Goal: Information Seeking & Learning: Learn about a topic

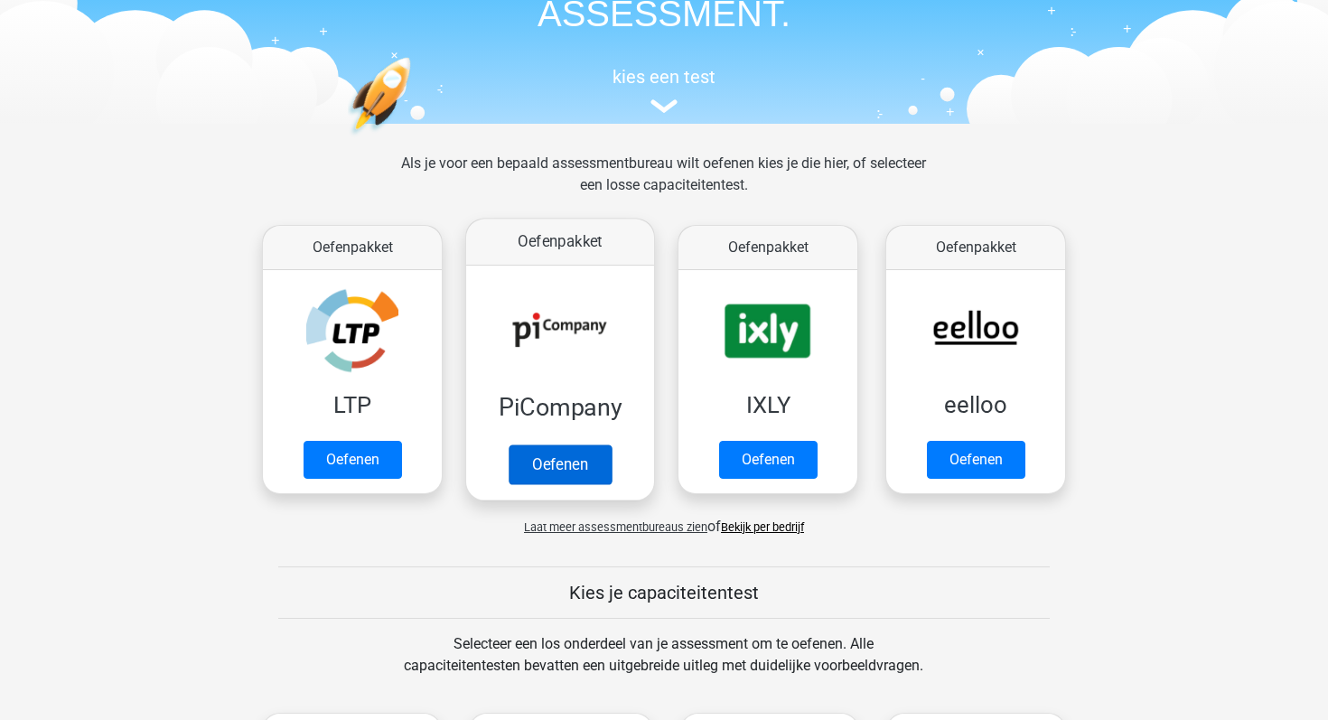
scroll to position [193, 0]
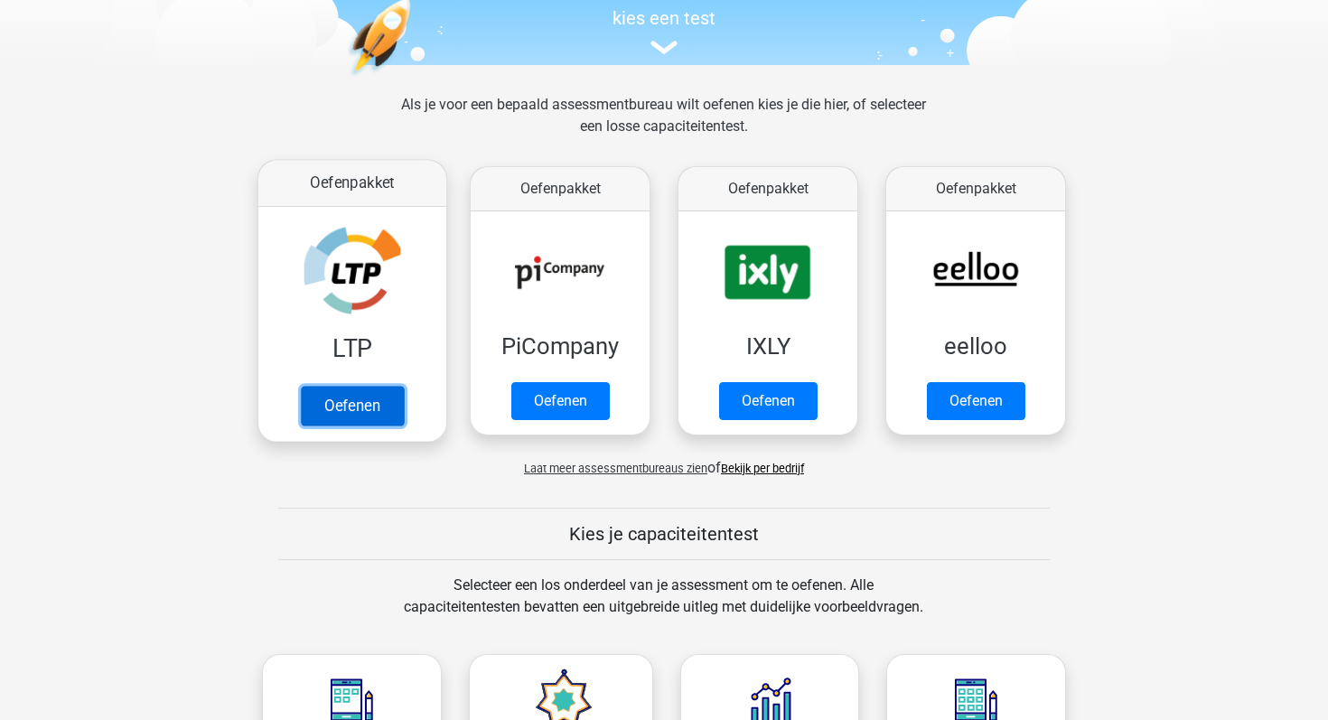
click at [367, 398] on link "Oefenen" at bounding box center [352, 406] width 103 height 40
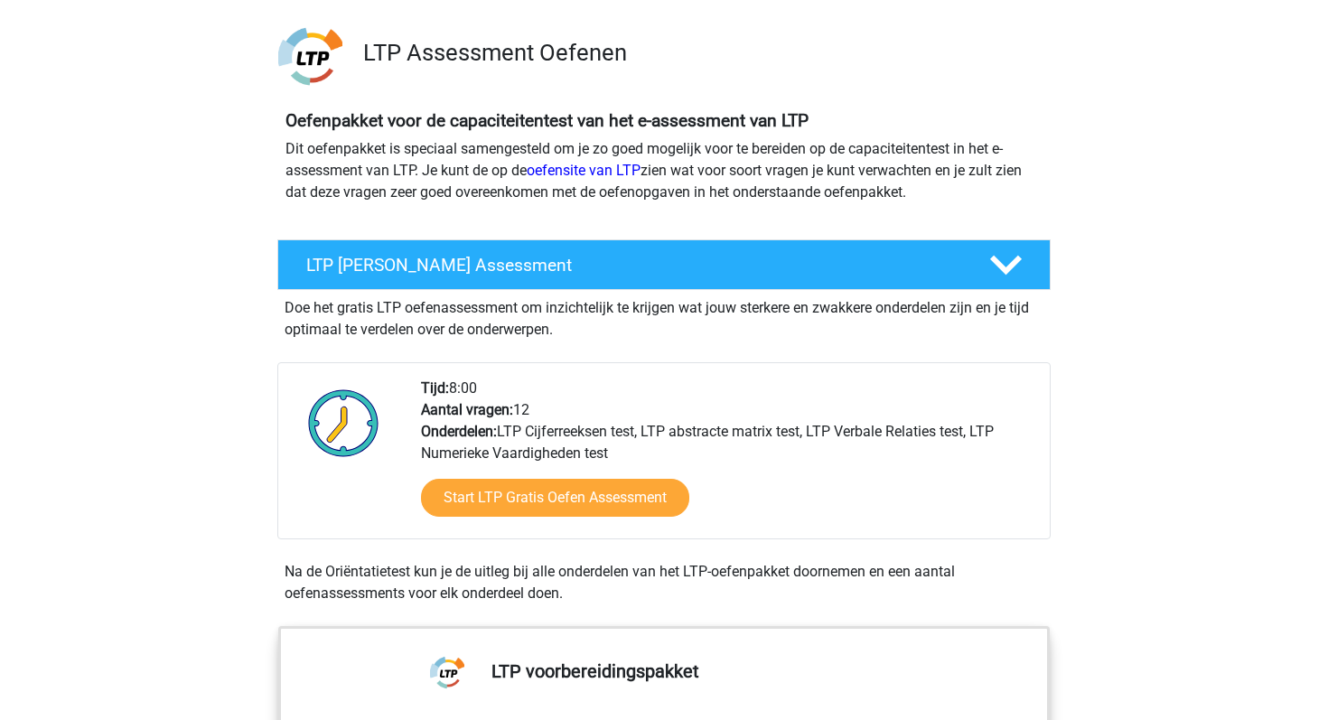
scroll to position [140, 0]
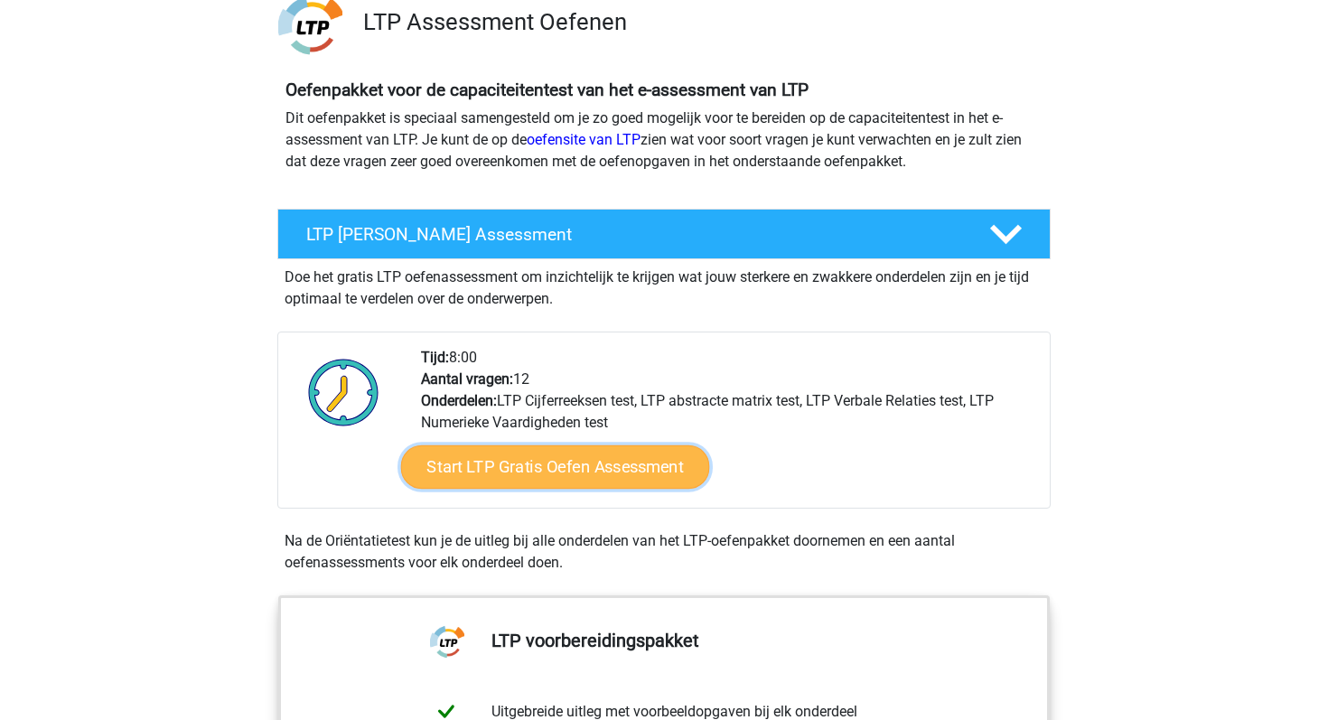
click at [527, 458] on link "Start LTP Gratis Oefen Assessment" at bounding box center [555, 466] width 309 height 43
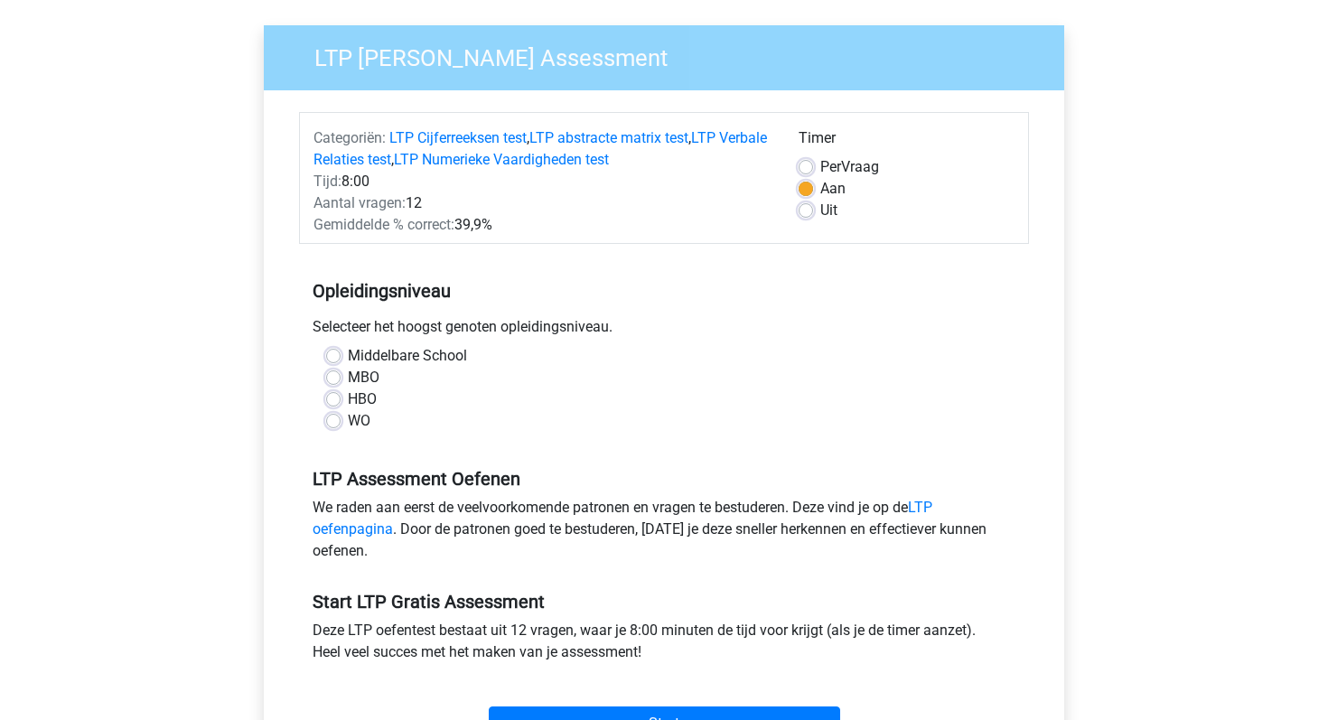
scroll to position [144, 0]
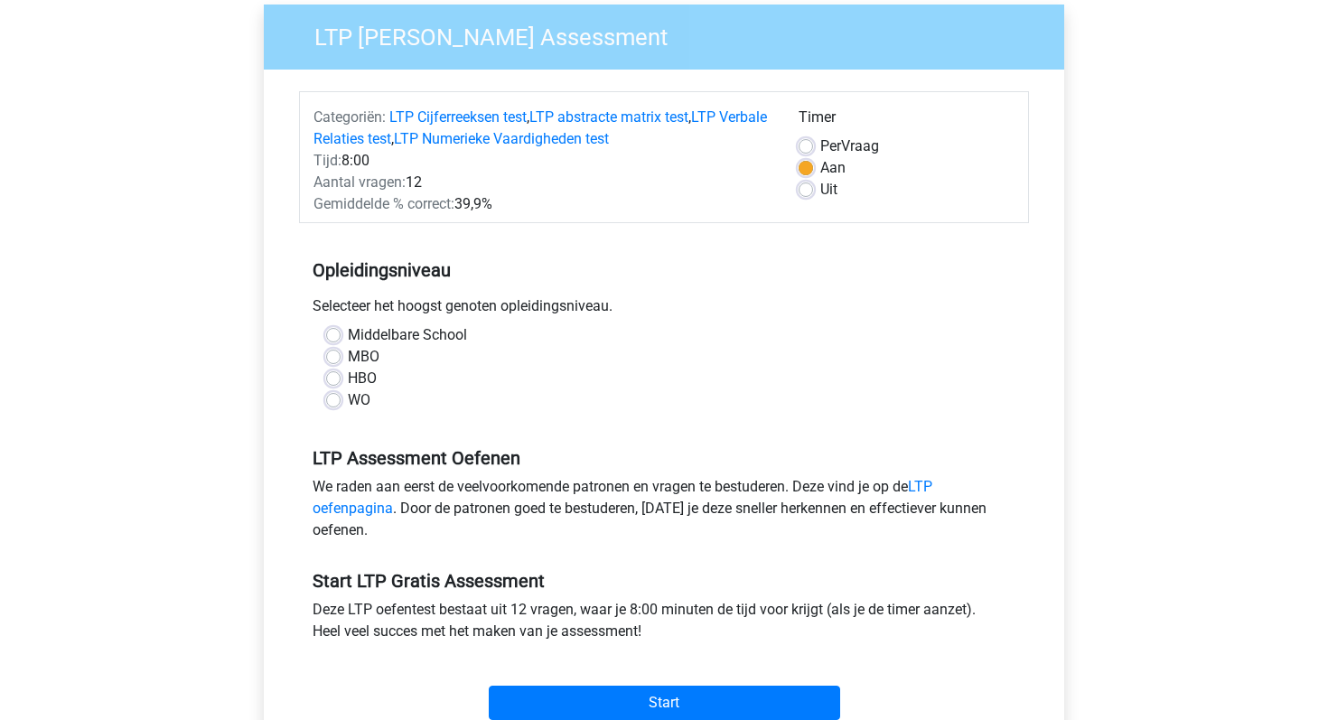
click at [348, 333] on label "Middelbare School" at bounding box center [407, 335] width 119 height 22
click at [333, 333] on input "Middelbare School" at bounding box center [333, 333] width 14 height 18
radio input "true"
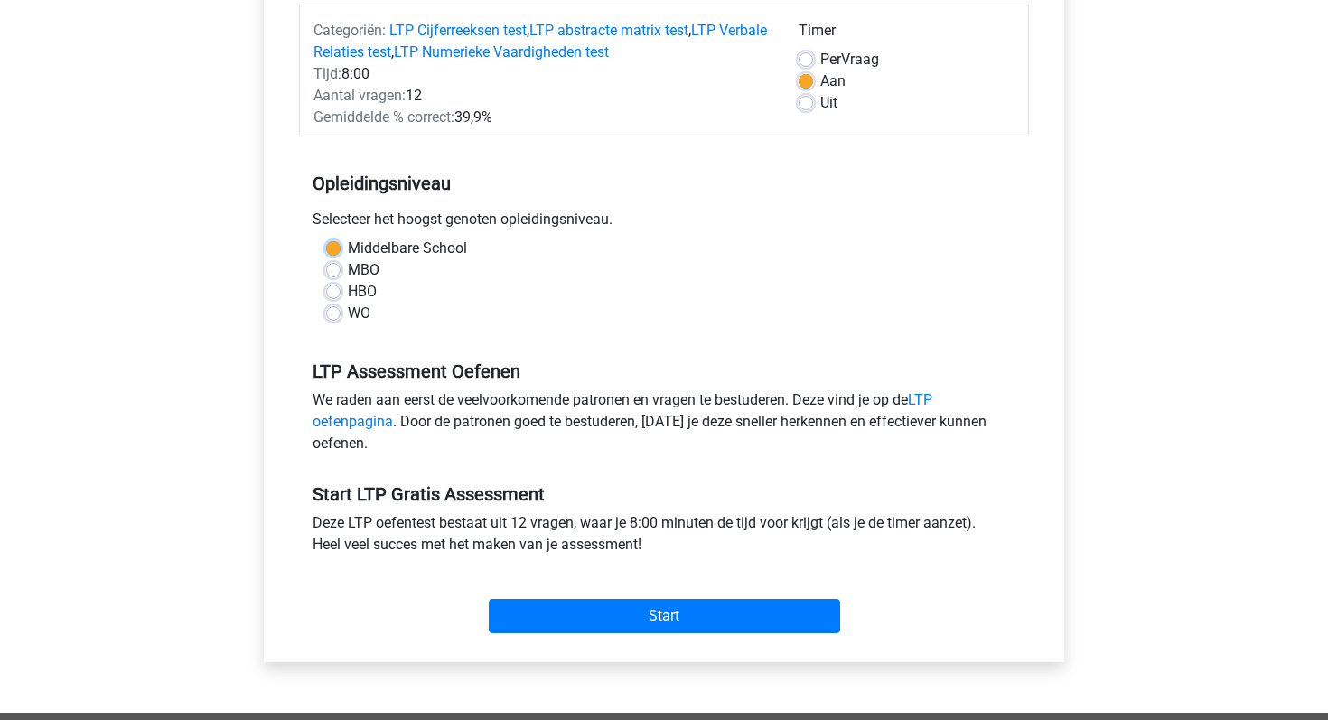
scroll to position [231, 0]
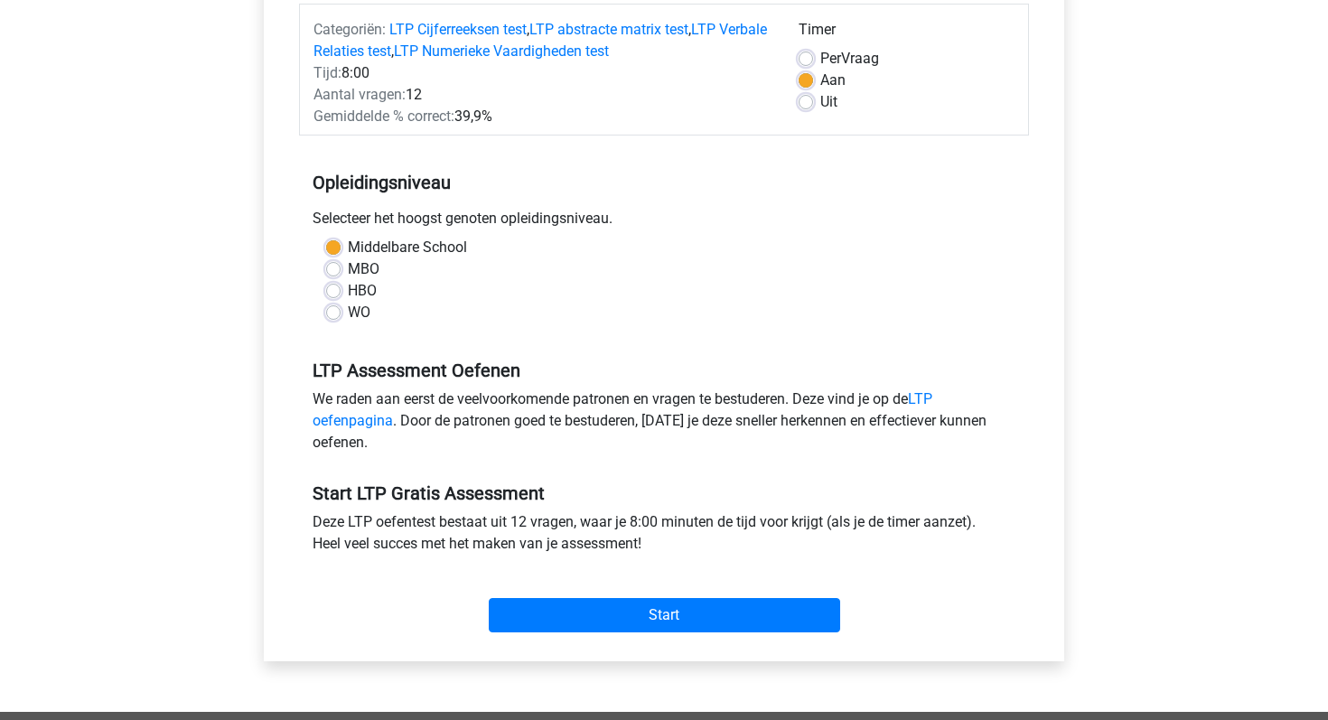
click at [348, 271] on label "MBO" at bounding box center [364, 269] width 32 height 22
click at [333, 271] on input "MBO" at bounding box center [333, 267] width 14 height 18
radio input "true"
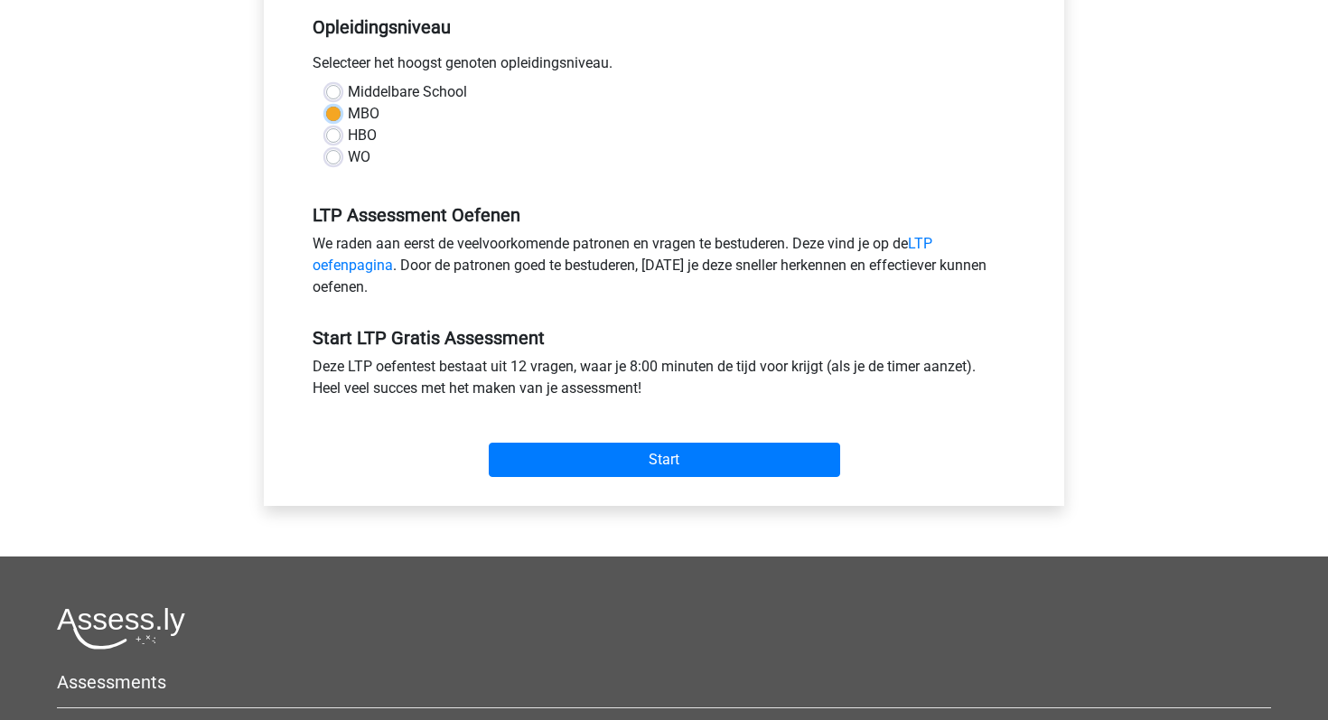
scroll to position [393, 0]
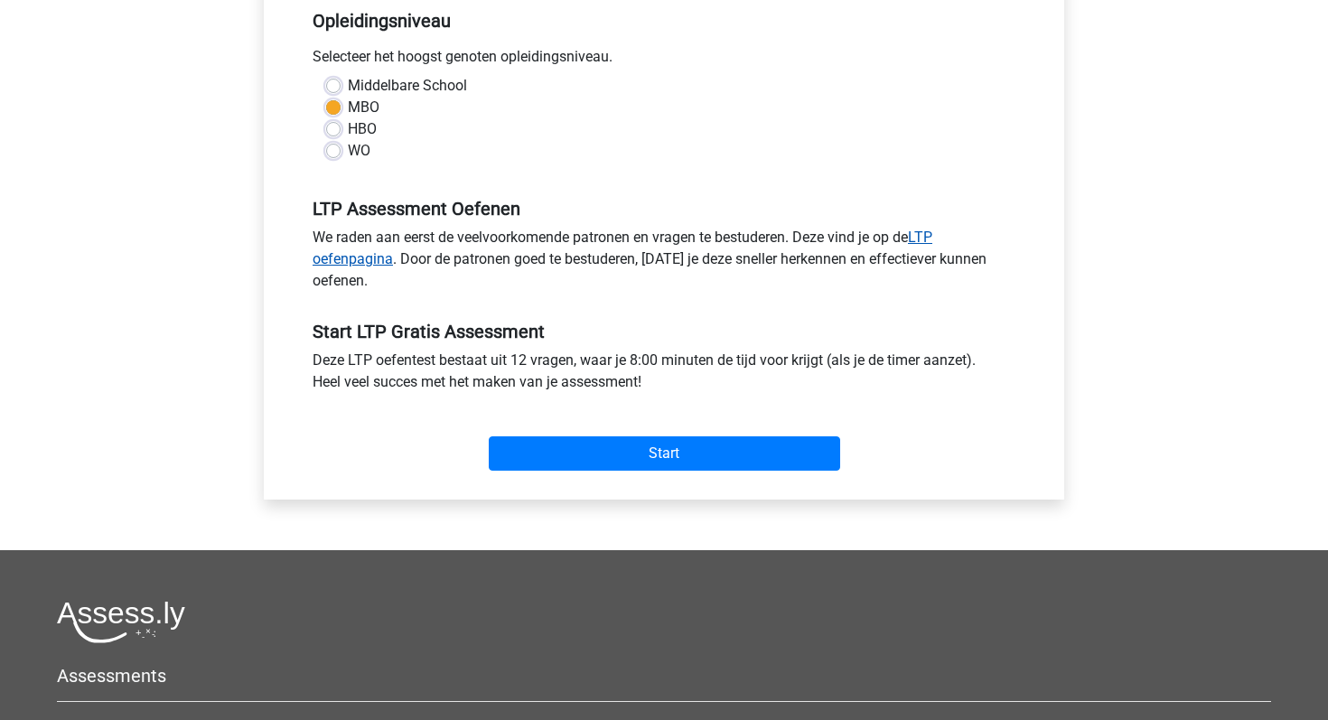
click at [924, 232] on link "LTP oefenpagina" at bounding box center [623, 248] width 620 height 39
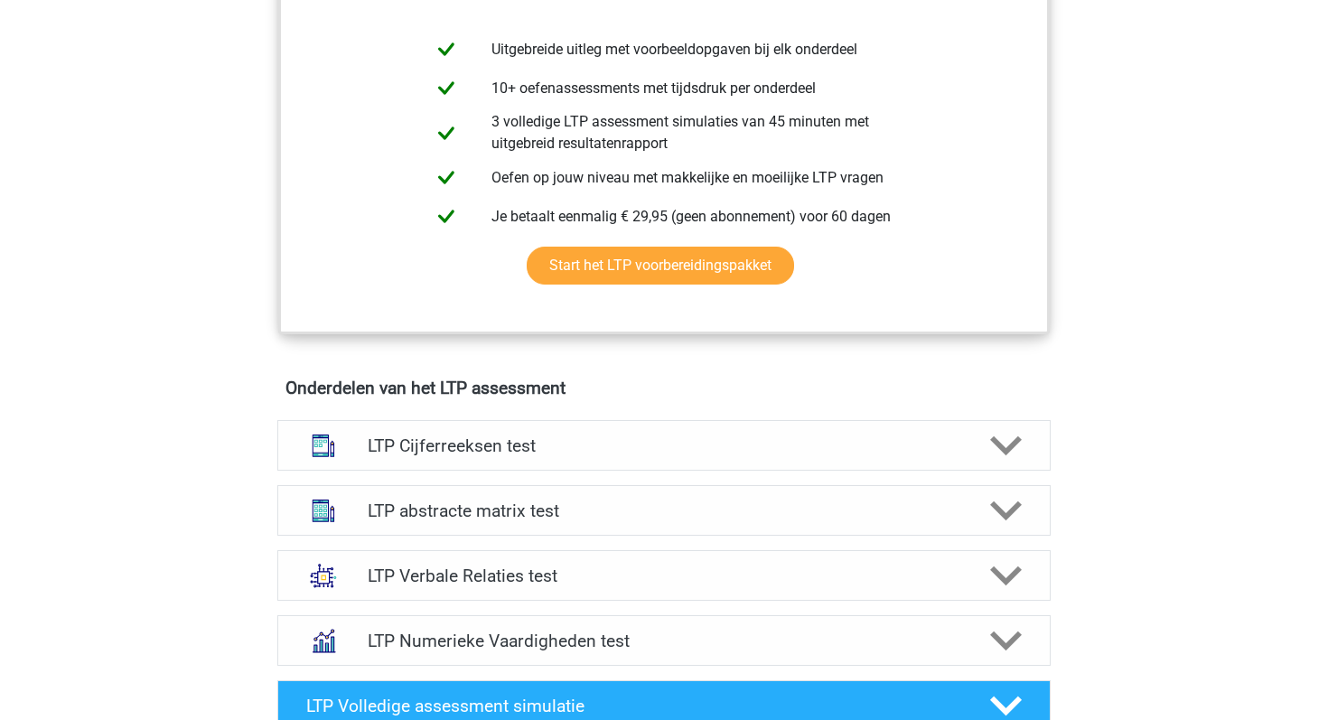
scroll to position [884, 0]
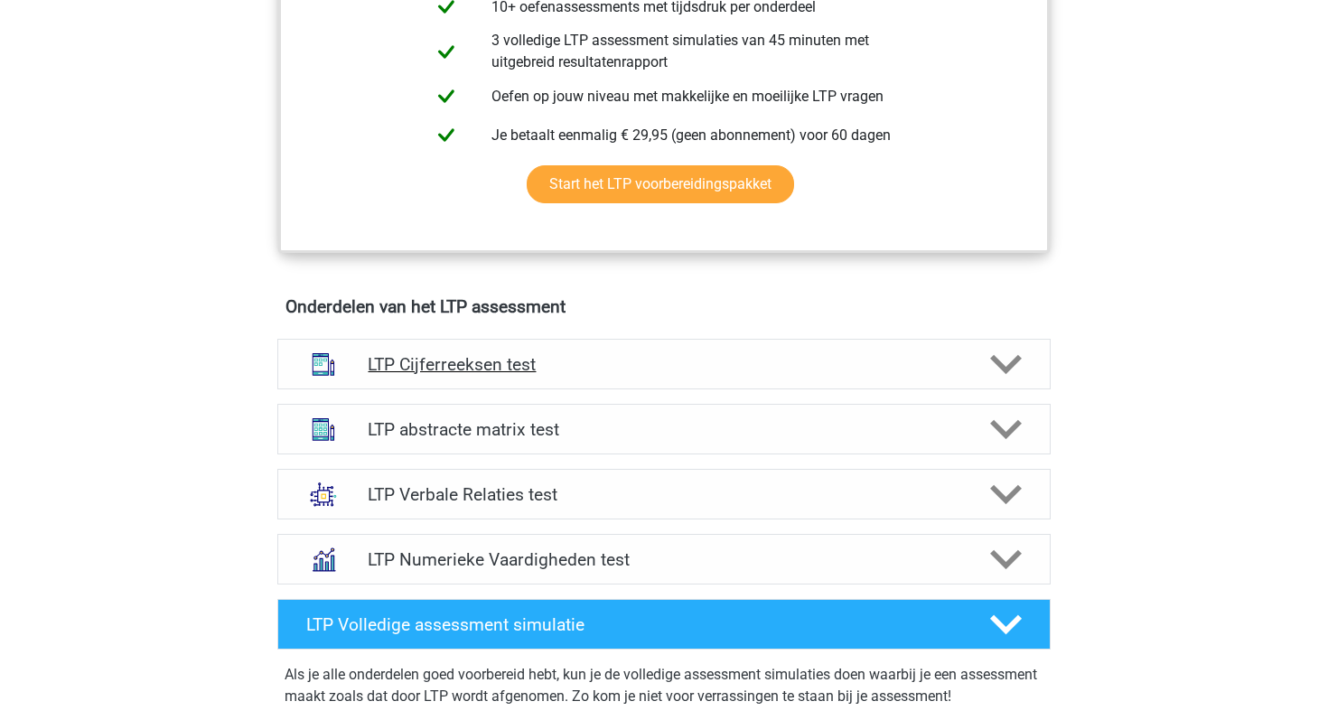
click at [1014, 363] on polygon at bounding box center [1006, 364] width 32 height 20
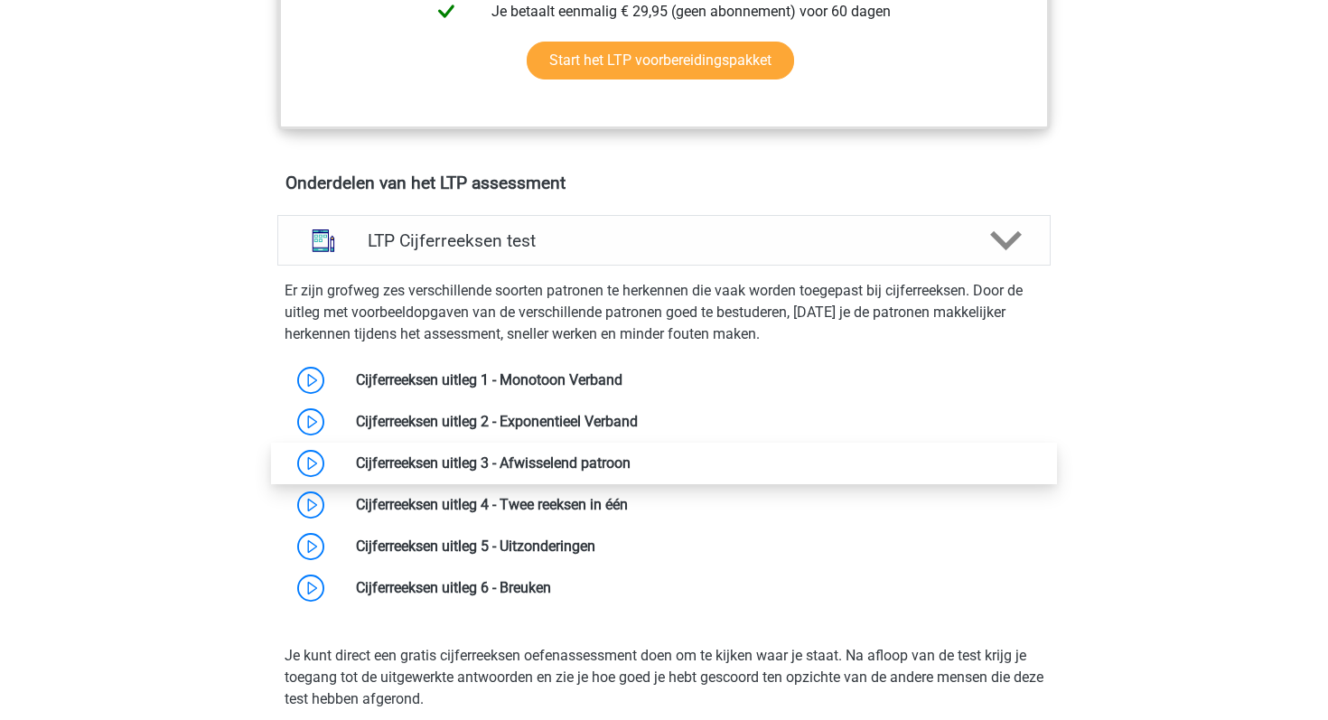
scroll to position [1021, 0]
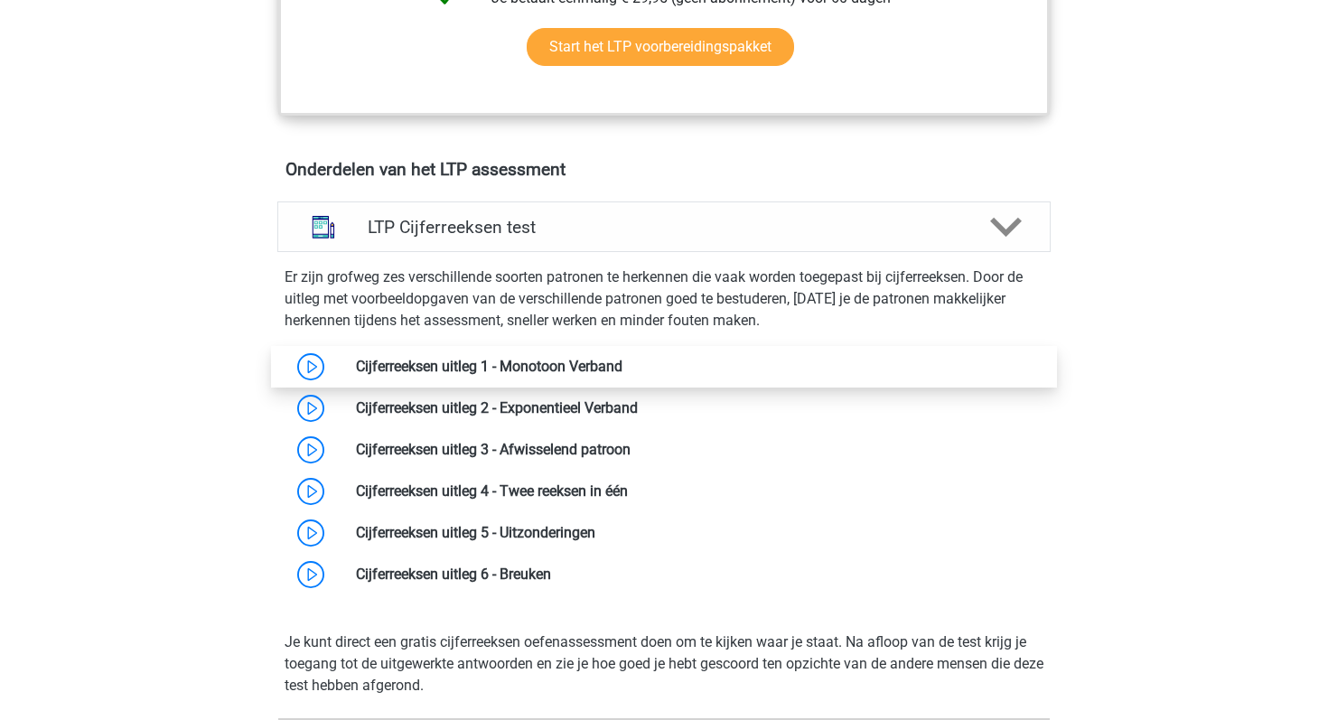
click at [623, 367] on link at bounding box center [623, 366] width 0 height 17
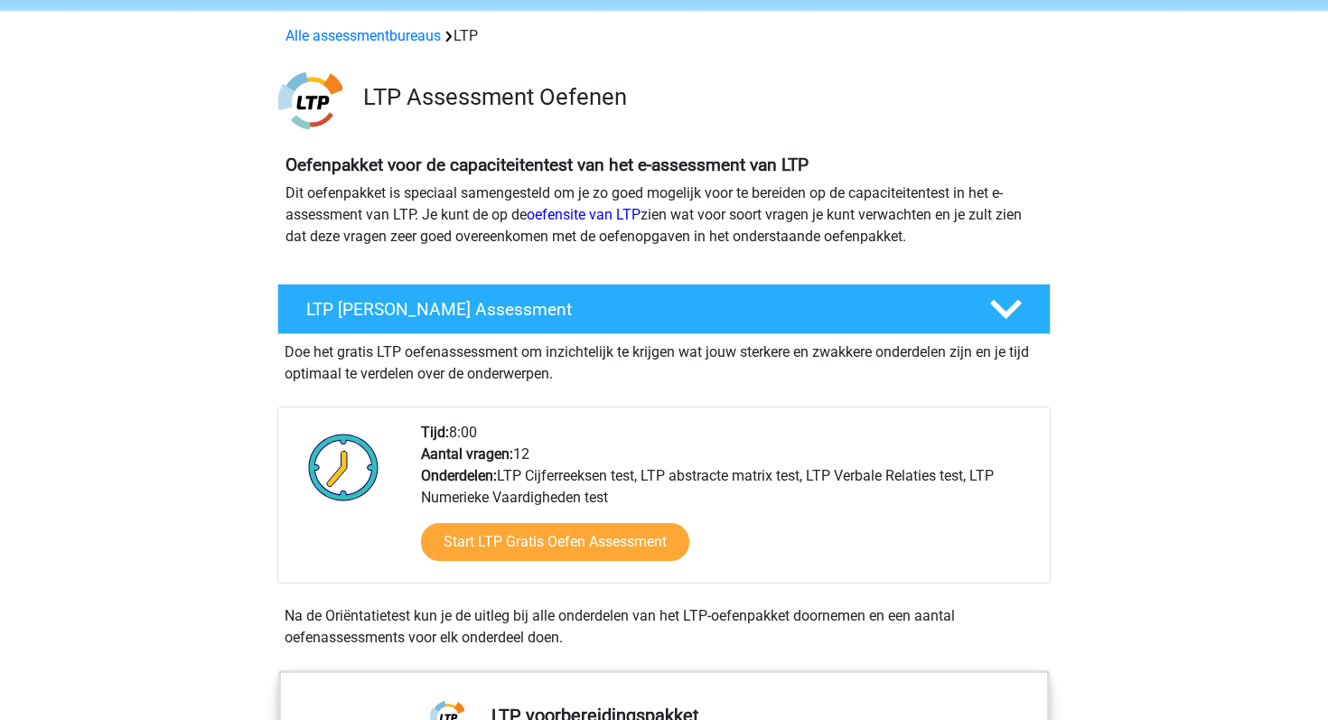
scroll to position [107, 0]
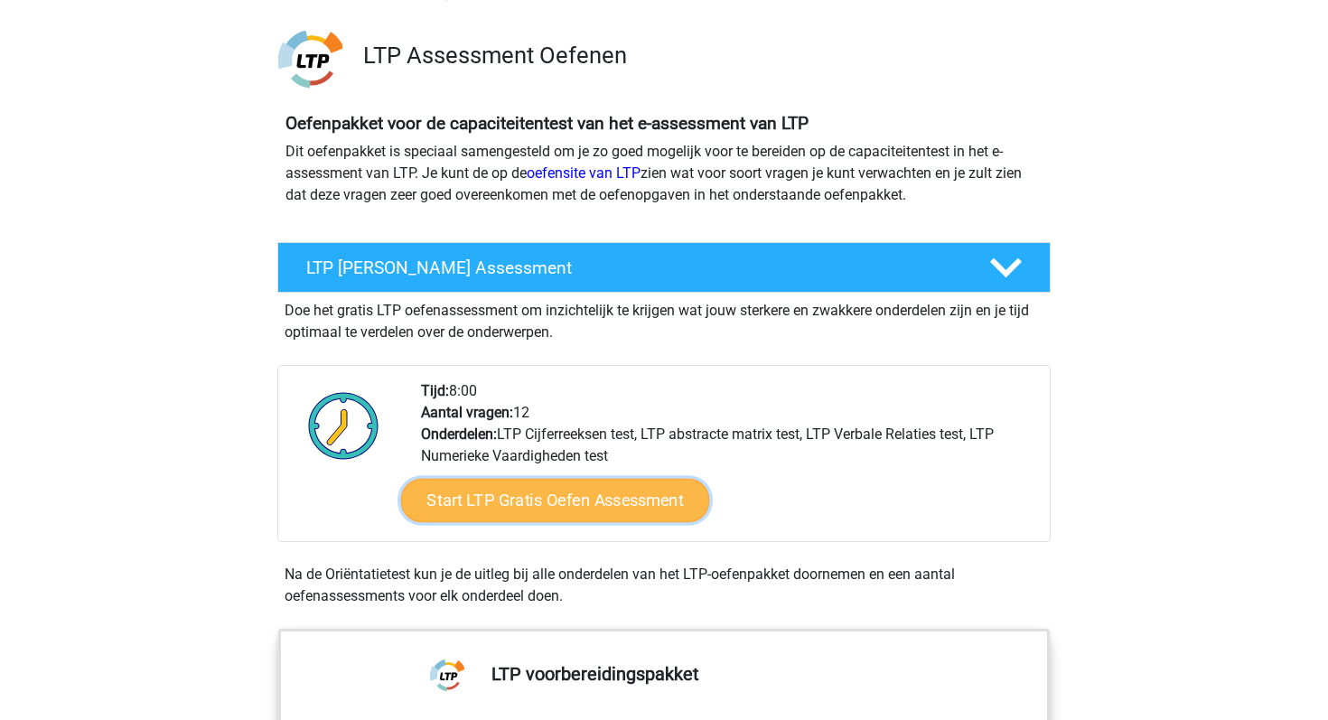
click at [528, 492] on link "Start LTP Gratis Oefen Assessment" at bounding box center [555, 500] width 309 height 43
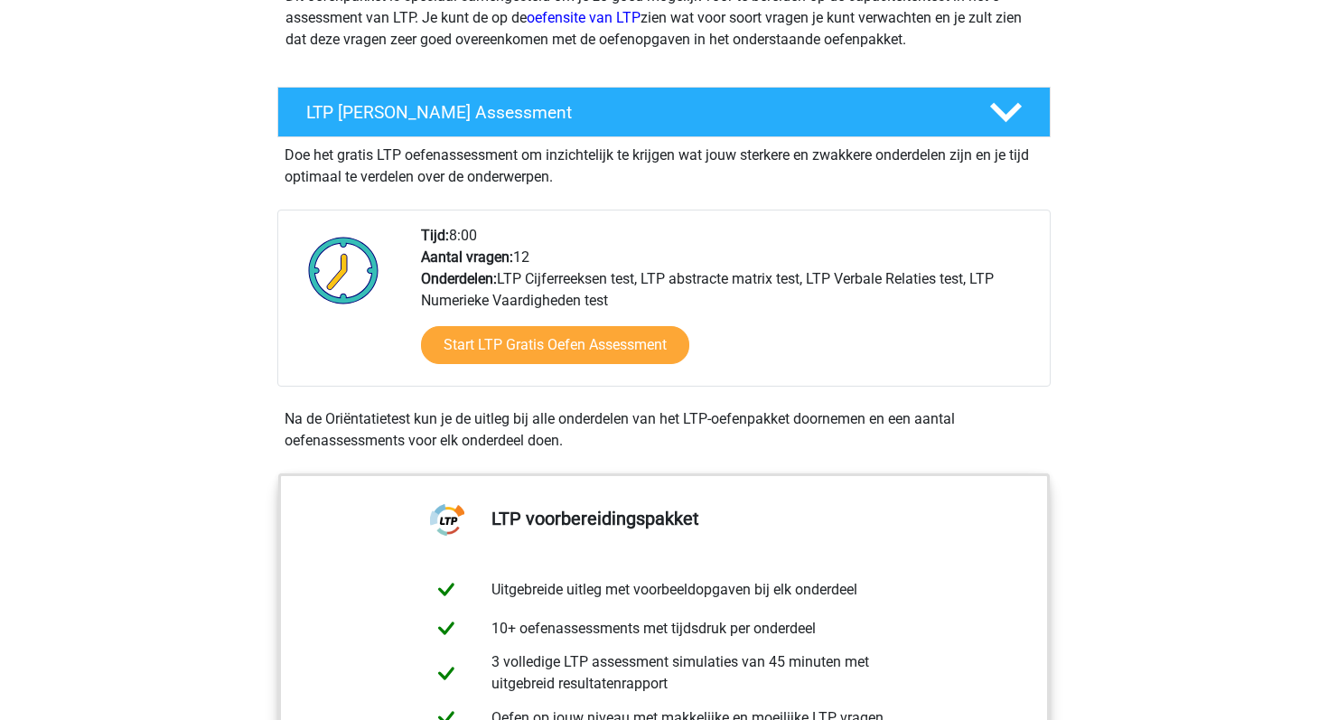
scroll to position [197, 0]
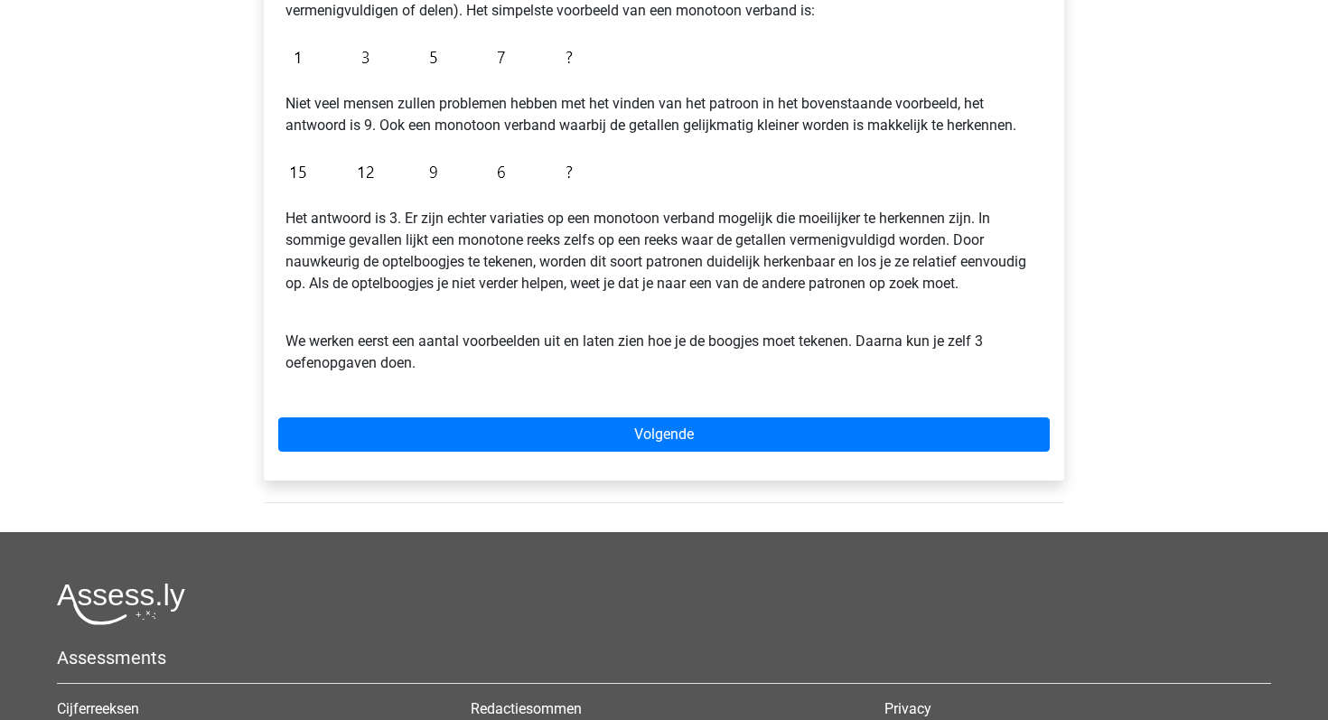
scroll to position [425, 0]
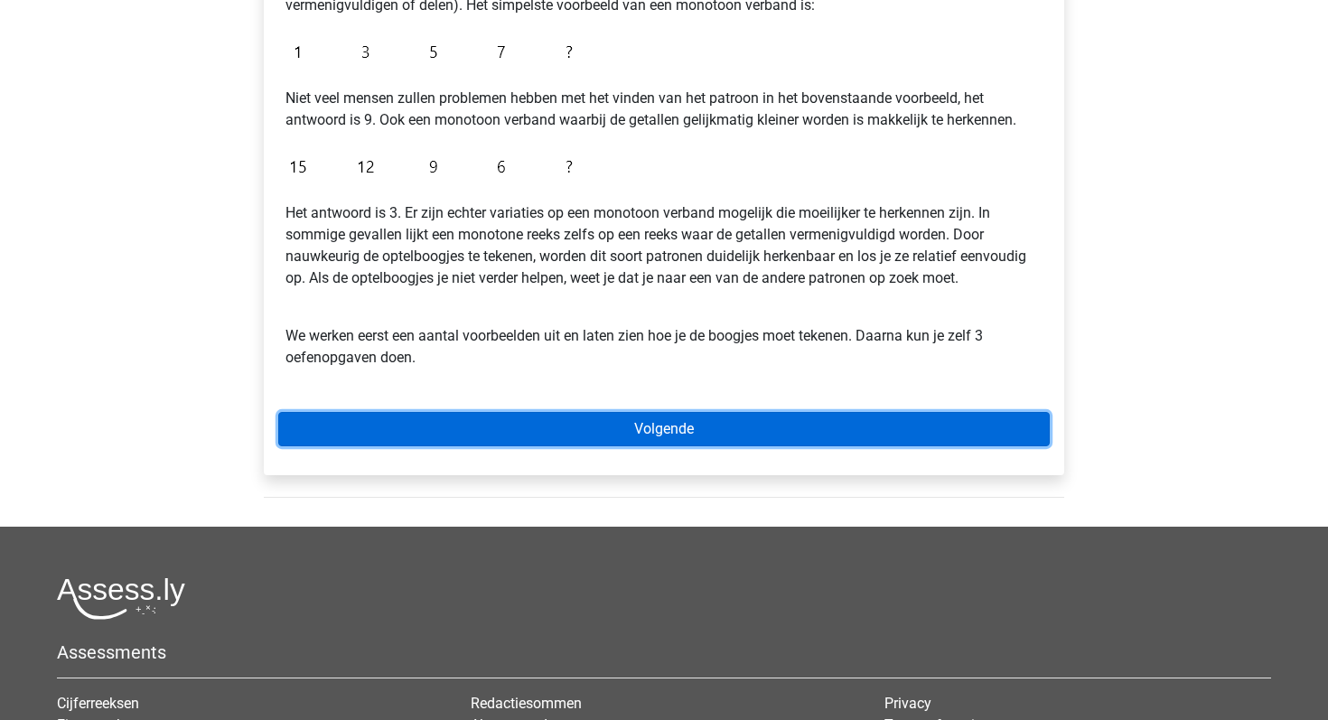
click at [671, 431] on link "Volgende" at bounding box center [664, 429] width 772 height 34
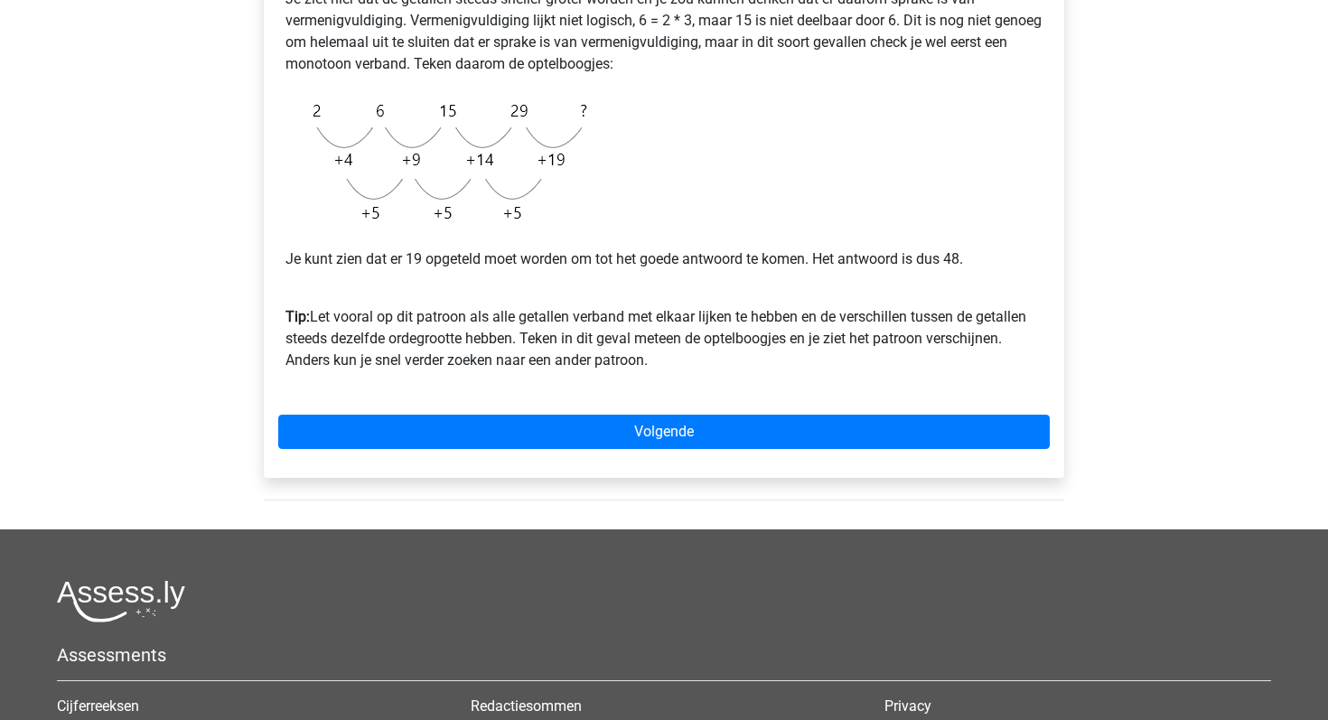
scroll to position [464, 0]
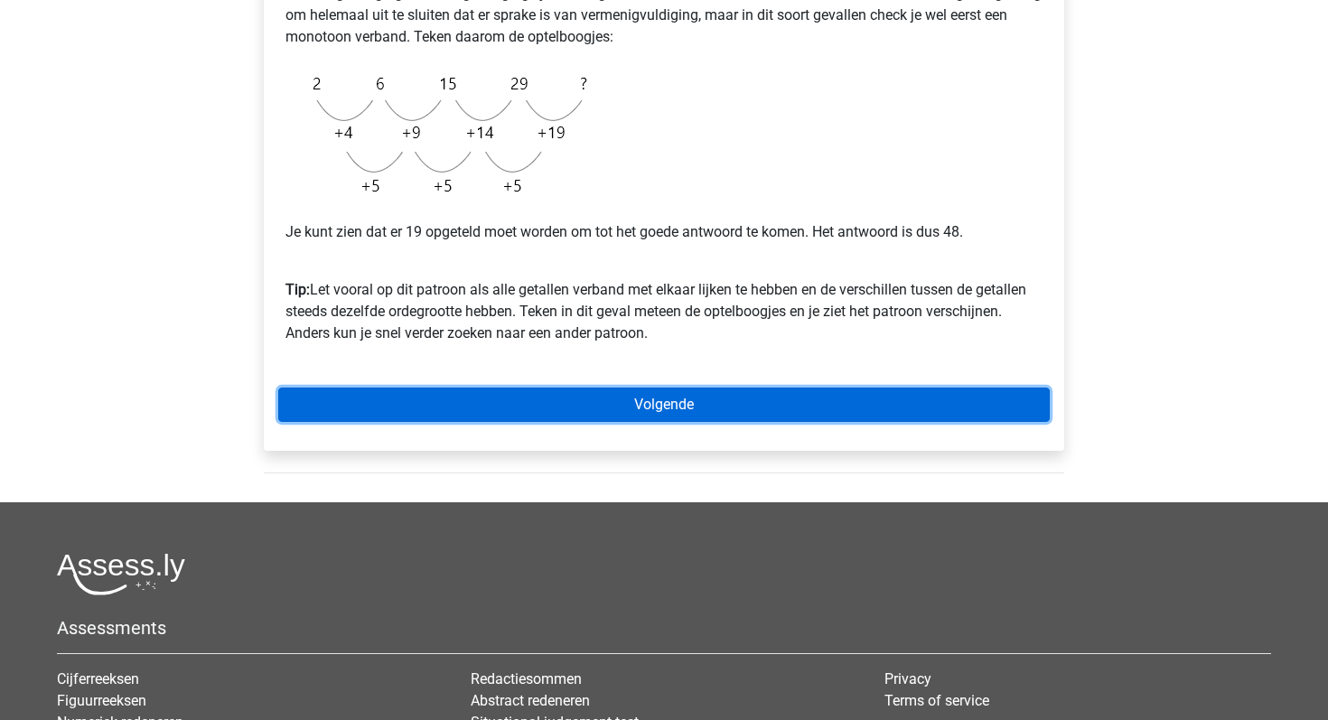
click at [662, 393] on link "Volgende" at bounding box center [664, 405] width 772 height 34
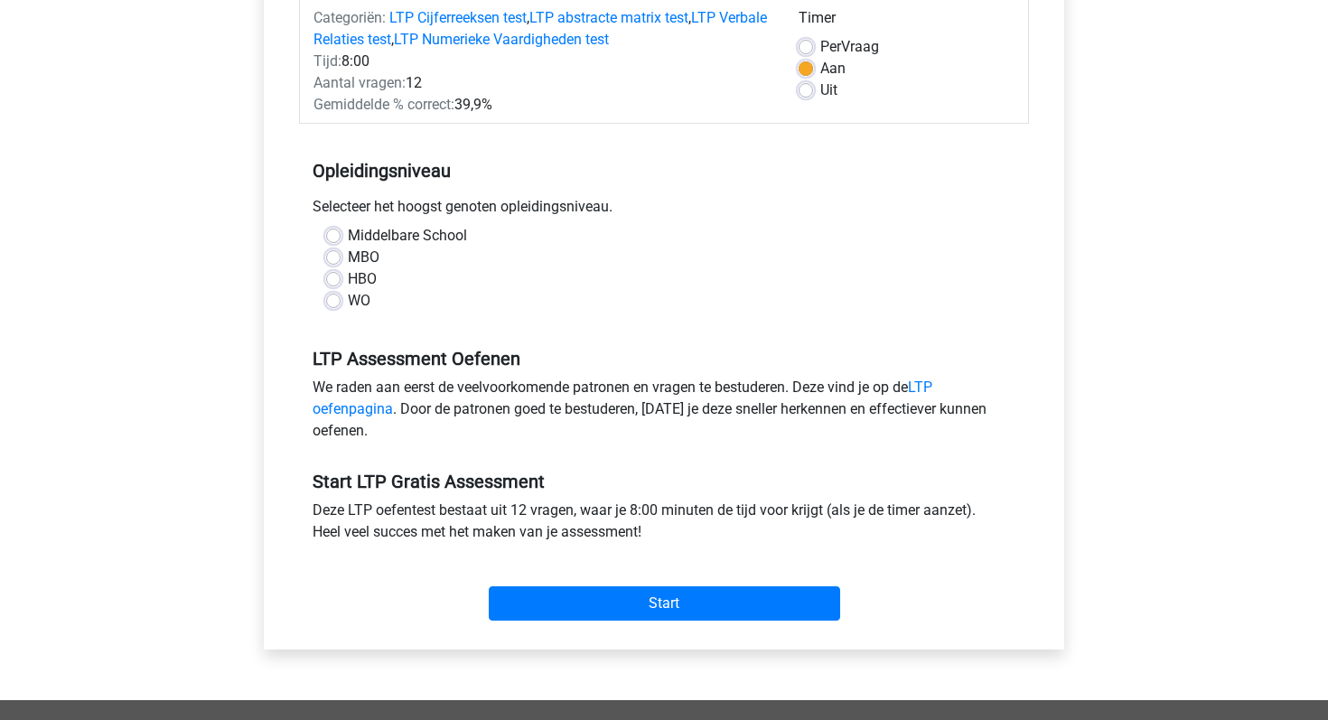
scroll to position [258, 0]
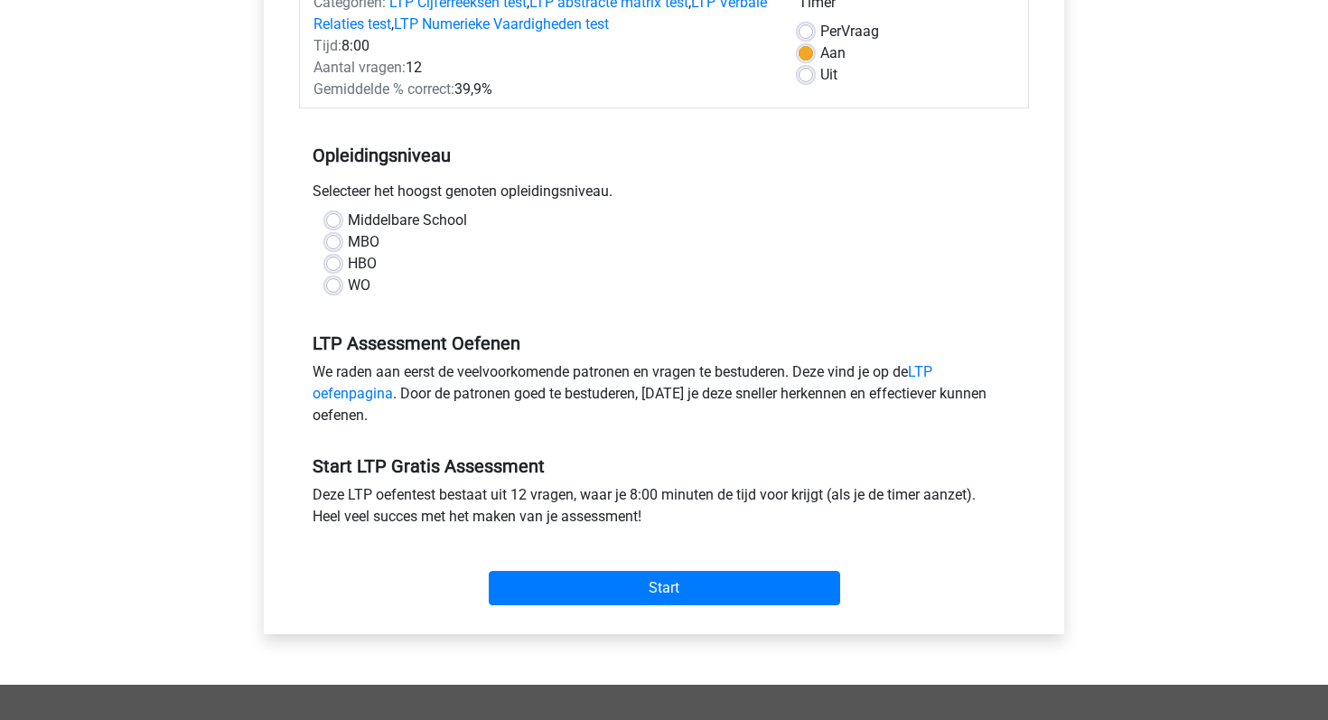
click at [348, 240] on label "MBO" at bounding box center [364, 242] width 32 height 22
click at [337, 240] on input "MBO" at bounding box center [333, 240] width 14 height 18
radio input "true"
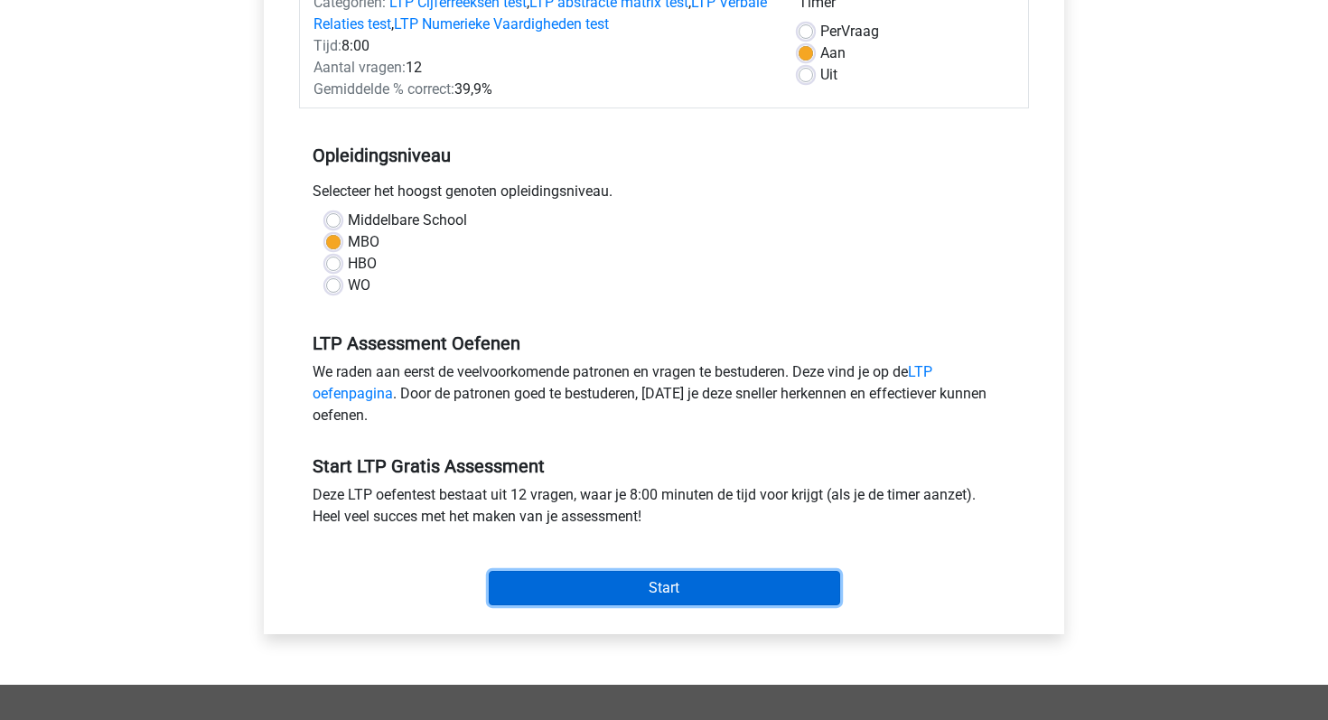
click at [647, 594] on input "Start" at bounding box center [665, 588] width 352 height 34
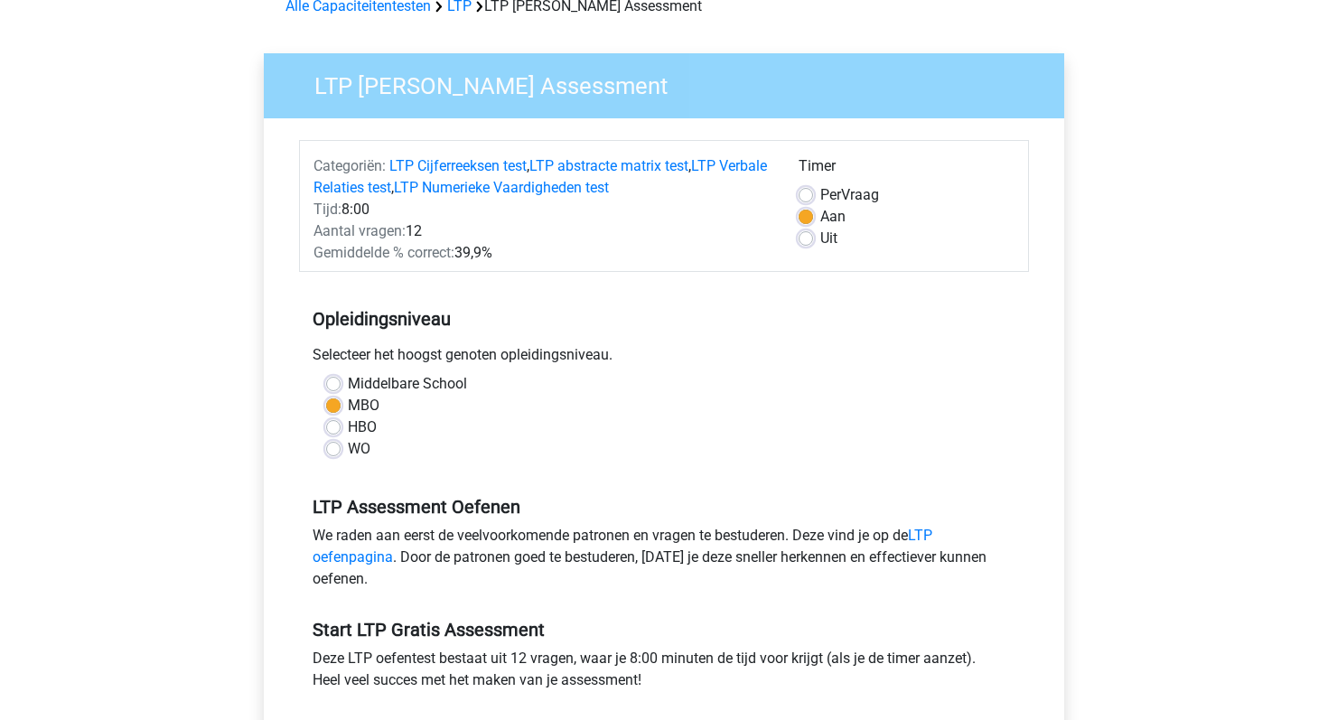
scroll to position [0, 0]
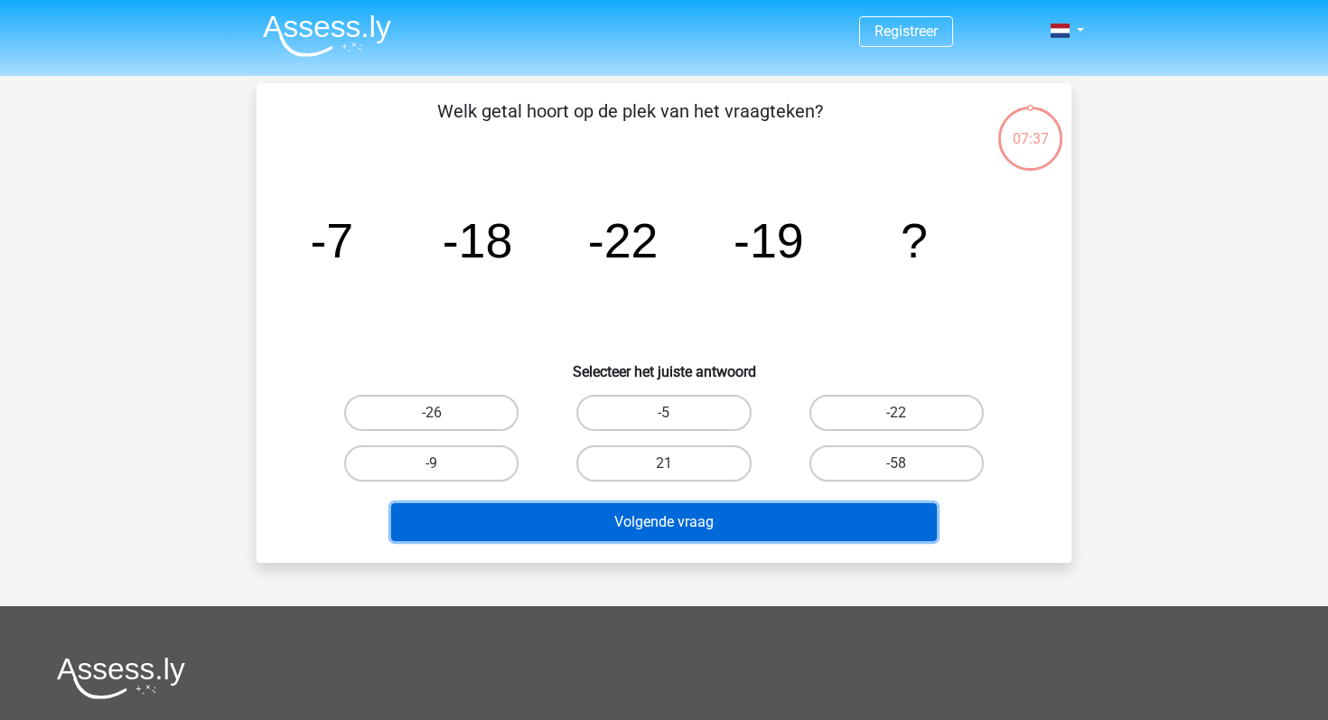
click at [691, 521] on button "Volgende vraag" at bounding box center [664, 522] width 547 height 38
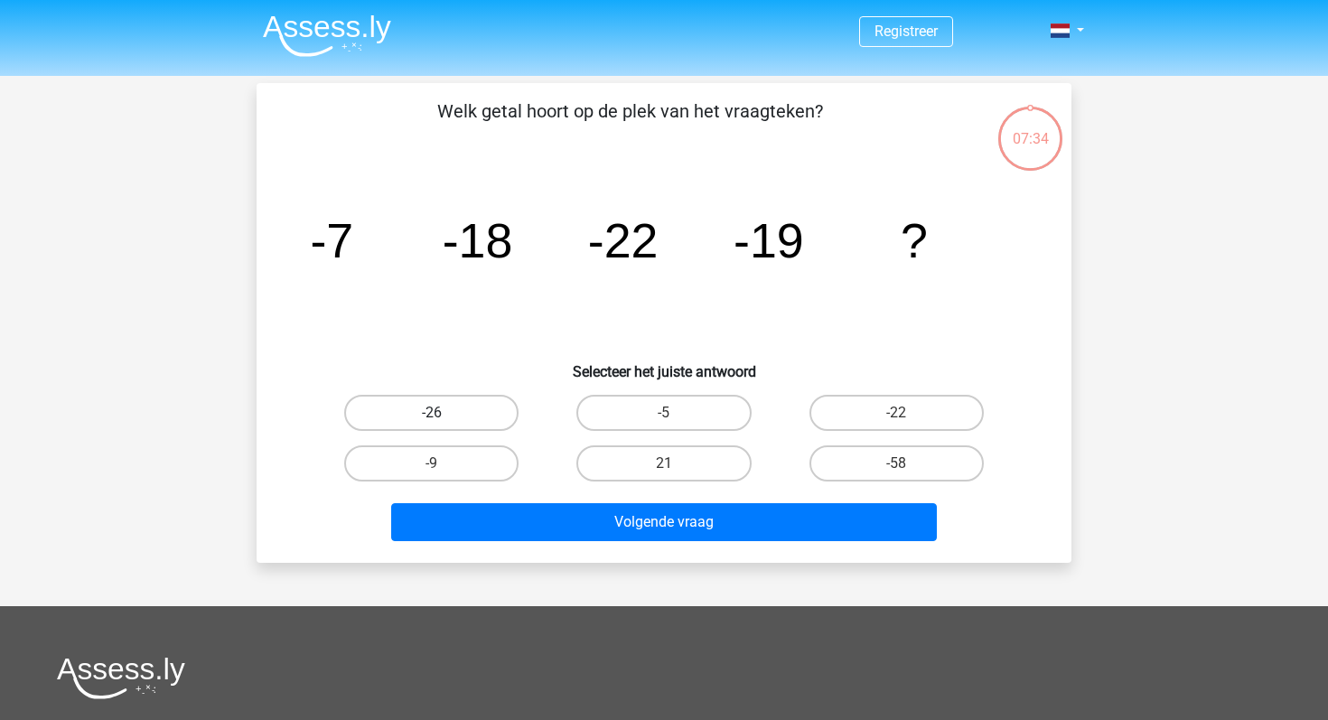
click at [447, 408] on label "-26" at bounding box center [431, 413] width 174 height 36
click at [444, 413] on input "-26" at bounding box center [438, 419] width 12 height 12
radio input "true"
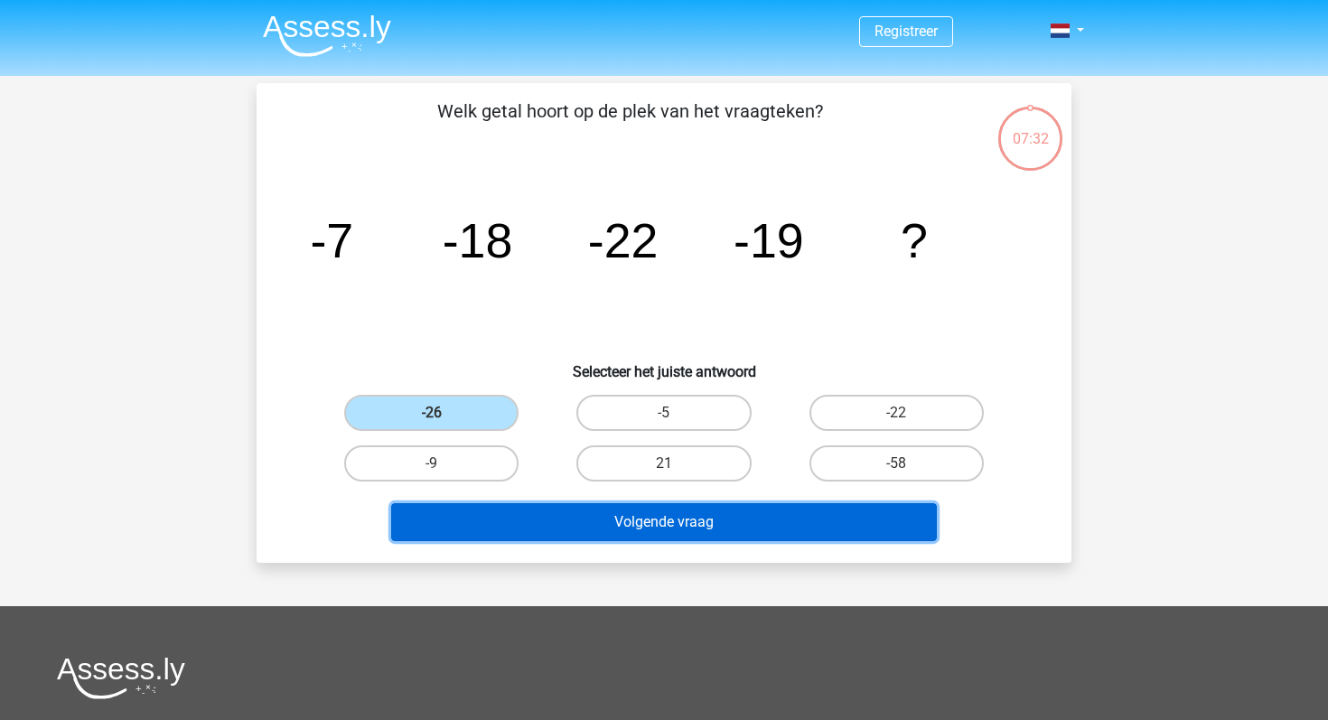
click at [665, 520] on button "Volgende vraag" at bounding box center [664, 522] width 547 height 38
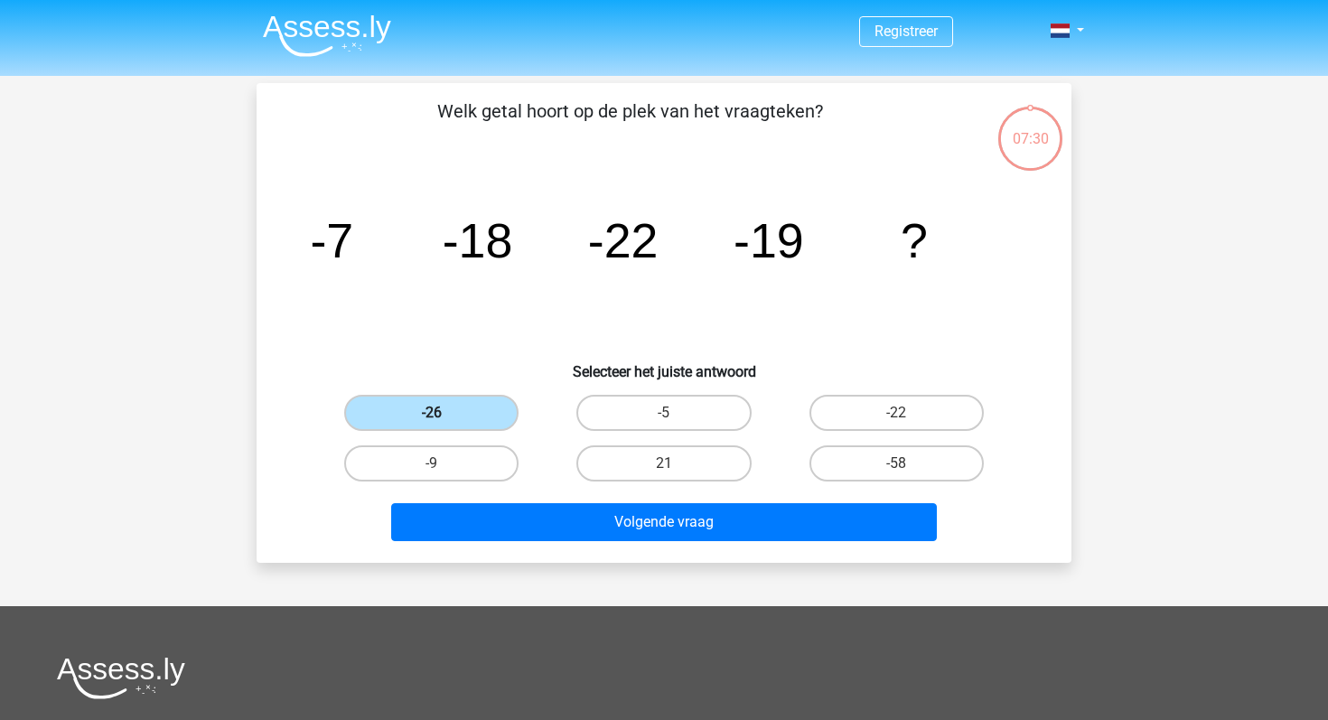
click at [441, 405] on label "-26" at bounding box center [431, 413] width 174 height 36
click at [441, 413] on input "-26" at bounding box center [438, 419] width 12 height 12
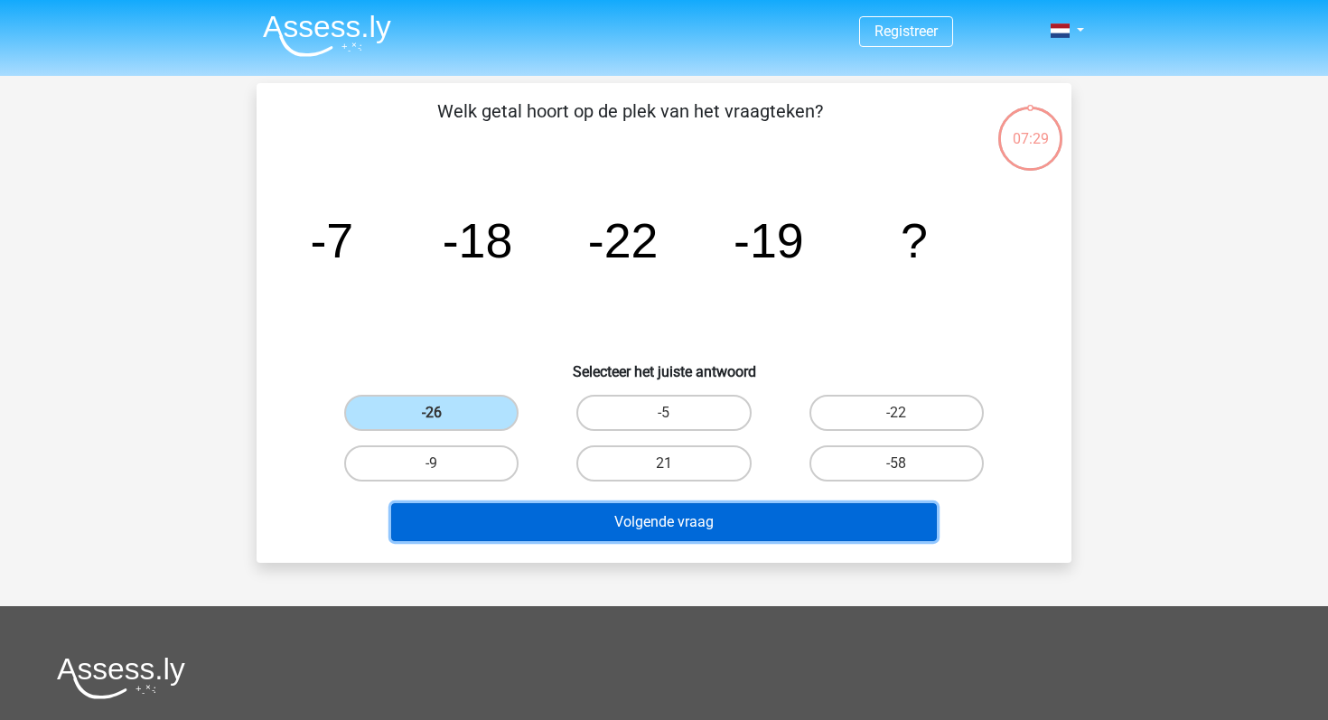
click at [661, 525] on button "Volgende vraag" at bounding box center [664, 522] width 547 height 38
click at [673, 522] on button "Volgende vraag" at bounding box center [664, 522] width 547 height 38
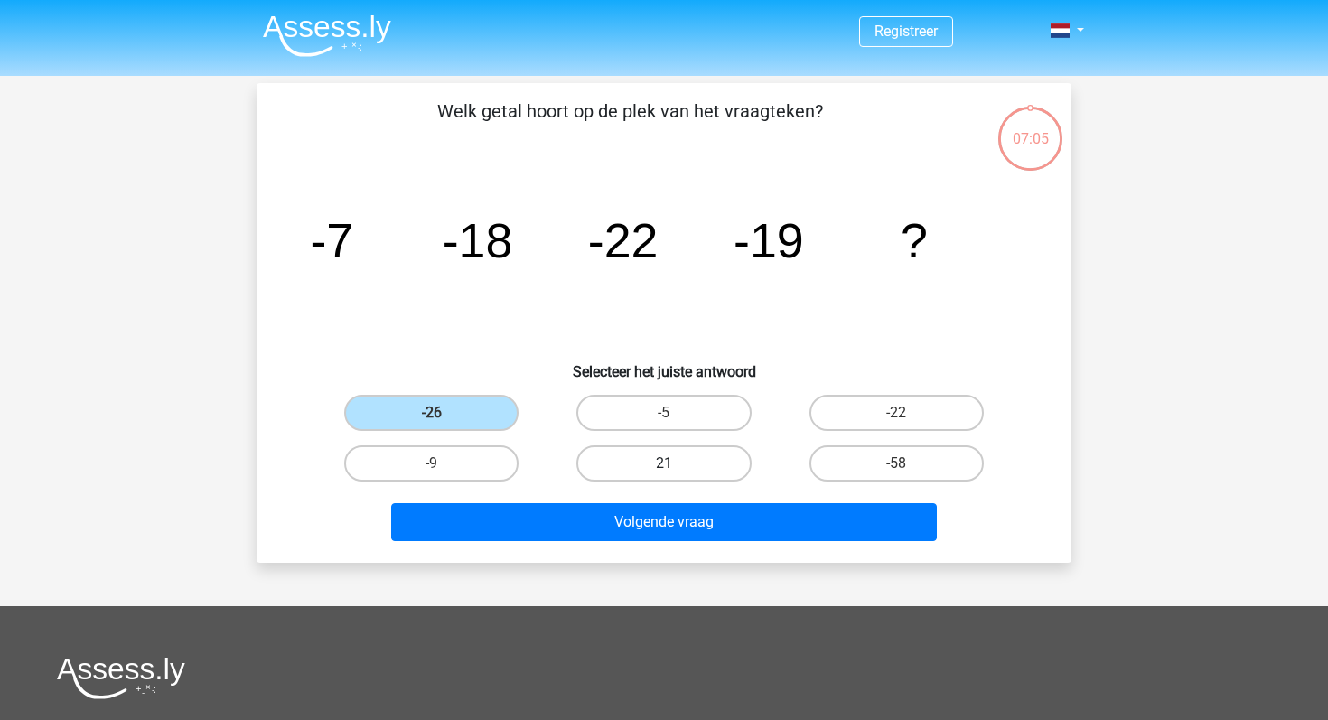
click at [666, 461] on label "21" at bounding box center [663, 463] width 174 height 36
click at [666, 464] on input "21" at bounding box center [670, 470] width 12 height 12
radio input "true"
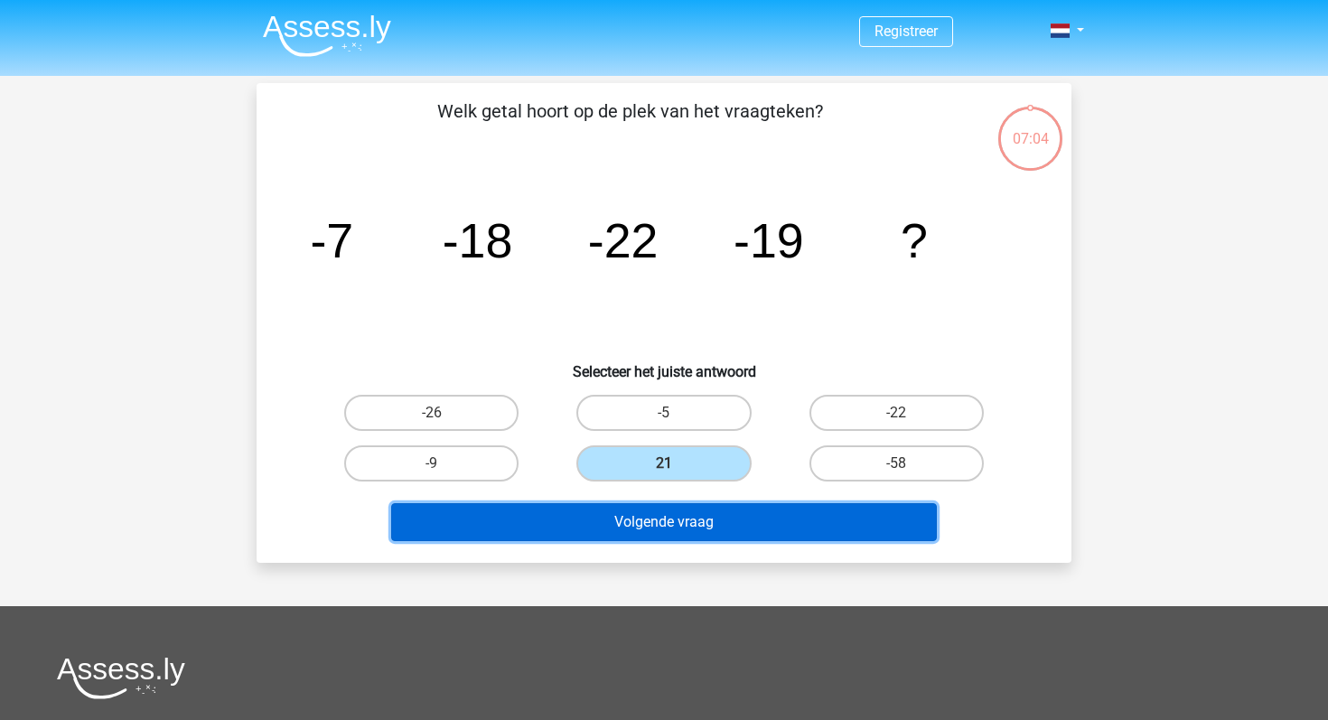
click at [637, 526] on button "Volgende vraag" at bounding box center [664, 522] width 547 height 38
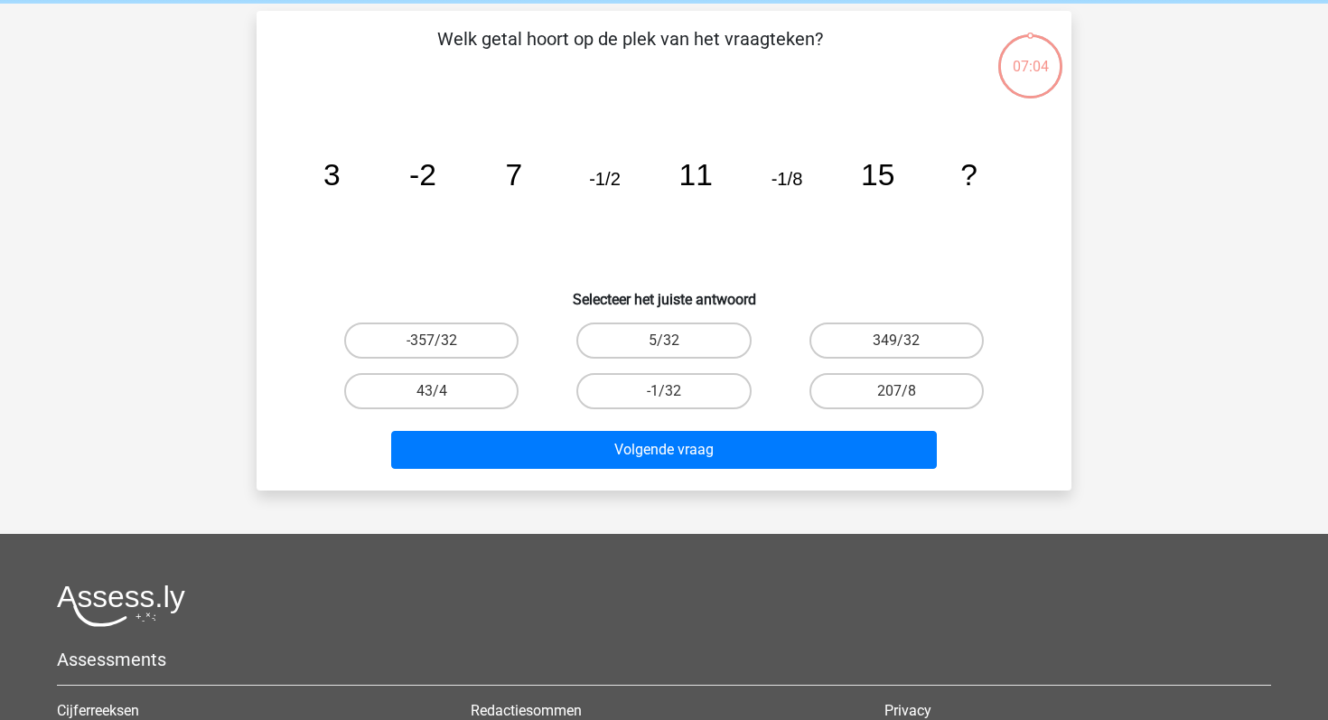
scroll to position [83, 0]
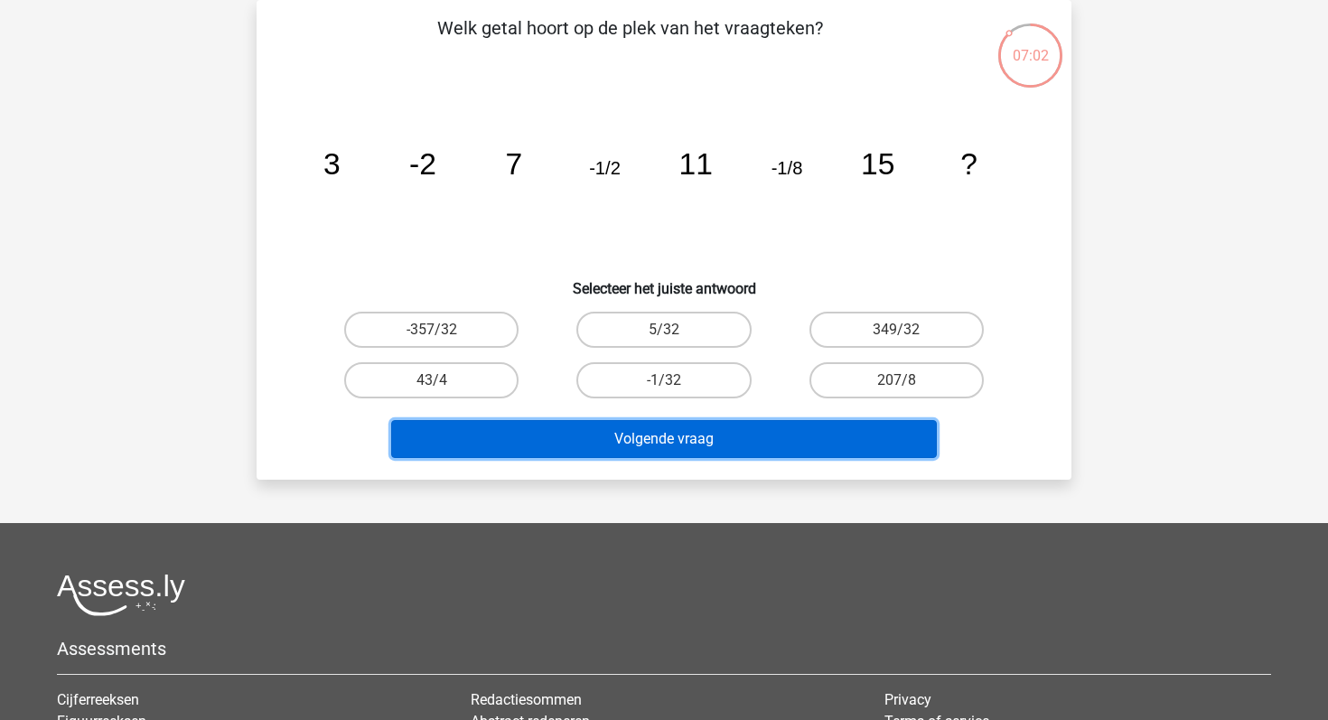
click at [675, 437] on button "Volgende vraag" at bounding box center [664, 439] width 547 height 38
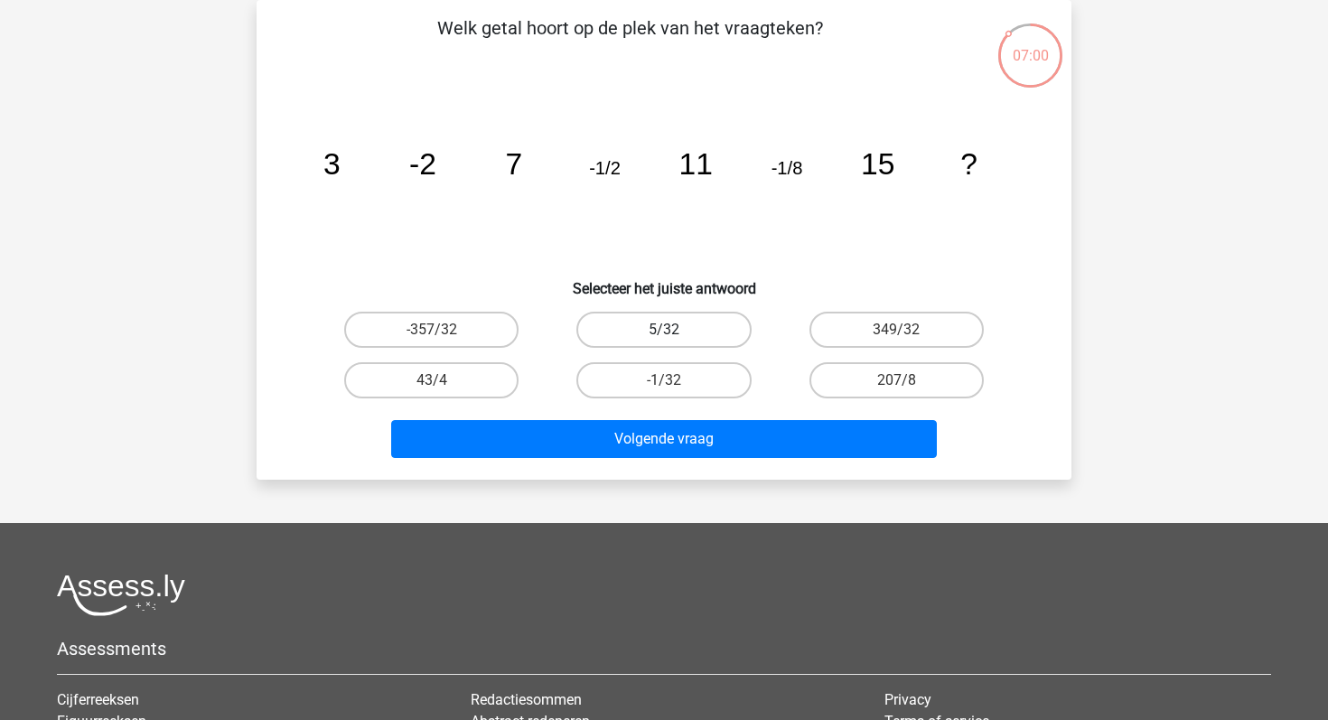
click at [678, 320] on label "5/32" at bounding box center [663, 330] width 174 height 36
click at [676, 330] on input "5/32" at bounding box center [670, 336] width 12 height 12
radio input "true"
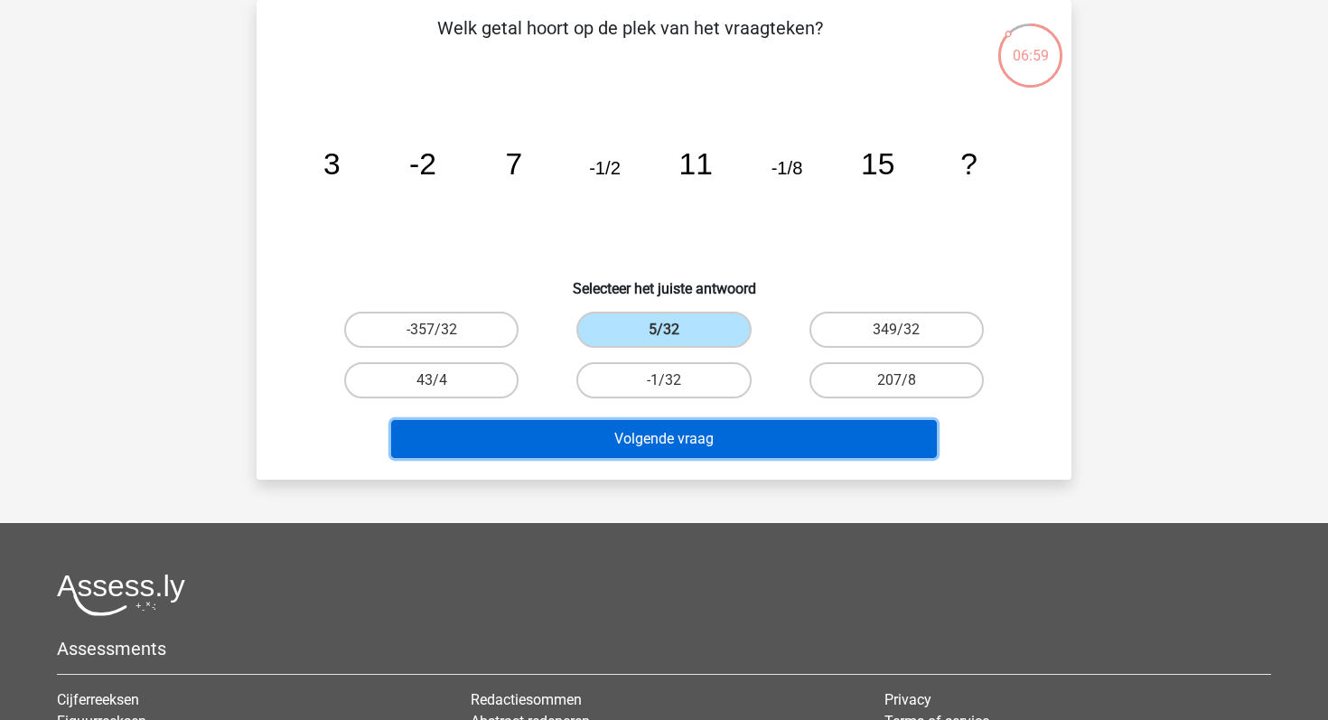
click at [633, 434] on button "Volgende vraag" at bounding box center [664, 439] width 547 height 38
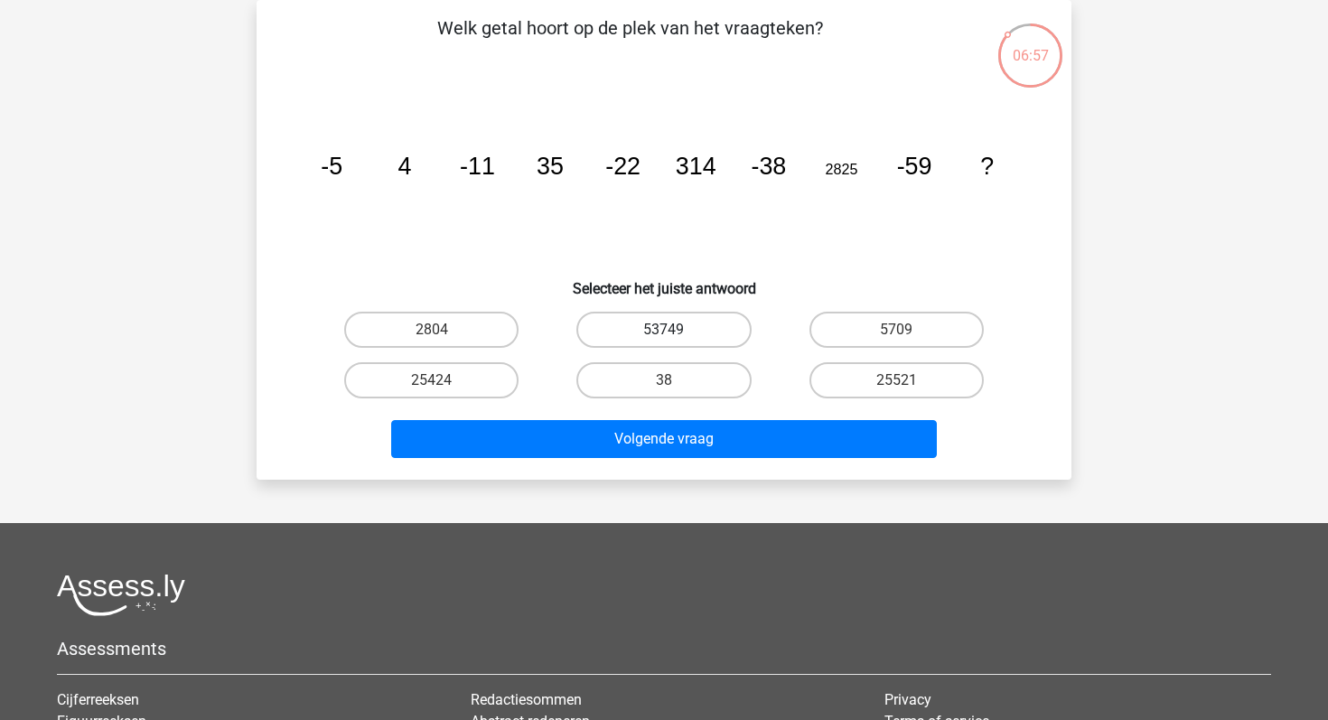
click at [654, 343] on label "53749" at bounding box center [663, 330] width 174 height 36
click at [664, 342] on input "53749" at bounding box center [670, 336] width 12 height 12
radio input "true"
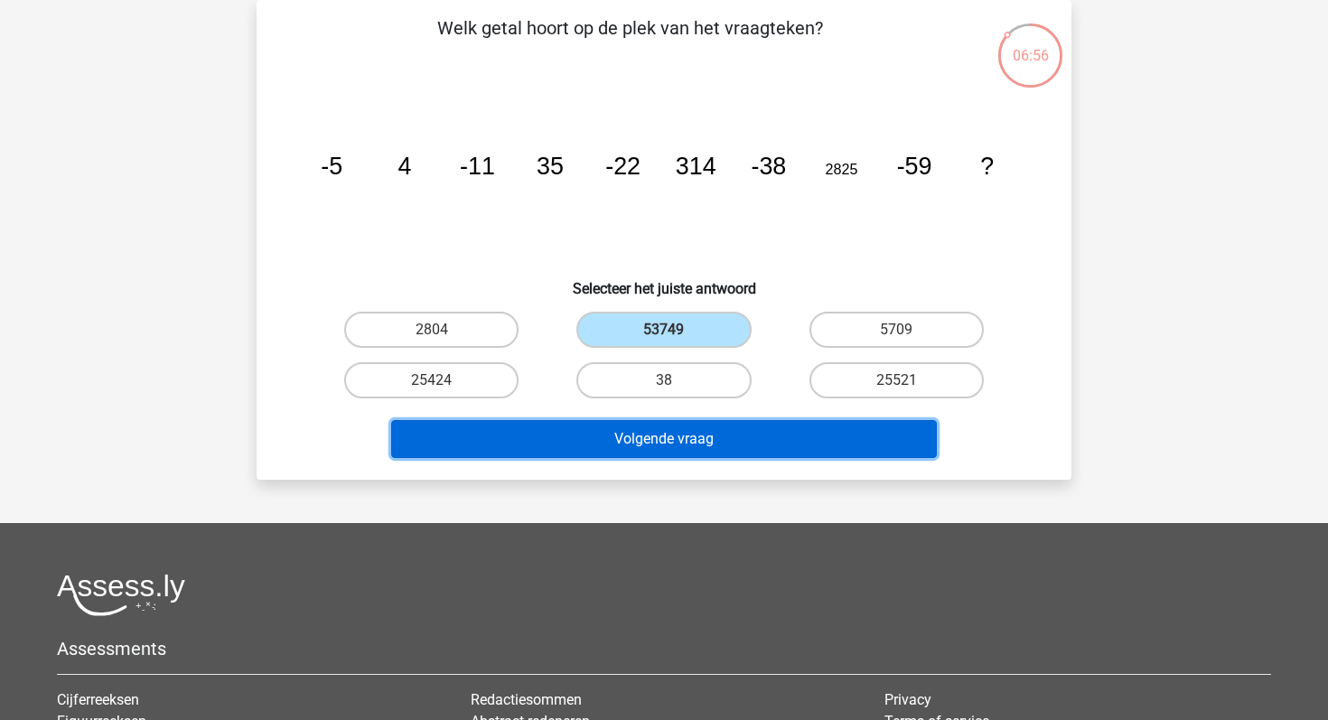
click at [637, 433] on button "Volgende vraag" at bounding box center [664, 439] width 547 height 38
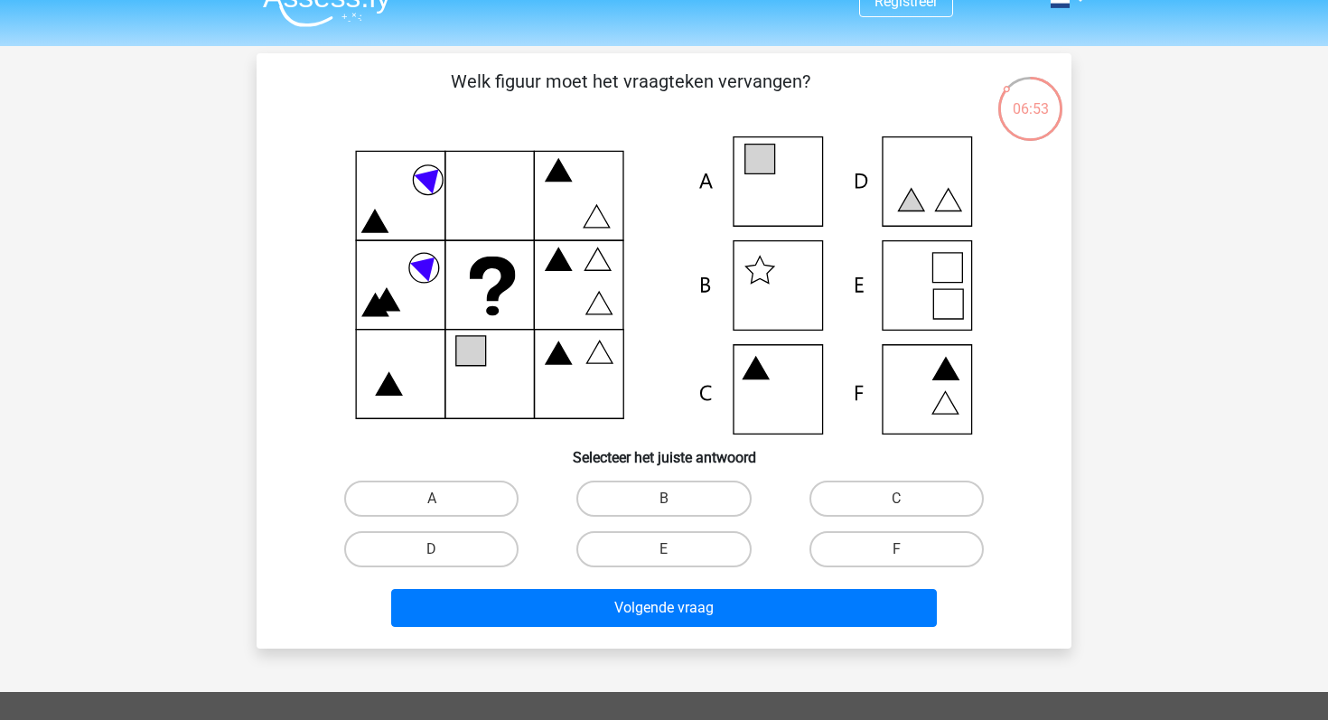
scroll to position [39, 0]
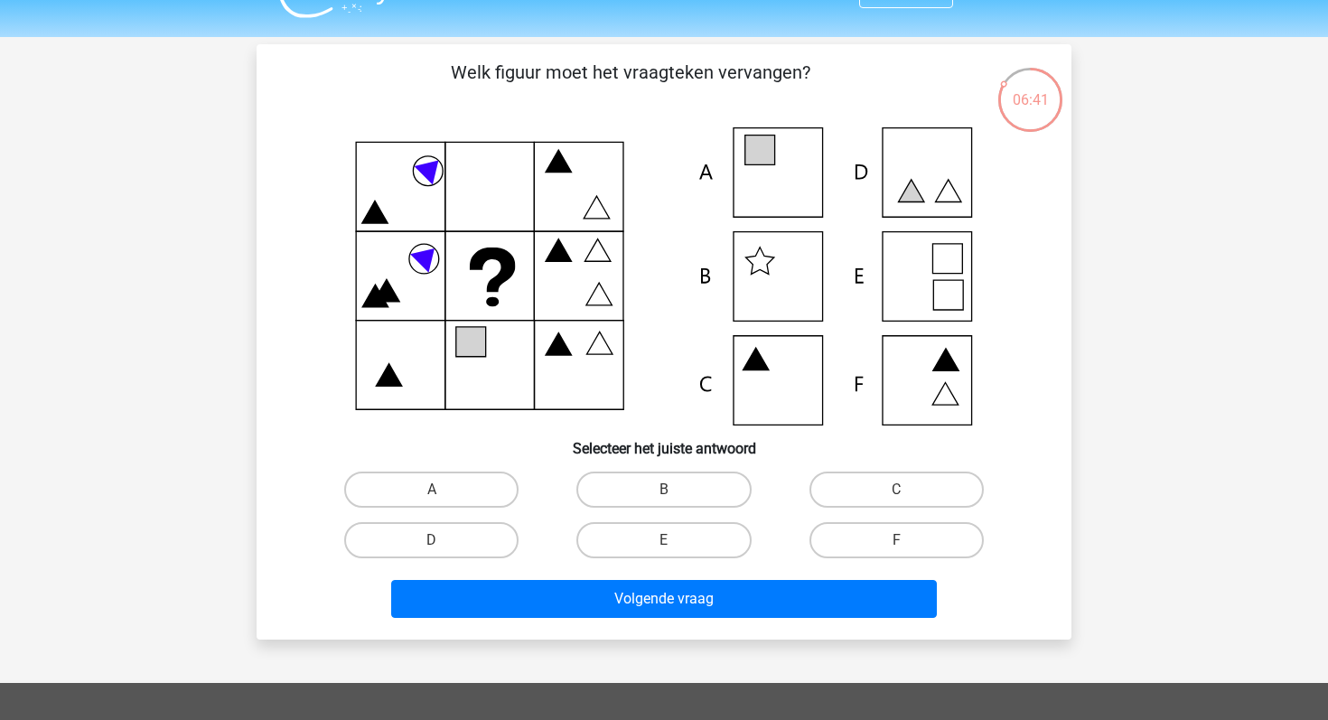
click at [424, 258] on icon at bounding box center [426, 255] width 33 height 33
click at [877, 539] on label "F" at bounding box center [897, 540] width 174 height 36
click at [896, 540] on input "F" at bounding box center [902, 546] width 12 height 12
radio input "true"
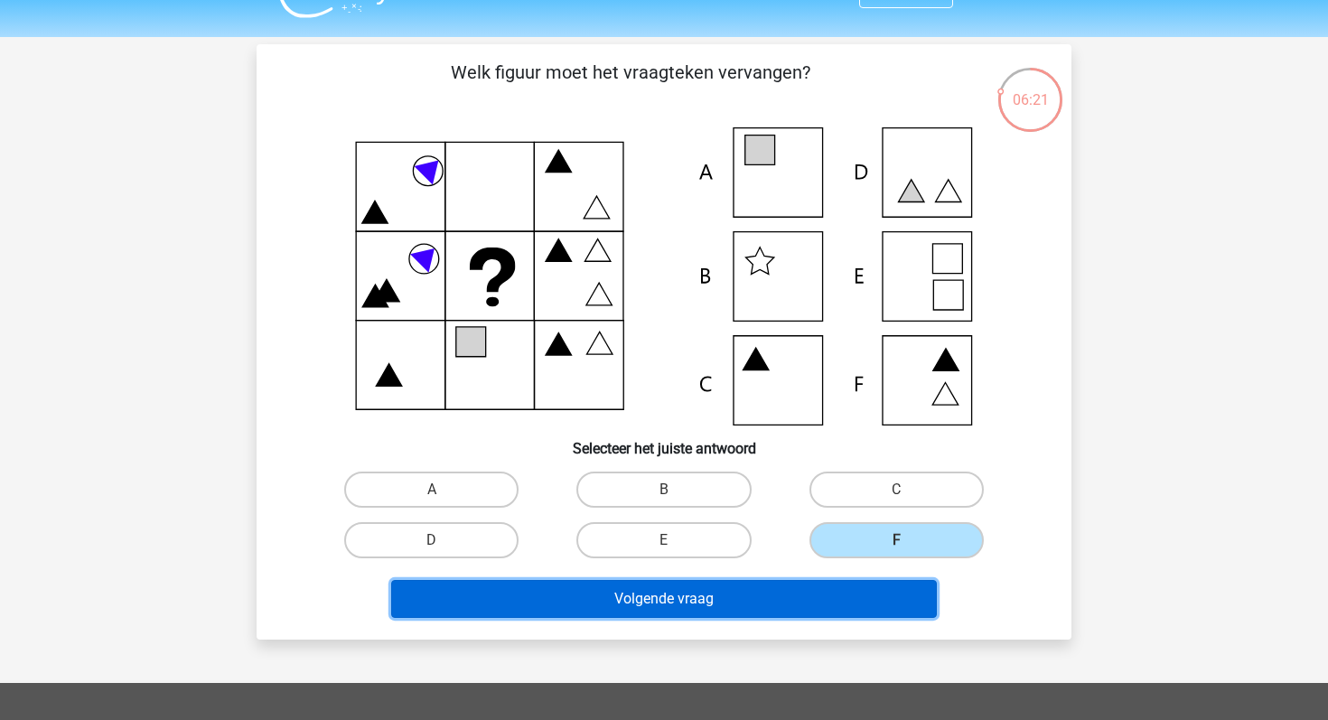
click at [759, 602] on button "Volgende vraag" at bounding box center [664, 599] width 547 height 38
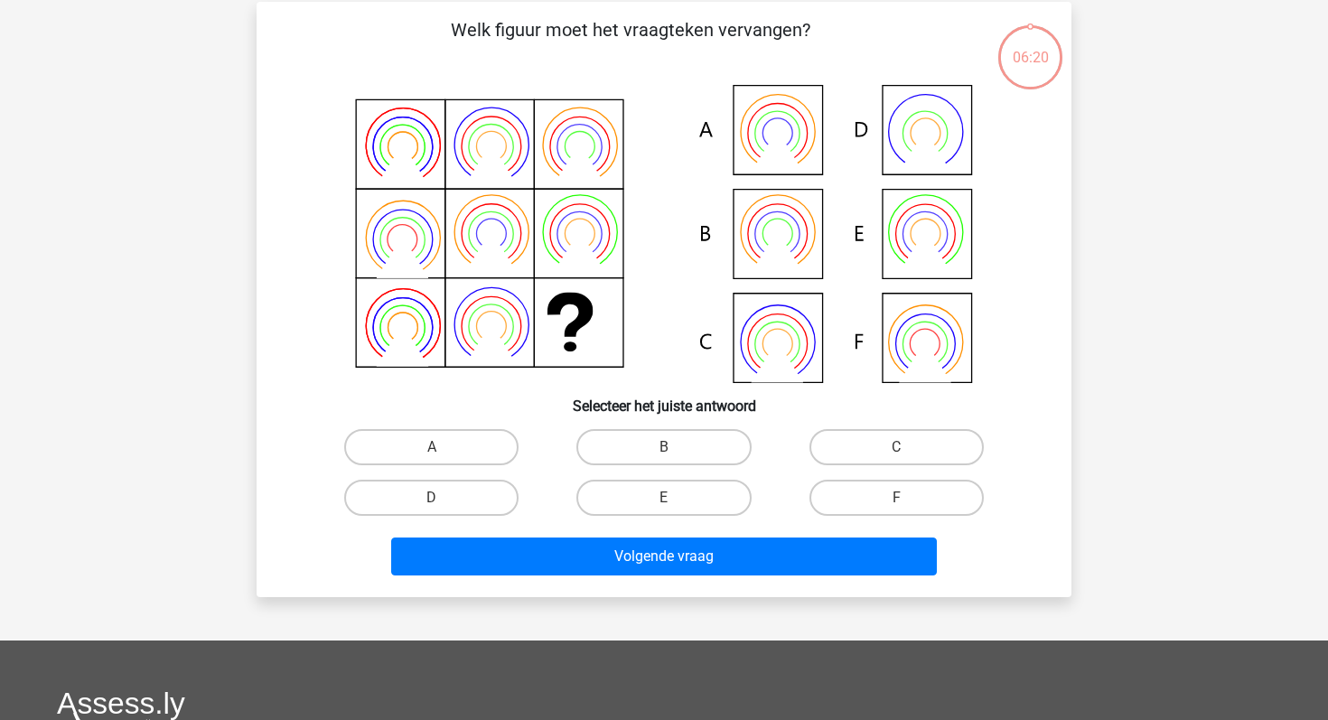
scroll to position [83, 0]
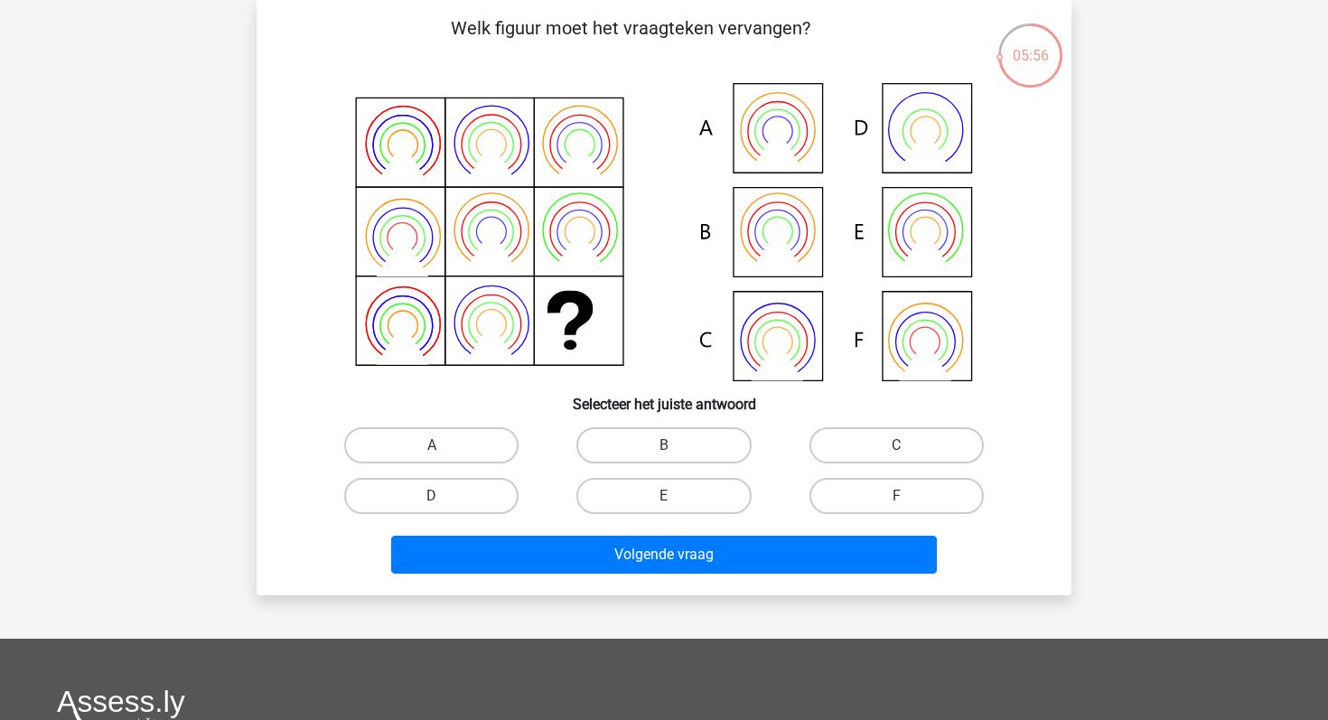
click at [787, 214] on icon at bounding box center [664, 232] width 728 height 298
click at [665, 439] on label "B" at bounding box center [663, 445] width 174 height 36
click at [665, 445] on input "B" at bounding box center [670, 451] width 12 height 12
radio input "true"
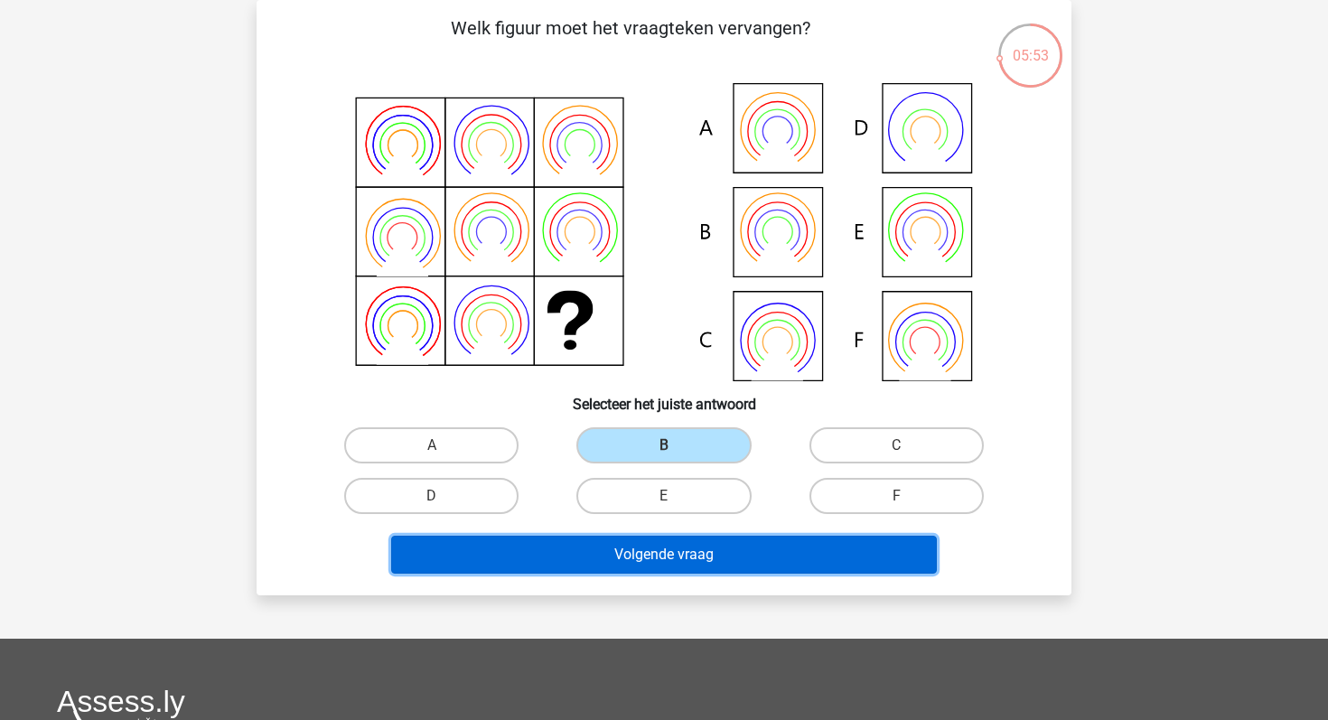
click at [636, 559] on button "Volgende vraag" at bounding box center [664, 555] width 547 height 38
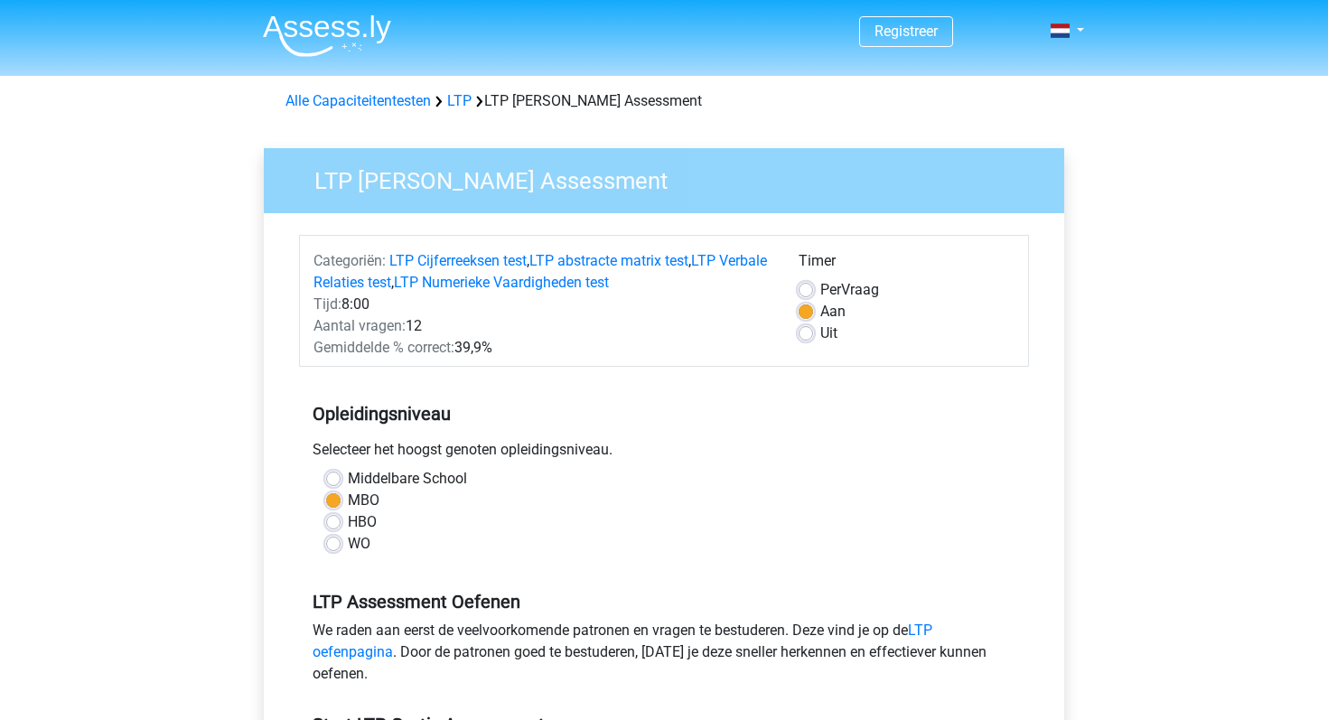
scroll to position [393, 0]
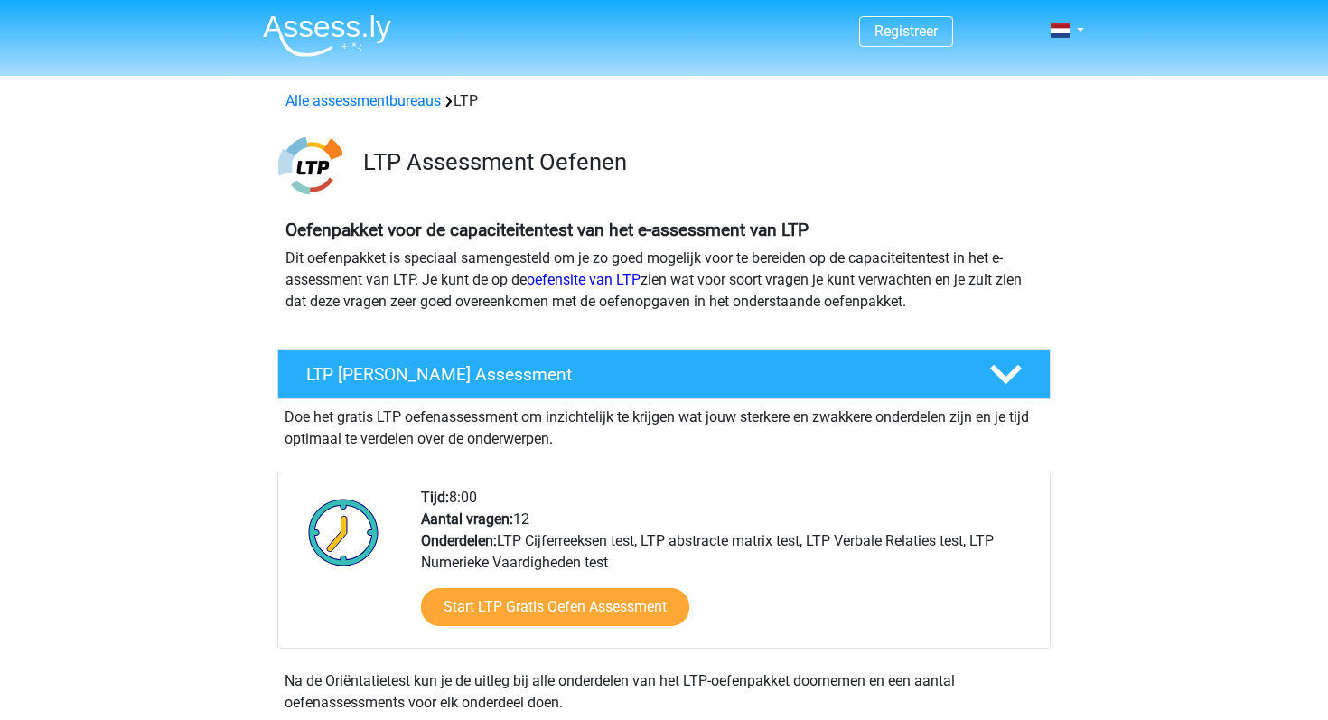
scroll to position [140, 0]
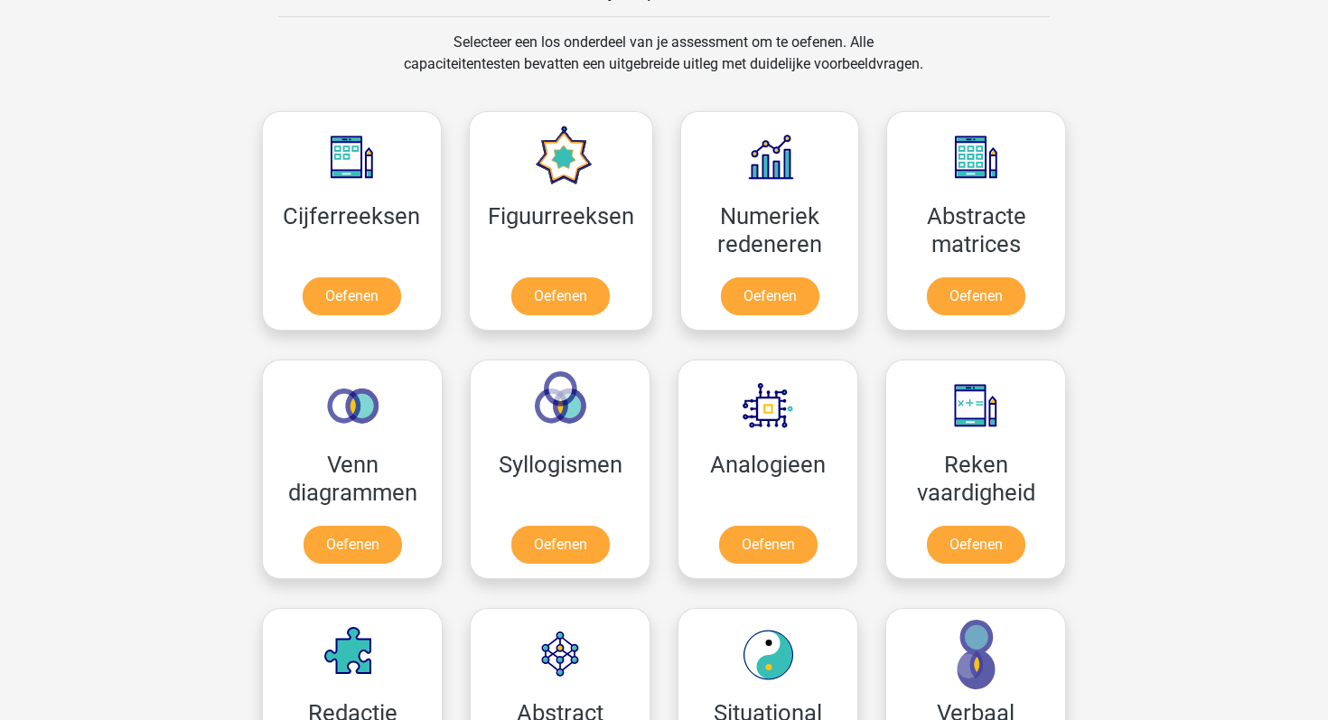
scroll to position [742, 0]
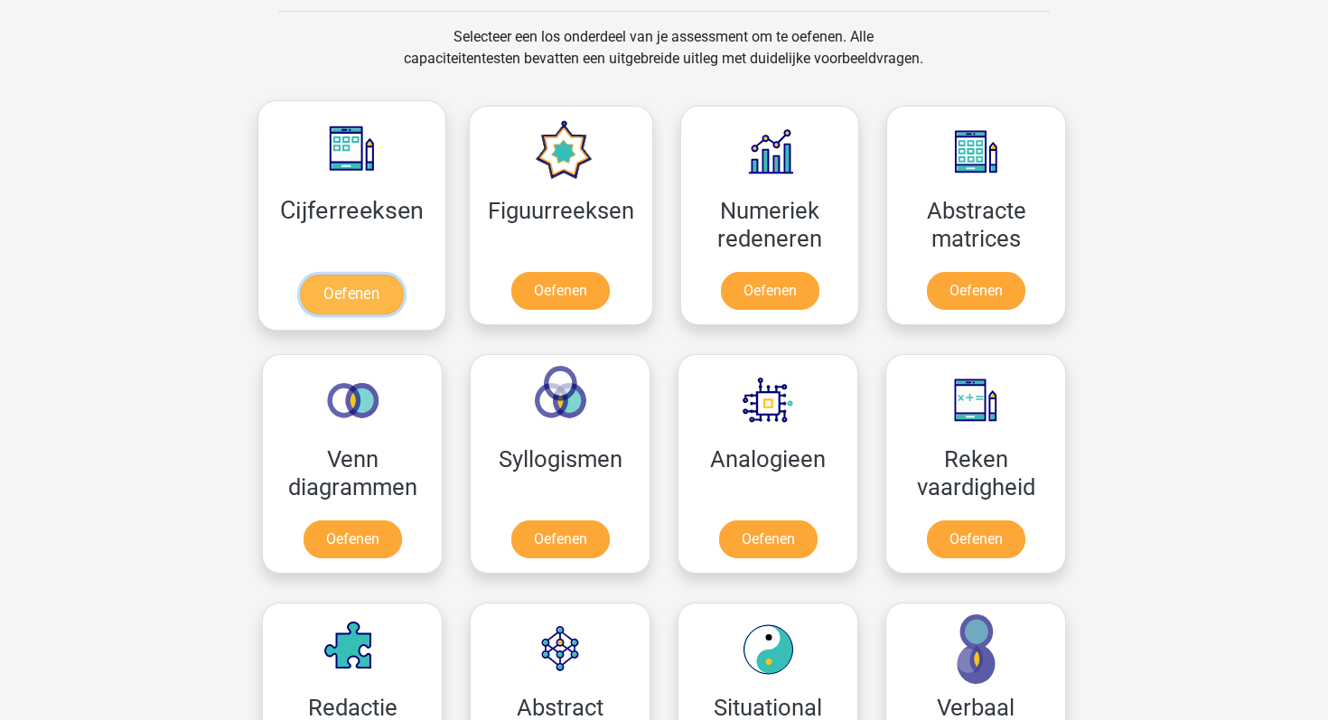
click at [328, 288] on link "Oefenen" at bounding box center [351, 295] width 103 height 40
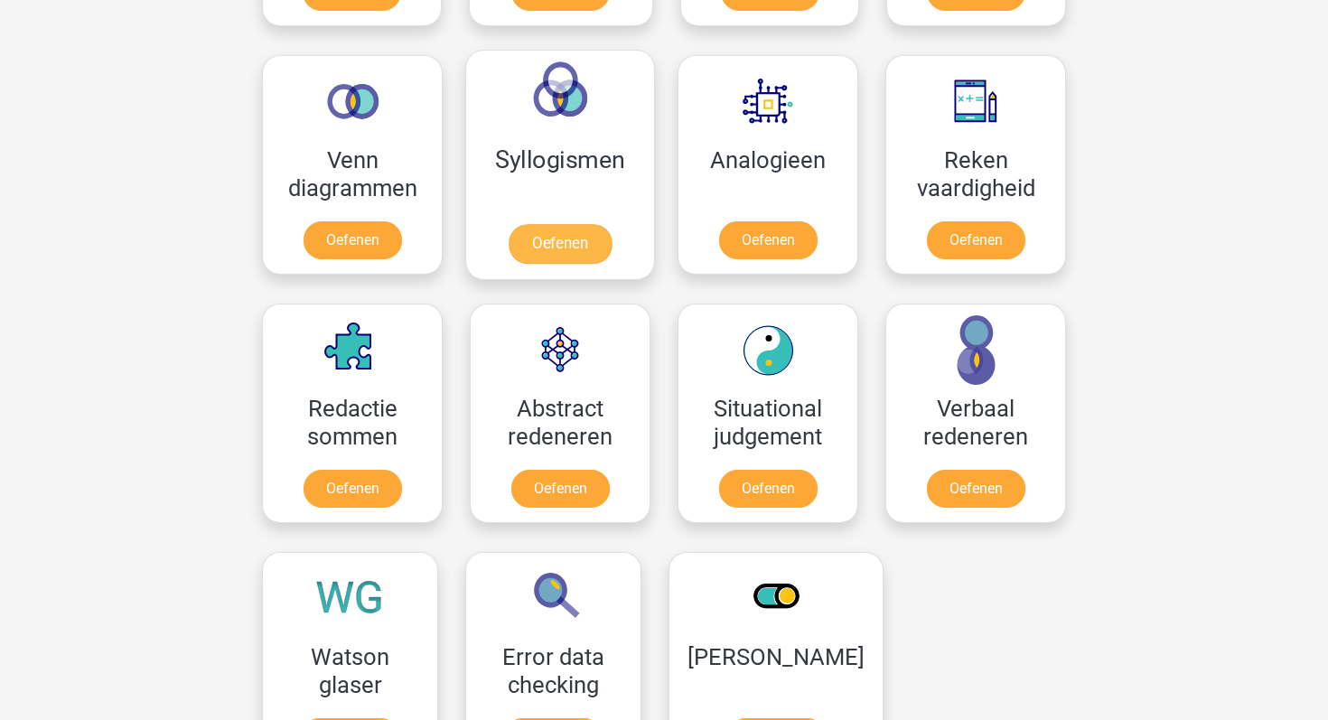
scroll to position [1169, 0]
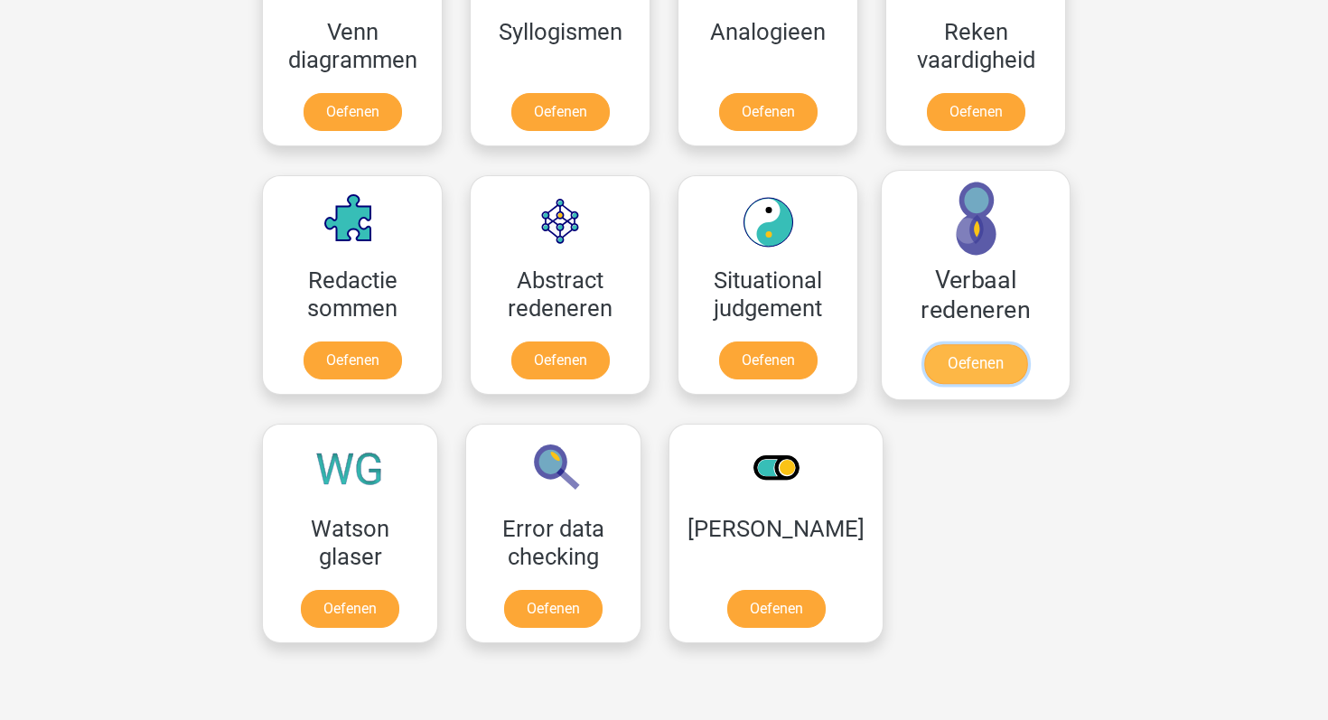
click at [981, 362] on link "Oefenen" at bounding box center [975, 364] width 103 height 40
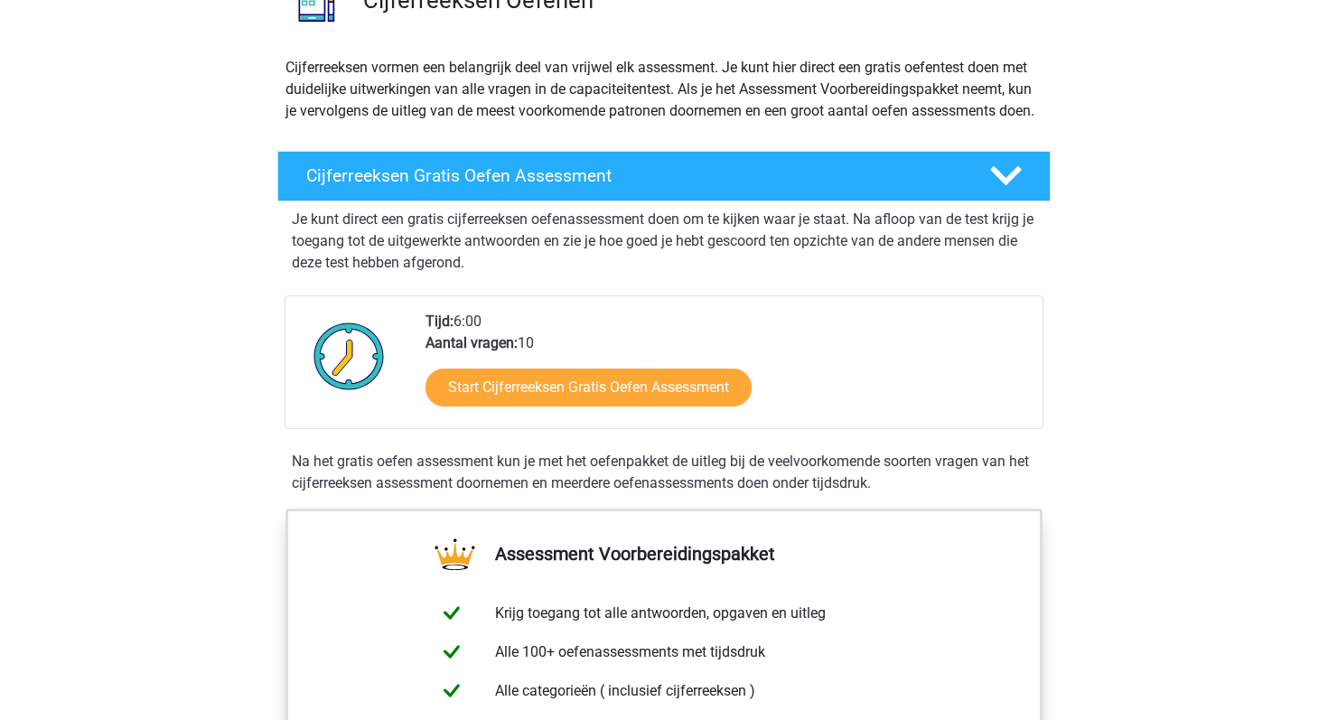
scroll to position [190, 0]
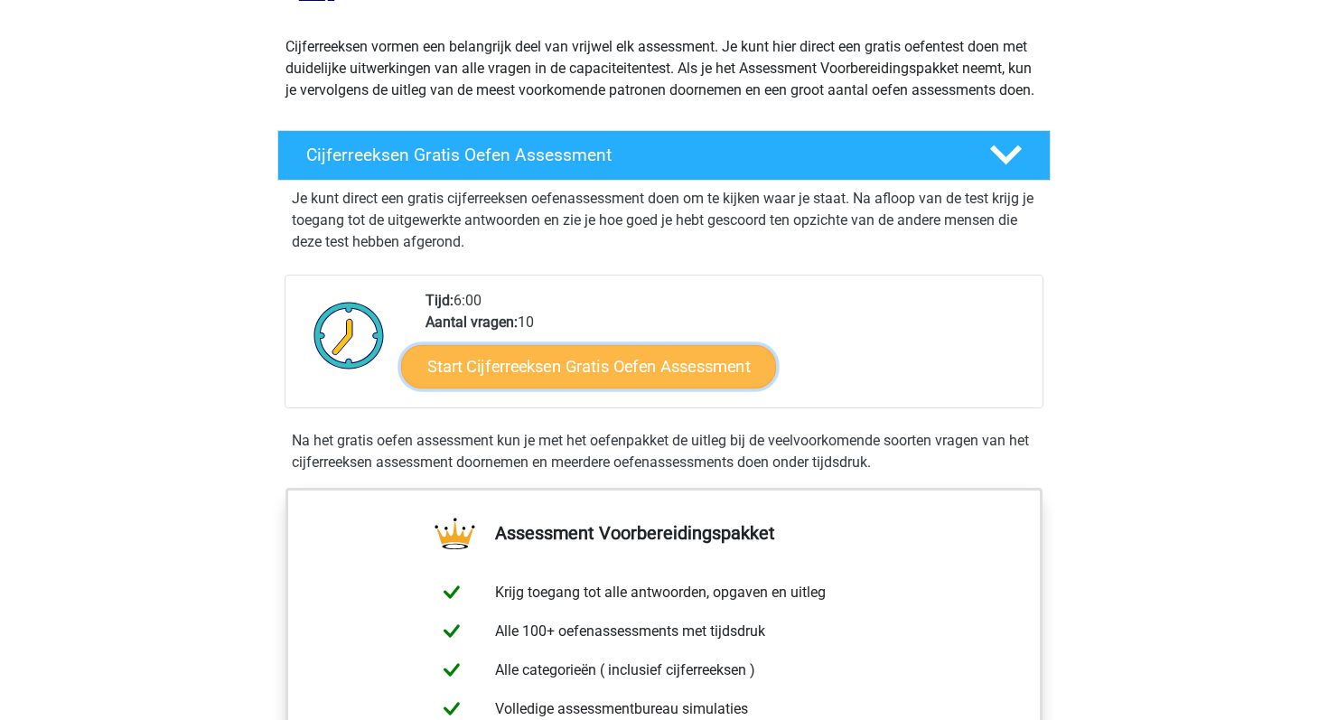
click at [512, 388] on link "Start Cijferreeksen Gratis Oefen Assessment" at bounding box center [588, 365] width 375 height 43
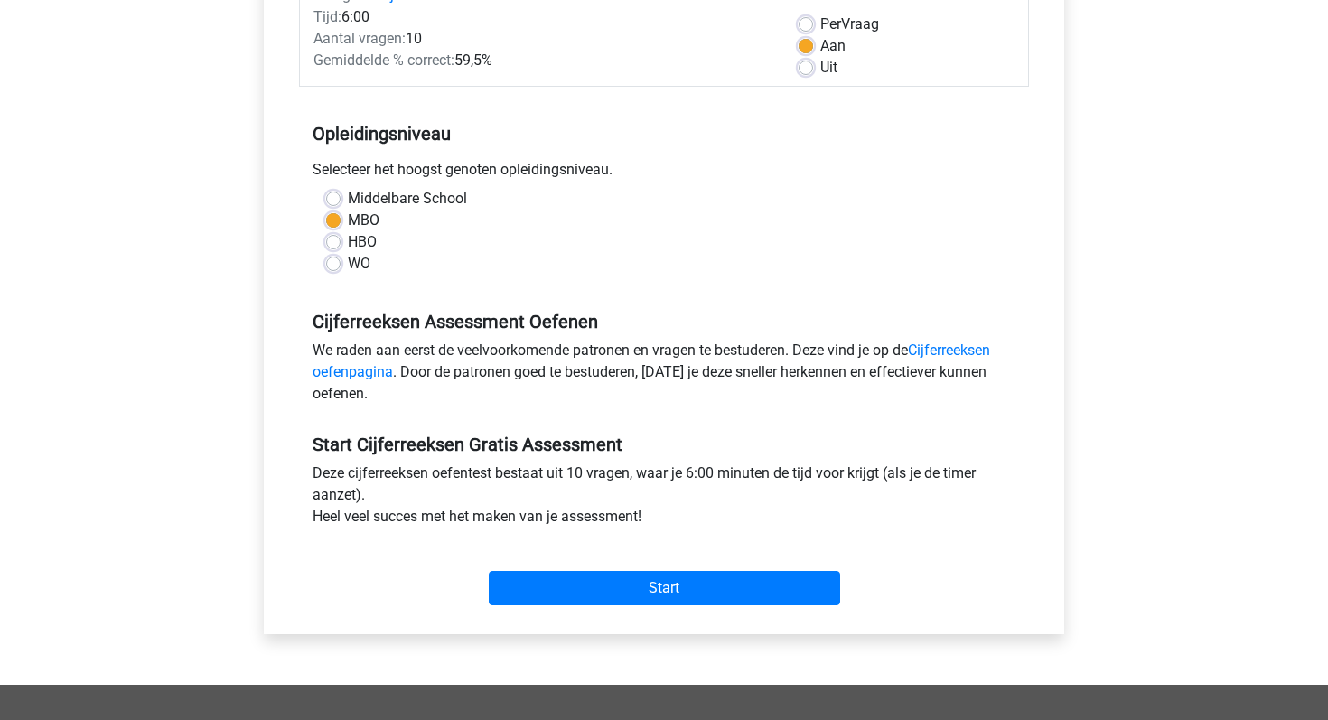
scroll to position [272, 0]
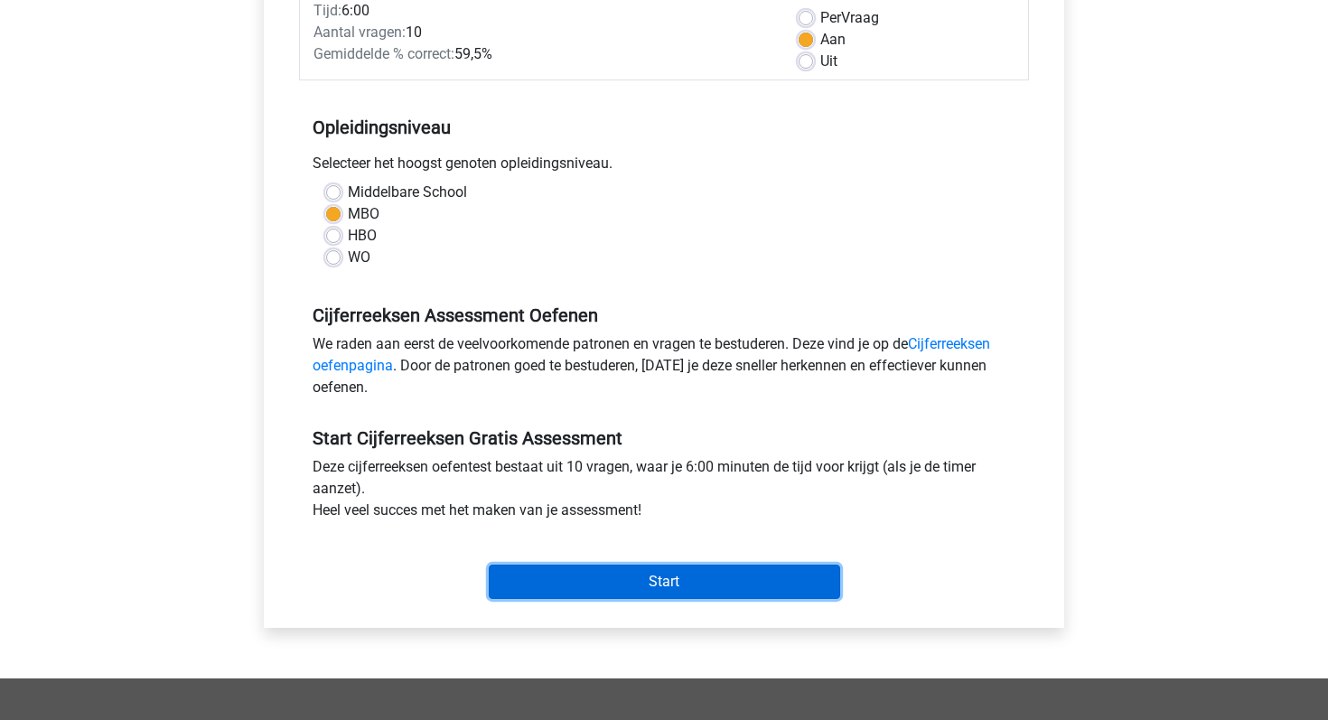
click at [612, 576] on input "Start" at bounding box center [665, 582] width 352 height 34
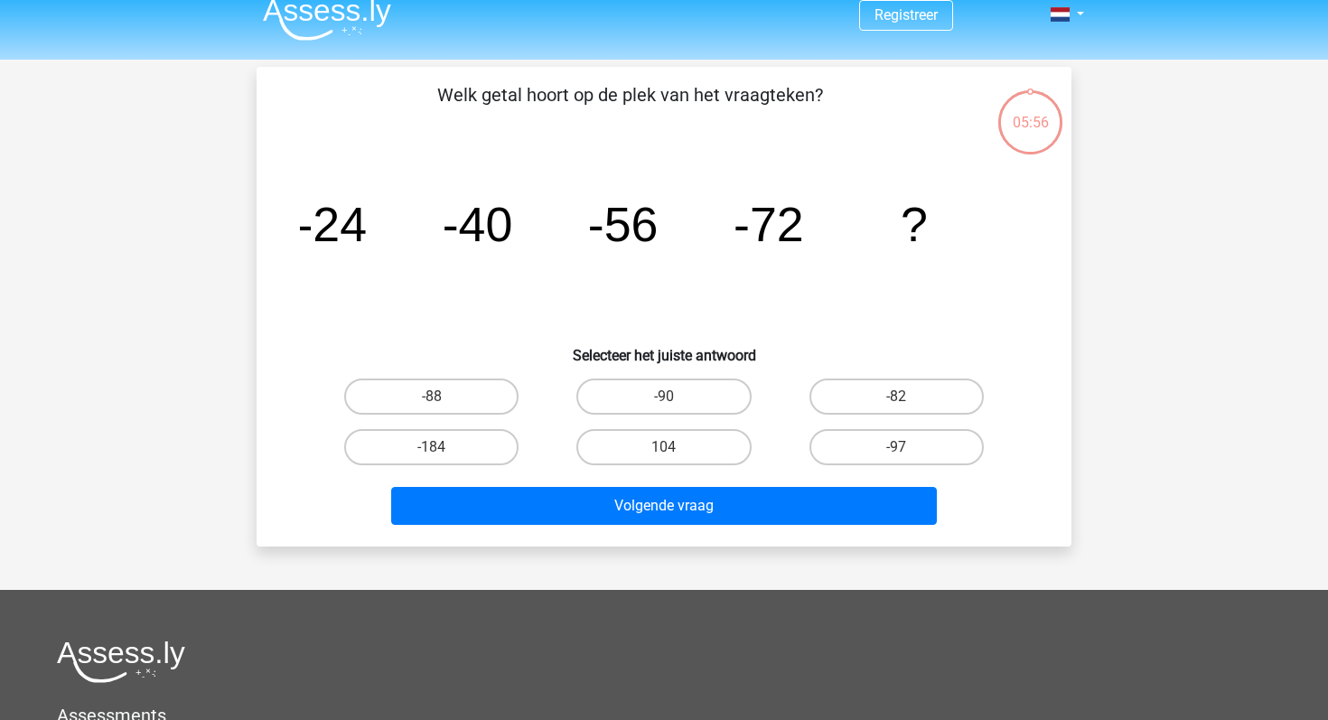
scroll to position [2, 0]
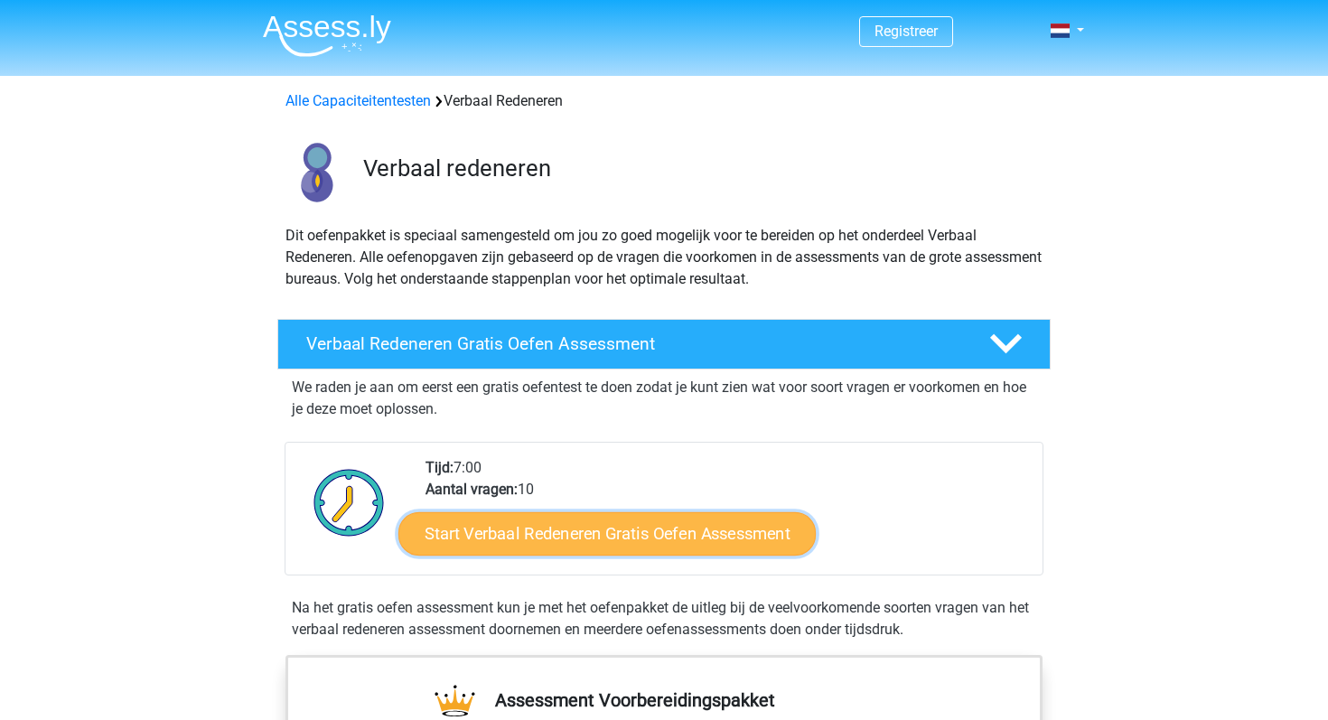
click at [680, 536] on link "Start Verbaal Redeneren Gratis Oefen Assessment" at bounding box center [606, 533] width 417 height 43
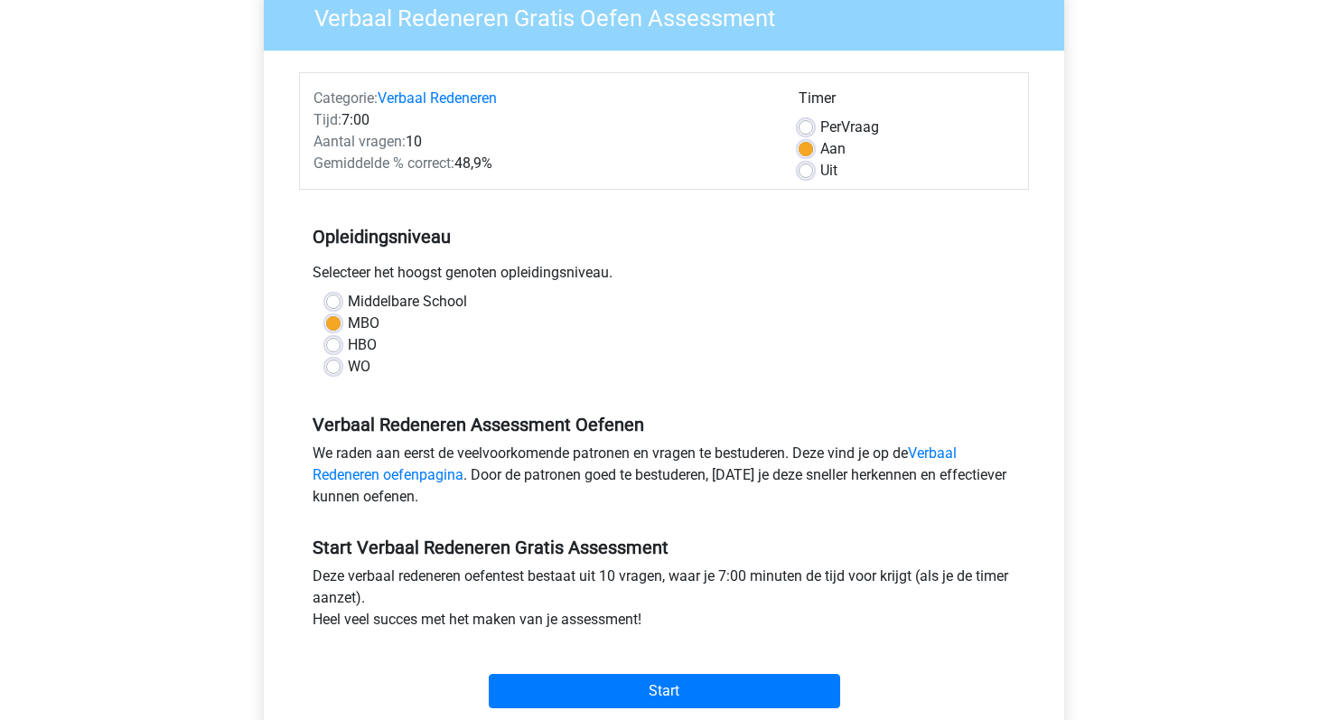
scroll to position [228, 0]
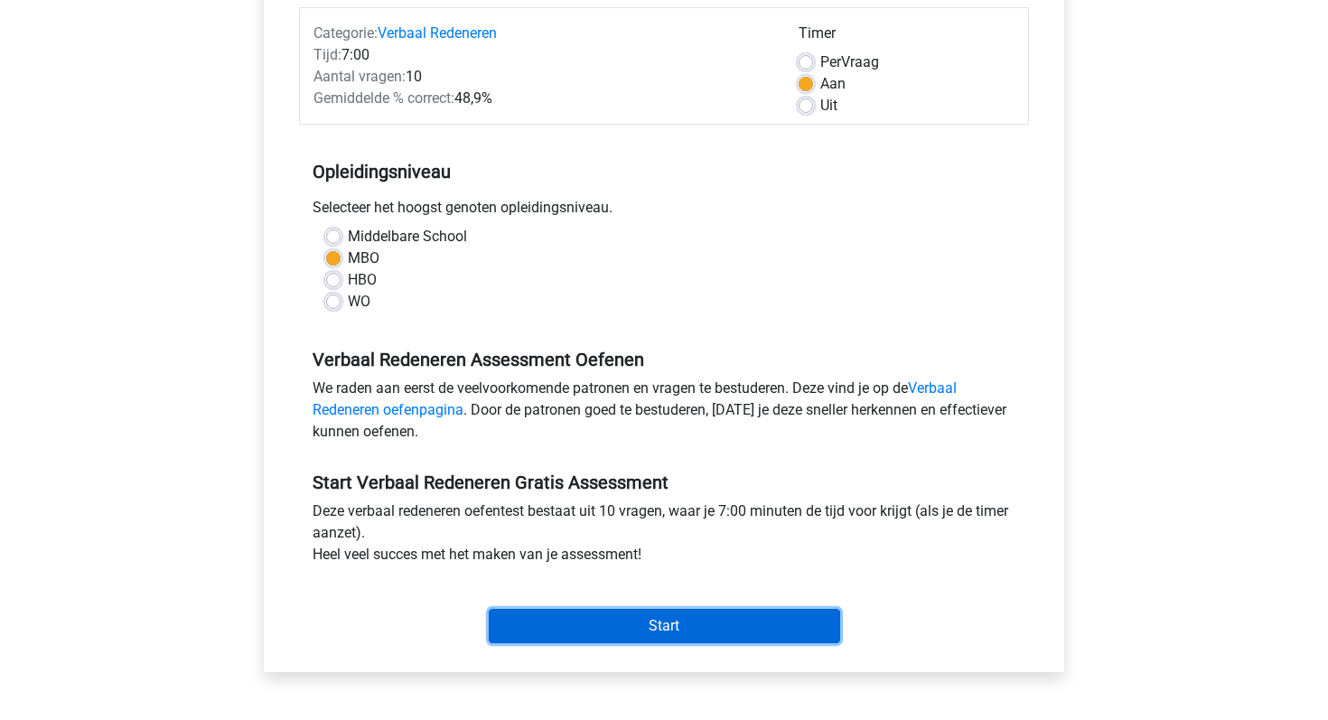
click at [622, 616] on input "Start" at bounding box center [665, 626] width 352 height 34
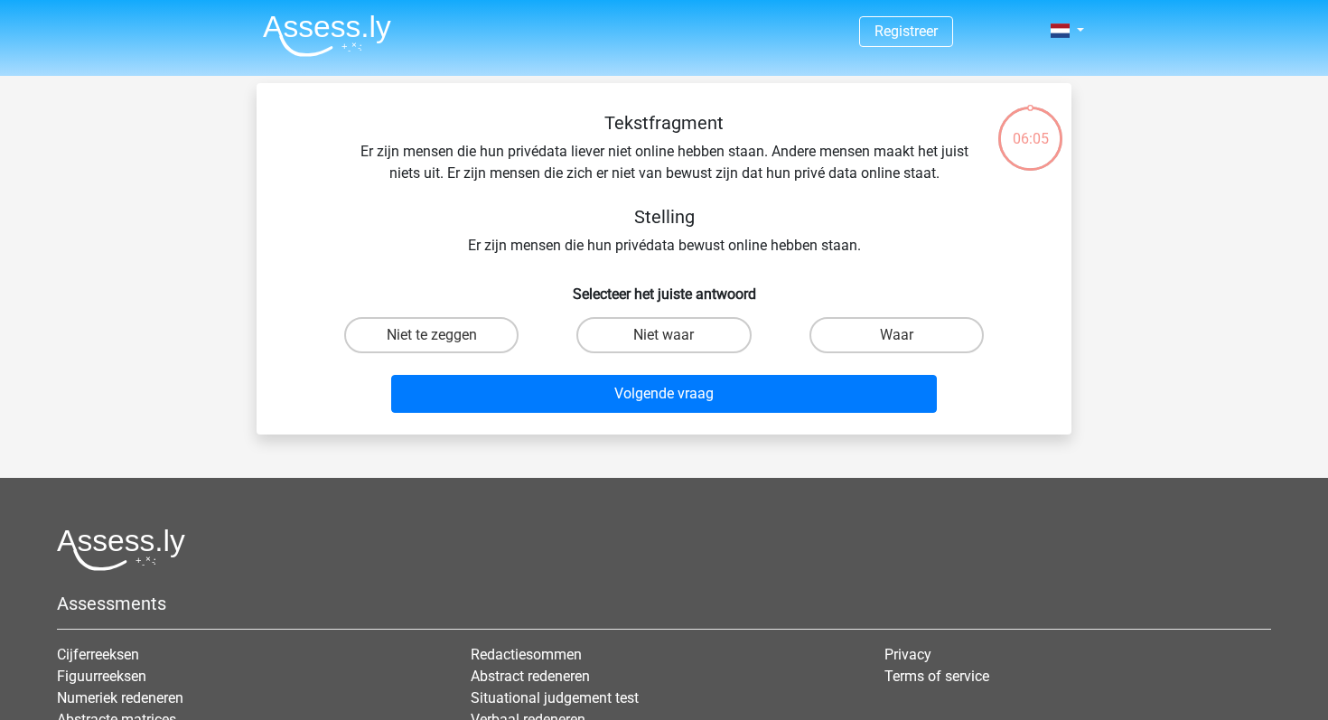
click at [897, 336] on input "Waar" at bounding box center [902, 341] width 12 height 12
radio input "true"
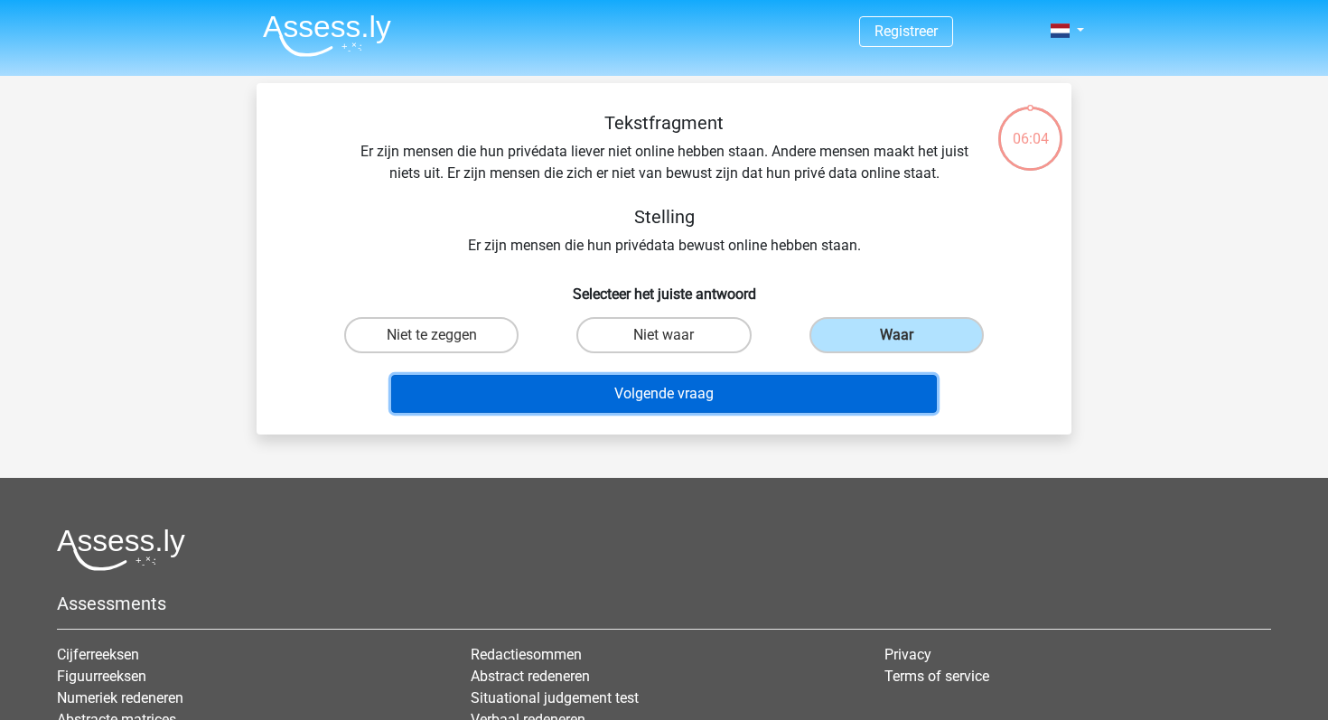
click at [729, 393] on button "Volgende vraag" at bounding box center [664, 394] width 547 height 38
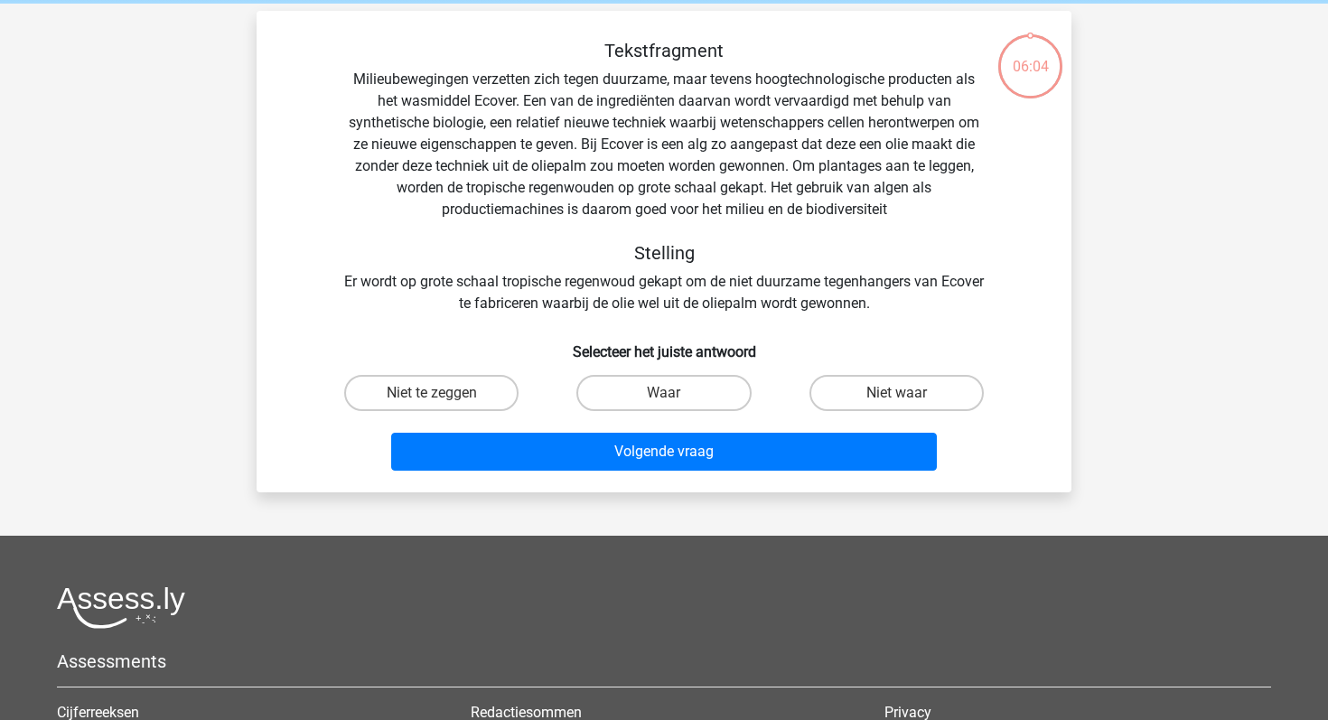
scroll to position [83, 0]
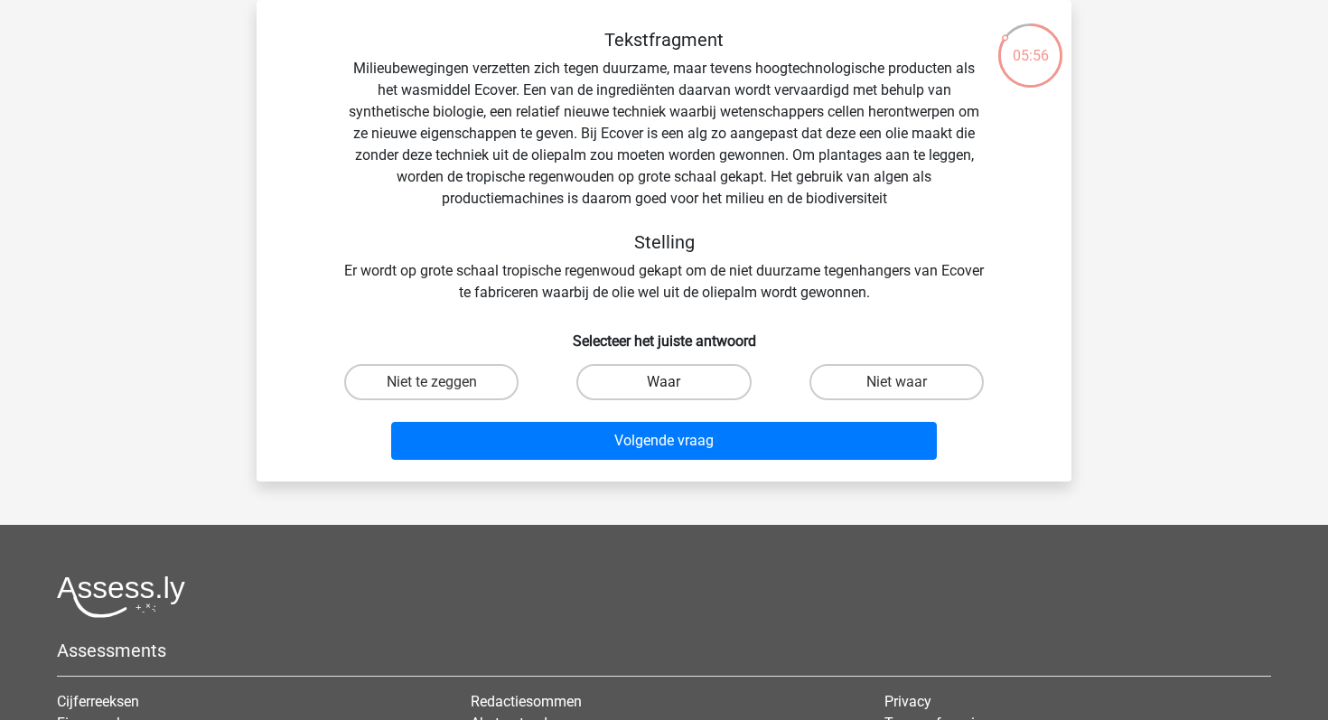
click at [660, 382] on label "Waar" at bounding box center [663, 382] width 174 height 36
click at [664, 382] on input "Waar" at bounding box center [670, 388] width 12 height 12
radio input "true"
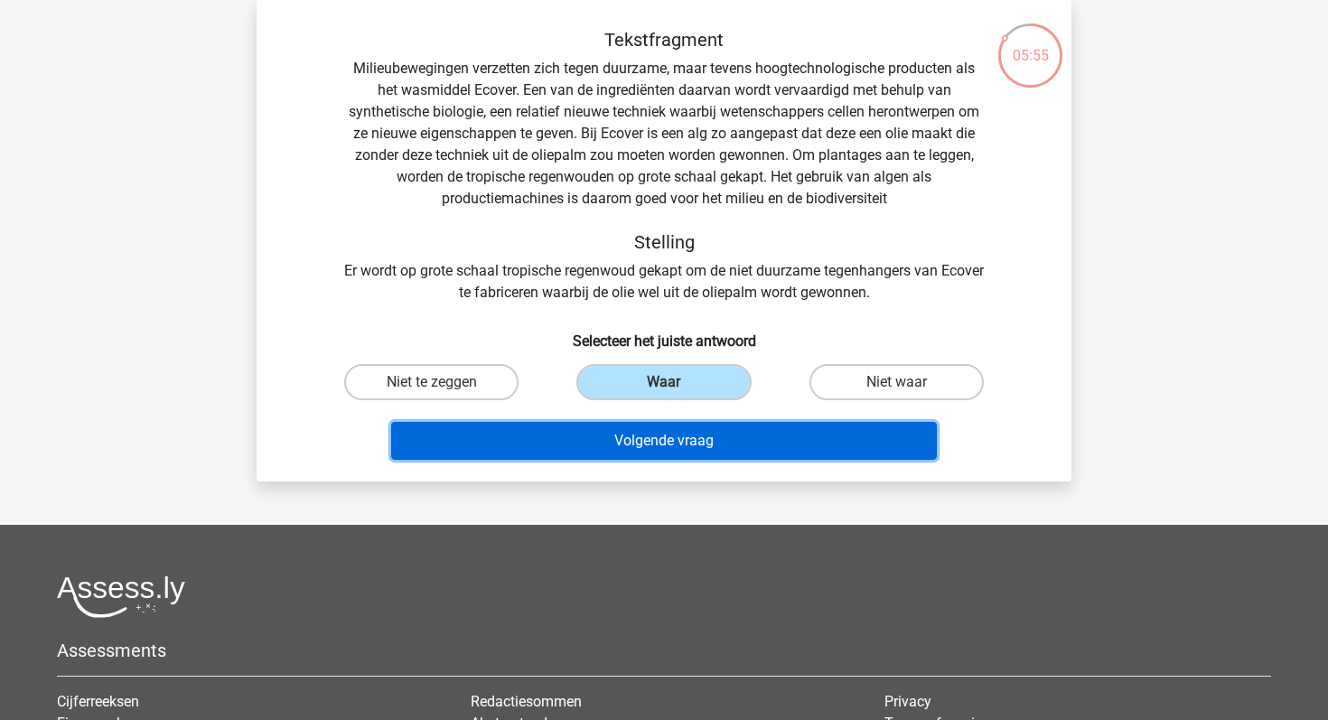
click at [647, 440] on button "Volgende vraag" at bounding box center [664, 441] width 547 height 38
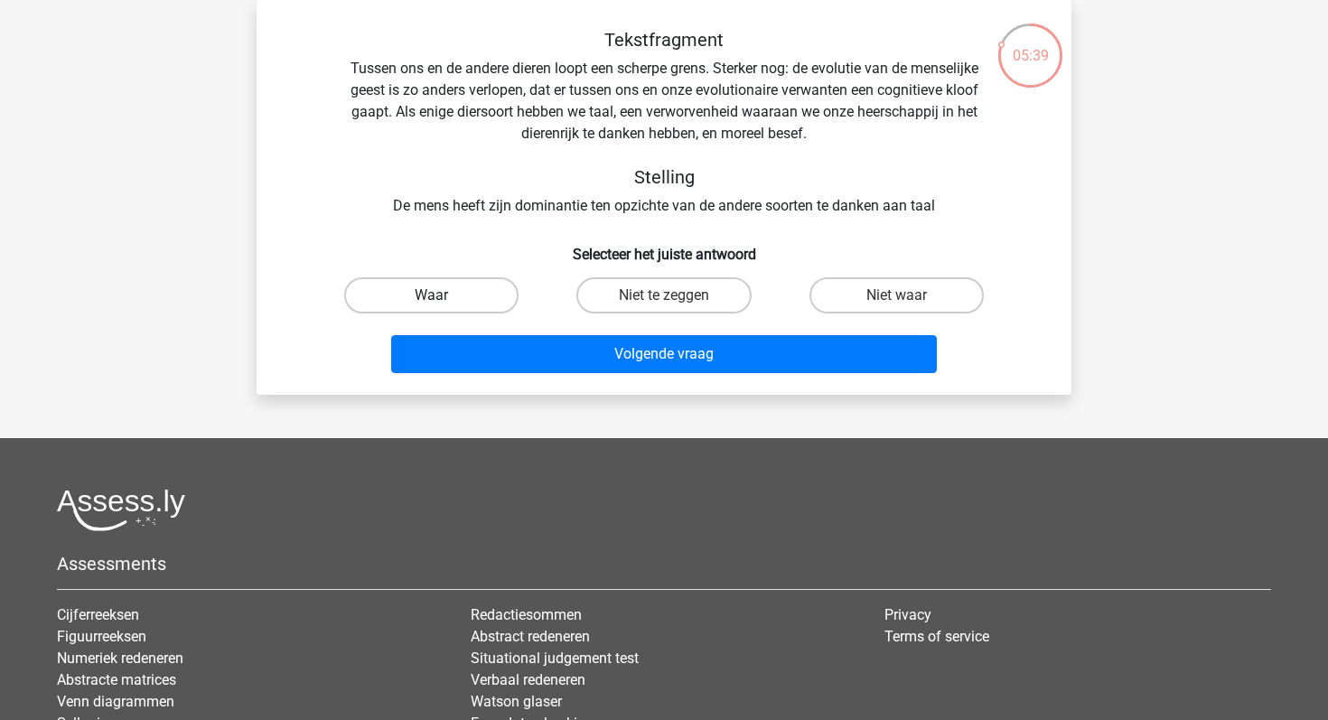
click at [467, 289] on label "Waar" at bounding box center [431, 295] width 174 height 36
click at [444, 295] on input "Waar" at bounding box center [438, 301] width 12 height 12
radio input "true"
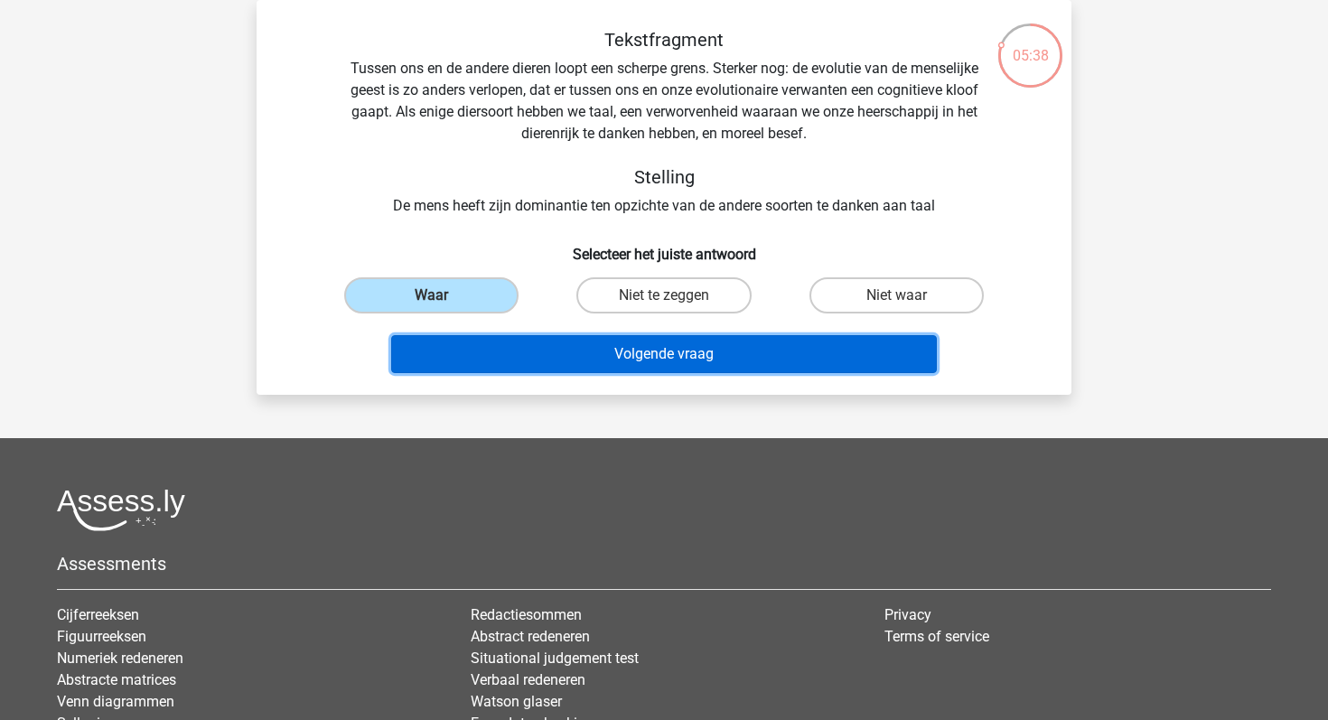
click at [661, 347] on button "Volgende vraag" at bounding box center [664, 354] width 547 height 38
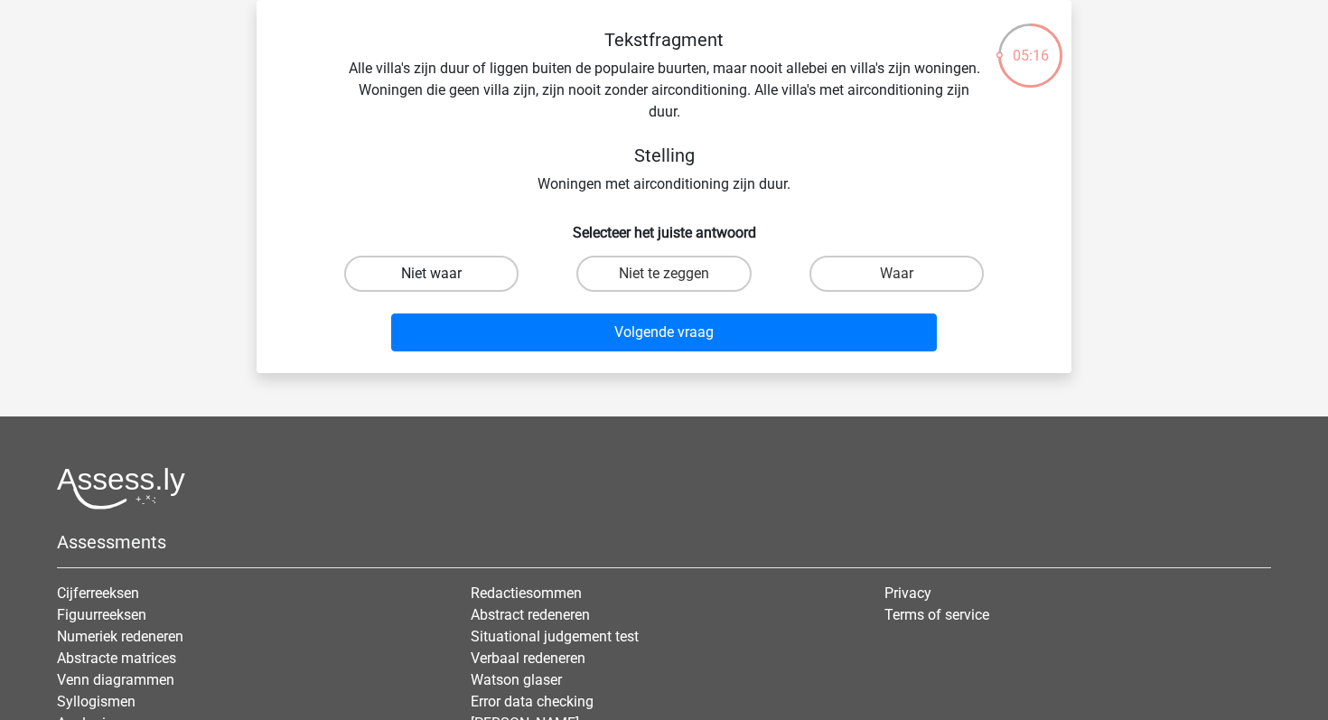
click at [480, 265] on label "Niet waar" at bounding box center [431, 274] width 174 height 36
click at [444, 274] on input "Niet waar" at bounding box center [438, 280] width 12 height 12
radio input "true"
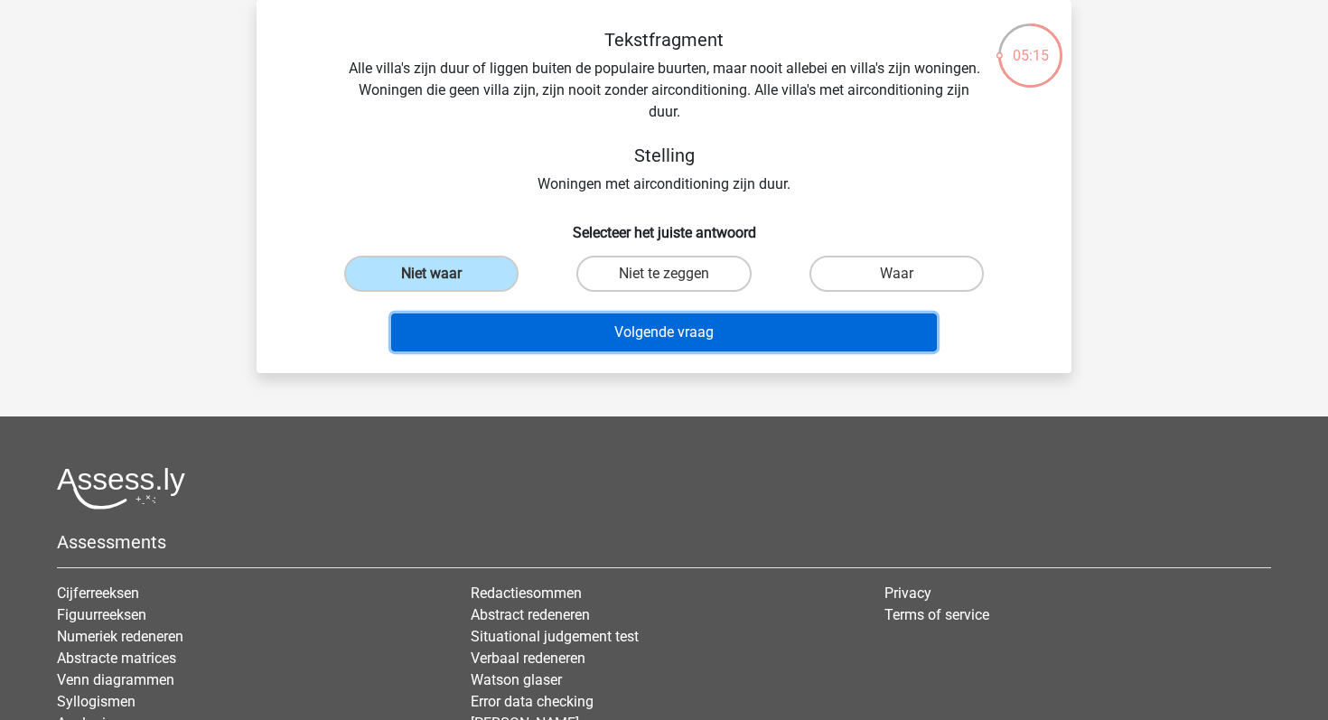
click at [671, 333] on button "Volgende vraag" at bounding box center [664, 333] width 547 height 38
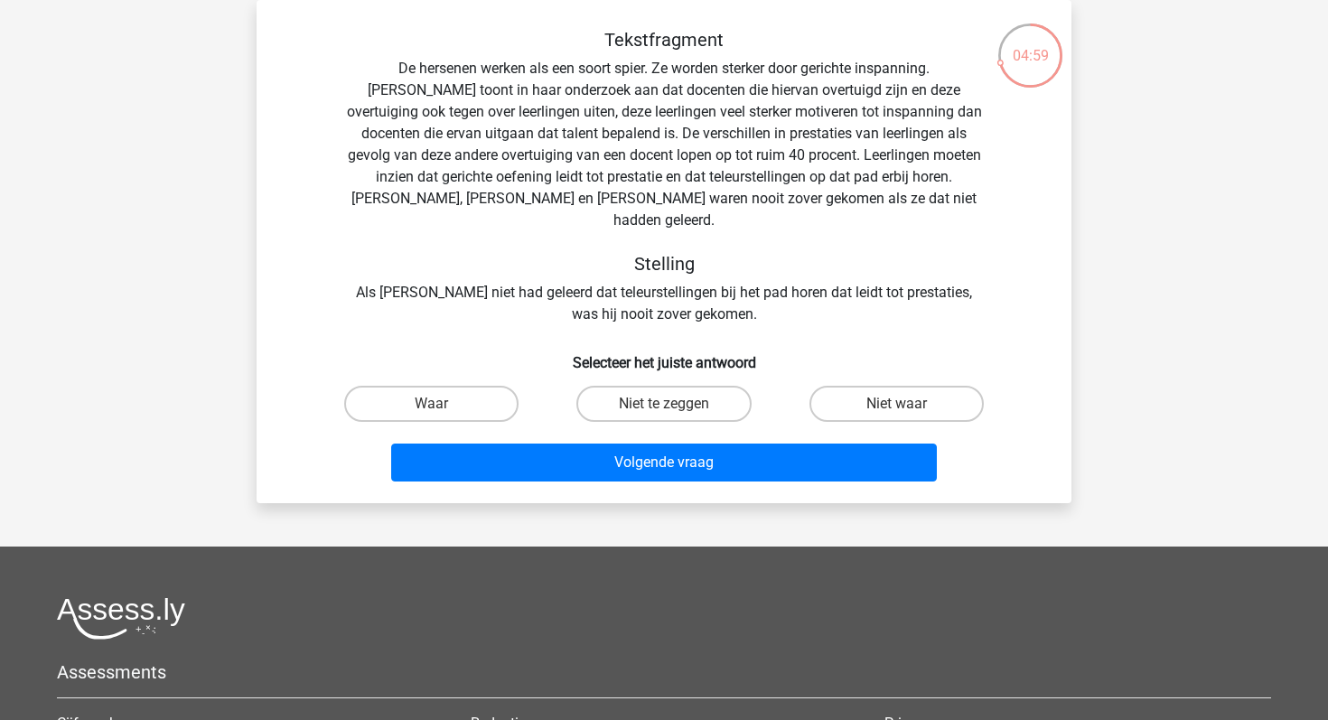
click at [442, 404] on input "Waar" at bounding box center [438, 410] width 12 height 12
radio input "true"
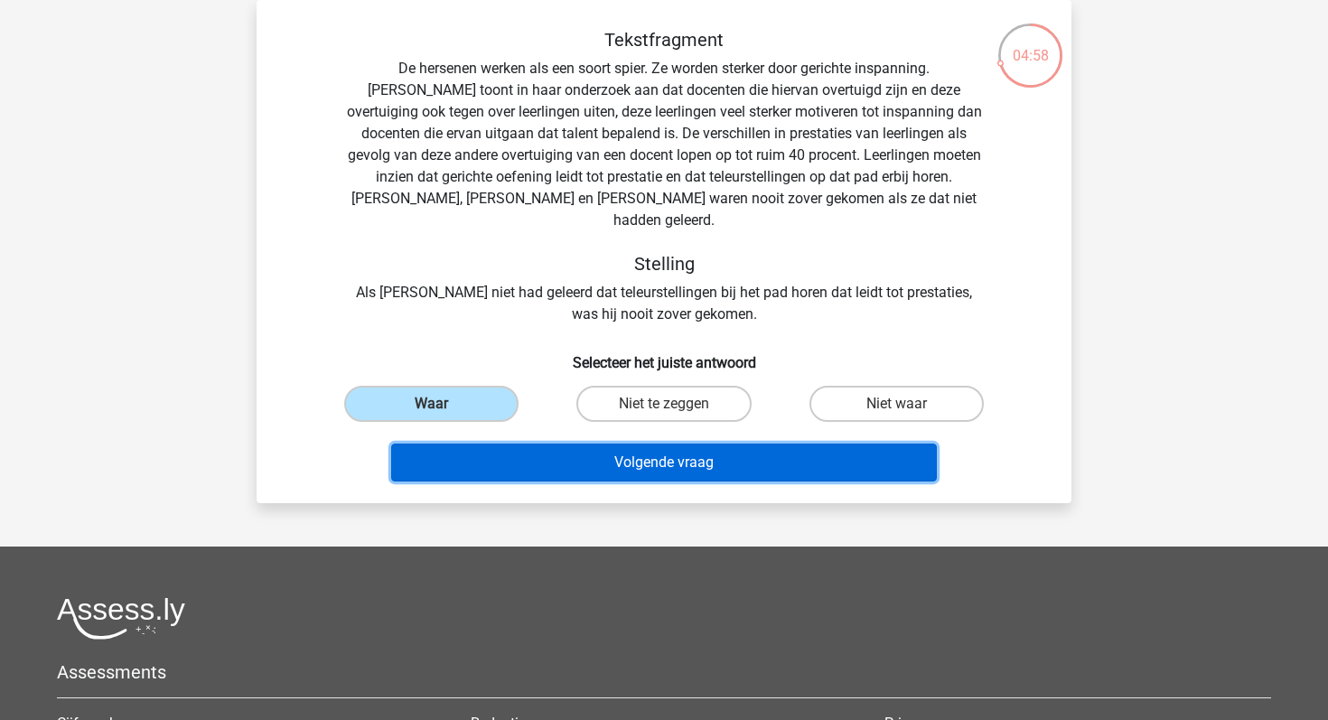
click at [656, 444] on button "Volgende vraag" at bounding box center [664, 463] width 547 height 38
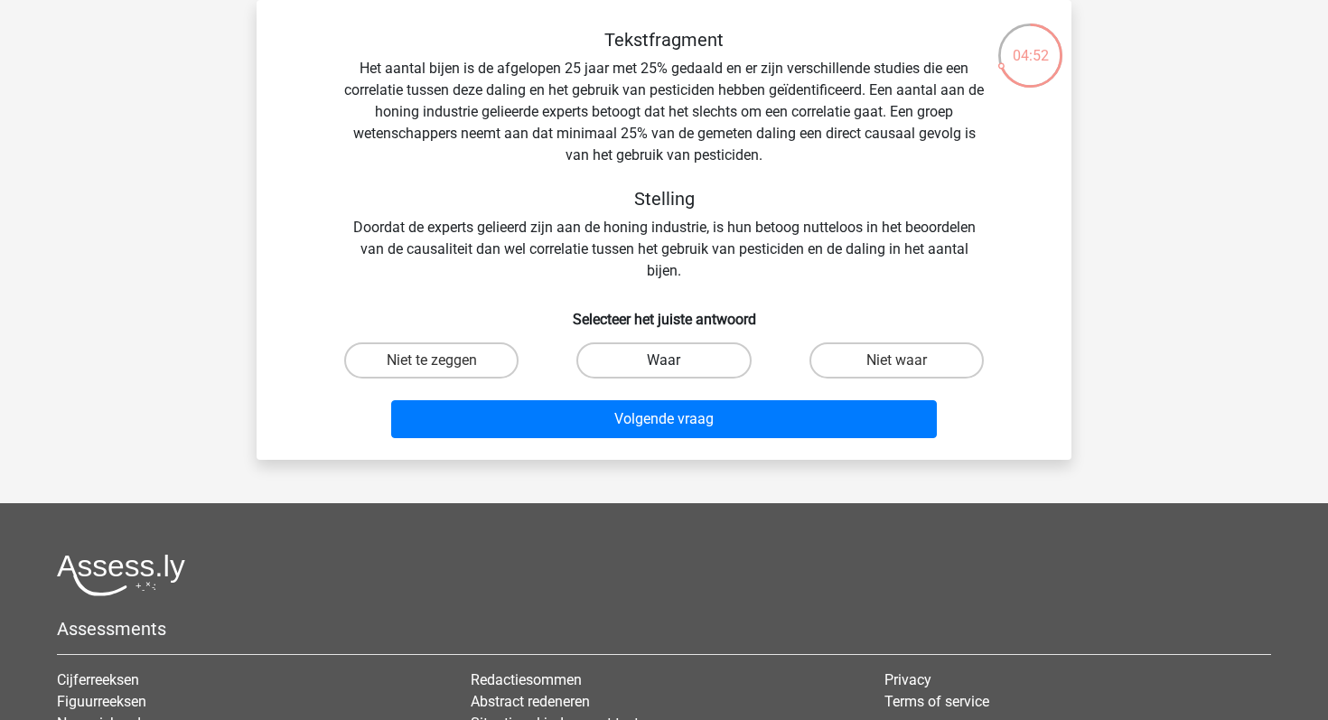
click at [667, 343] on label "Waar" at bounding box center [663, 360] width 174 height 36
click at [667, 361] on input "Waar" at bounding box center [670, 367] width 12 height 12
radio input "true"
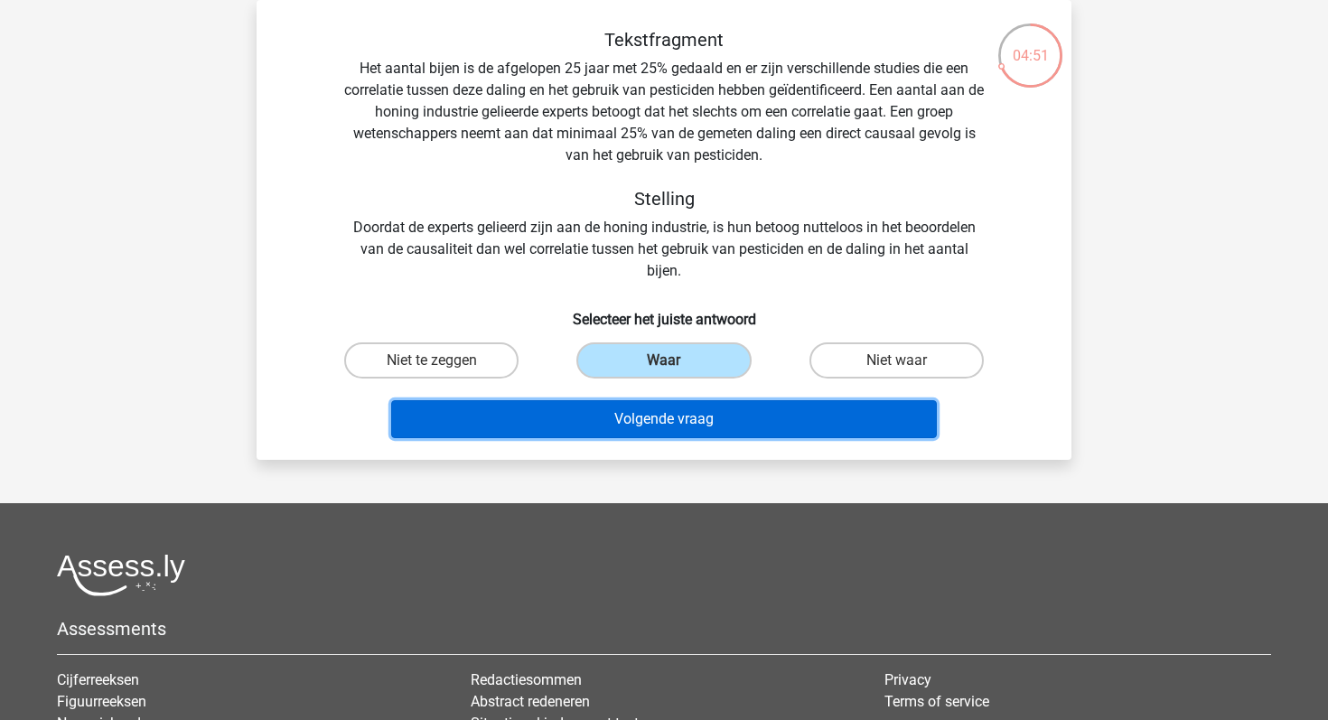
click at [648, 418] on button "Volgende vraag" at bounding box center [664, 419] width 547 height 38
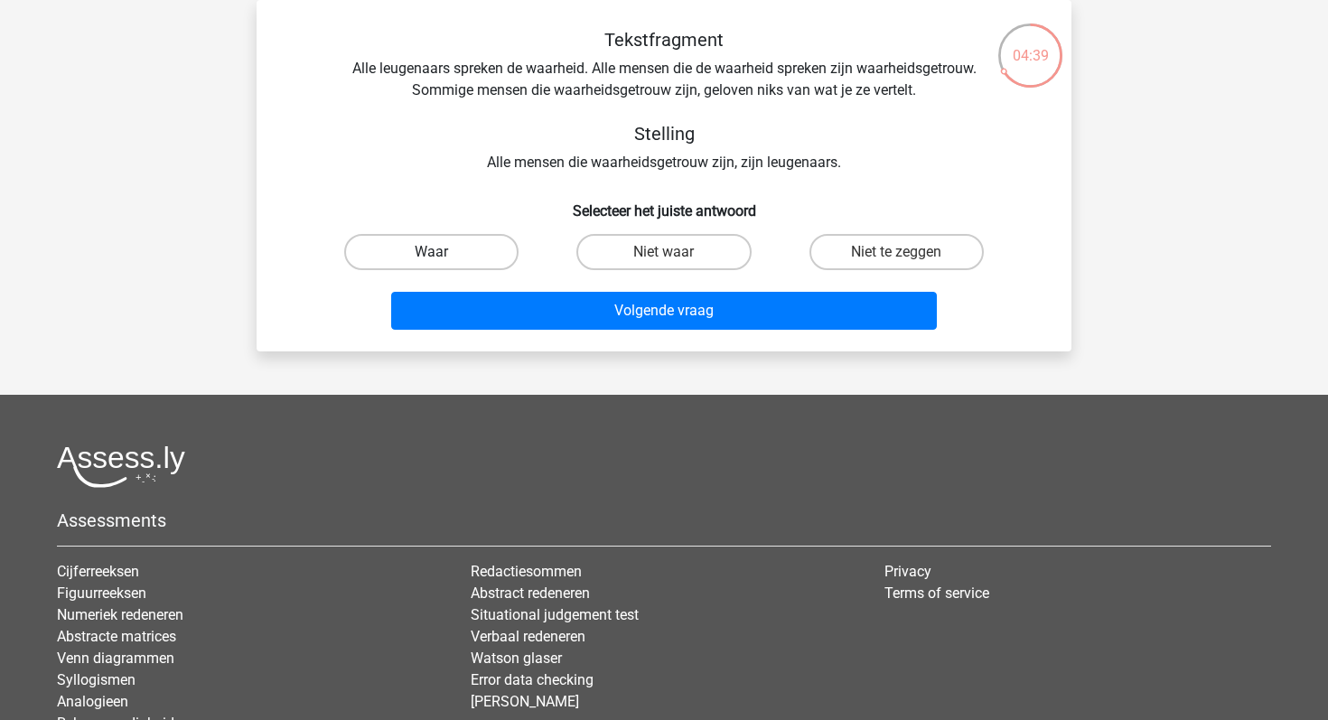
click at [453, 248] on label "Waar" at bounding box center [431, 252] width 174 height 36
click at [444, 252] on input "Waar" at bounding box center [438, 258] width 12 height 12
radio input "true"
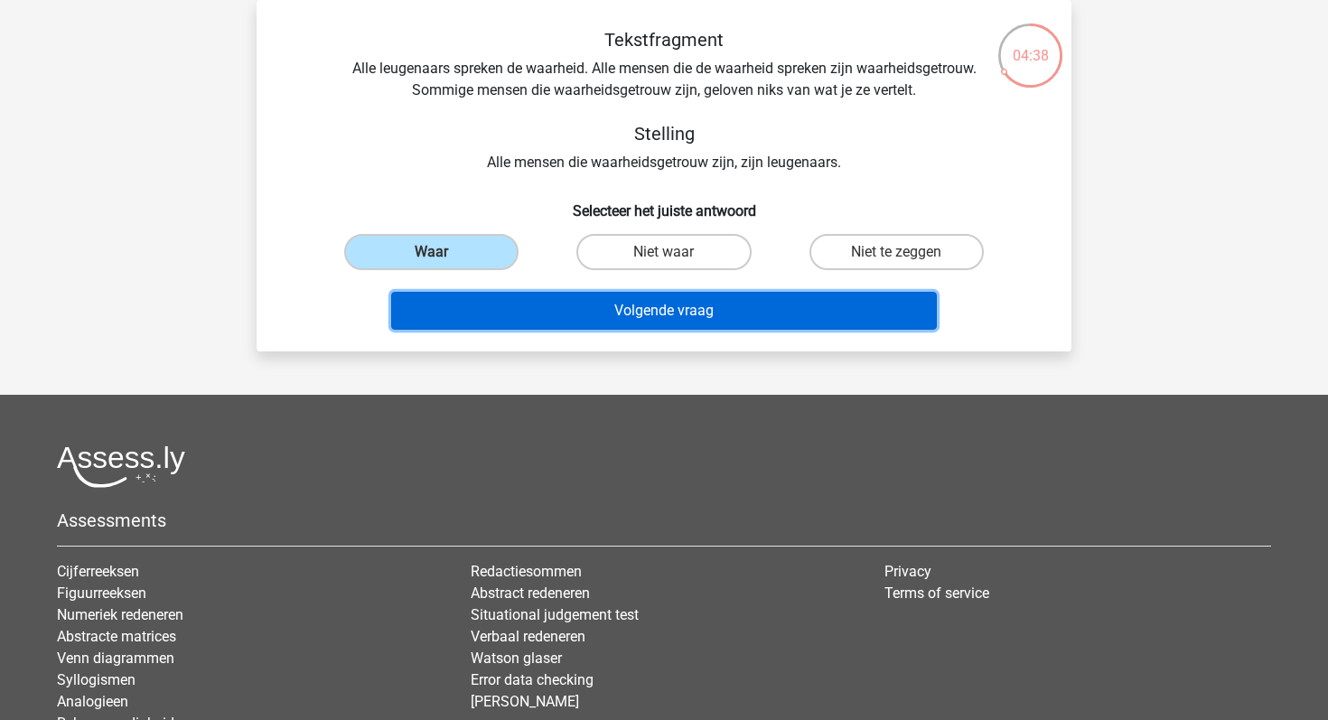
click at [634, 309] on button "Volgende vraag" at bounding box center [664, 311] width 547 height 38
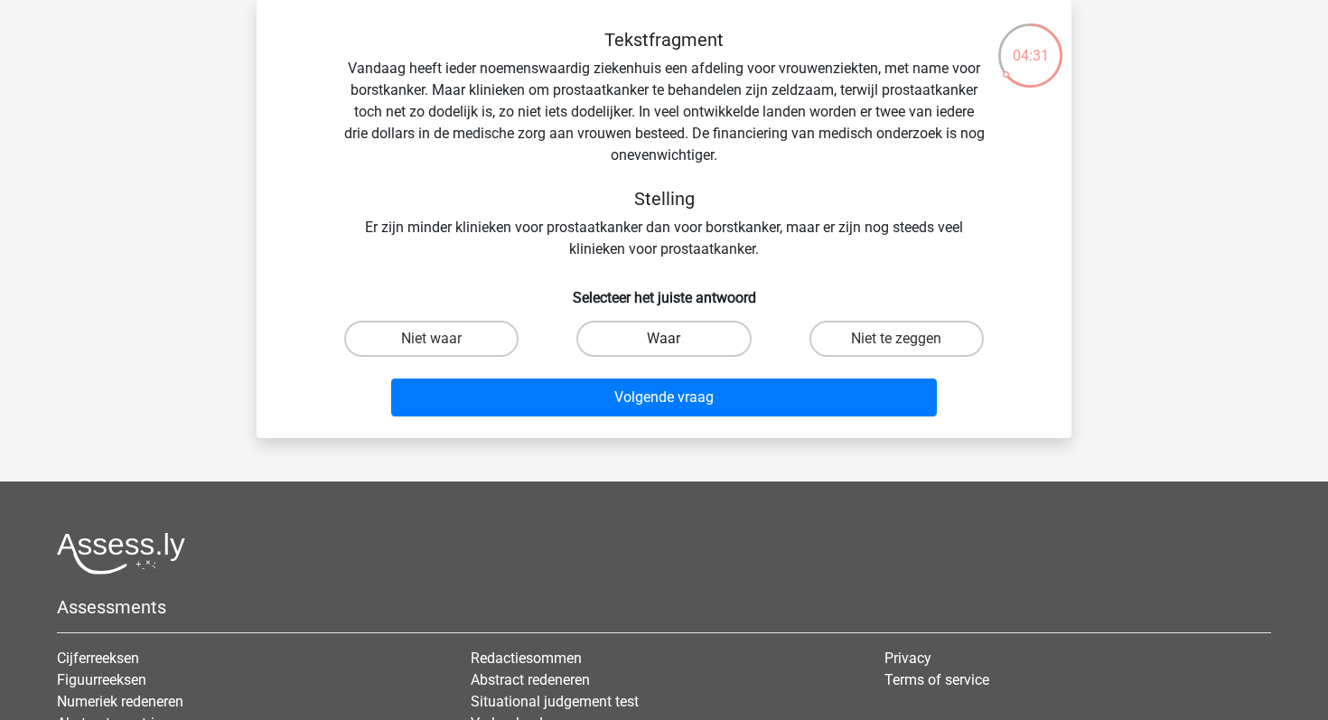
click at [633, 323] on label "Waar" at bounding box center [663, 339] width 174 height 36
click at [664, 339] on input "Waar" at bounding box center [670, 345] width 12 height 12
radio input "true"
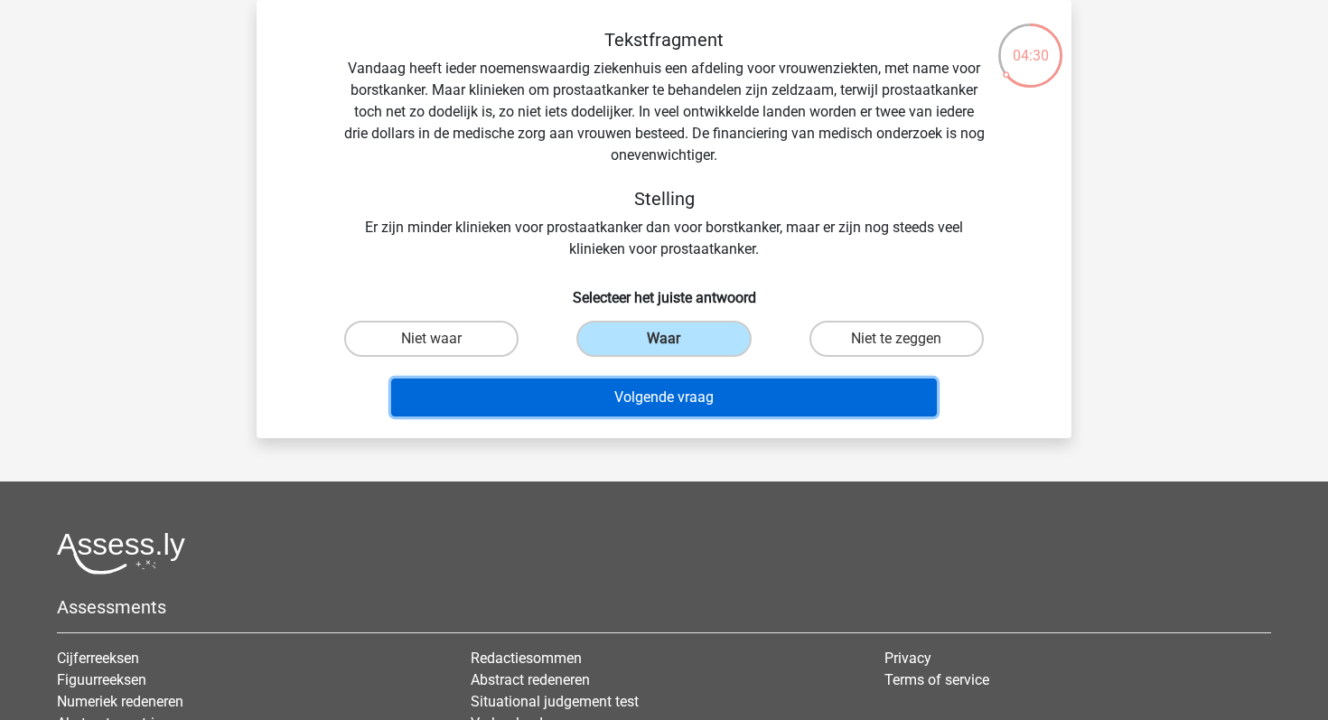
click at [647, 395] on button "Volgende vraag" at bounding box center [664, 398] width 547 height 38
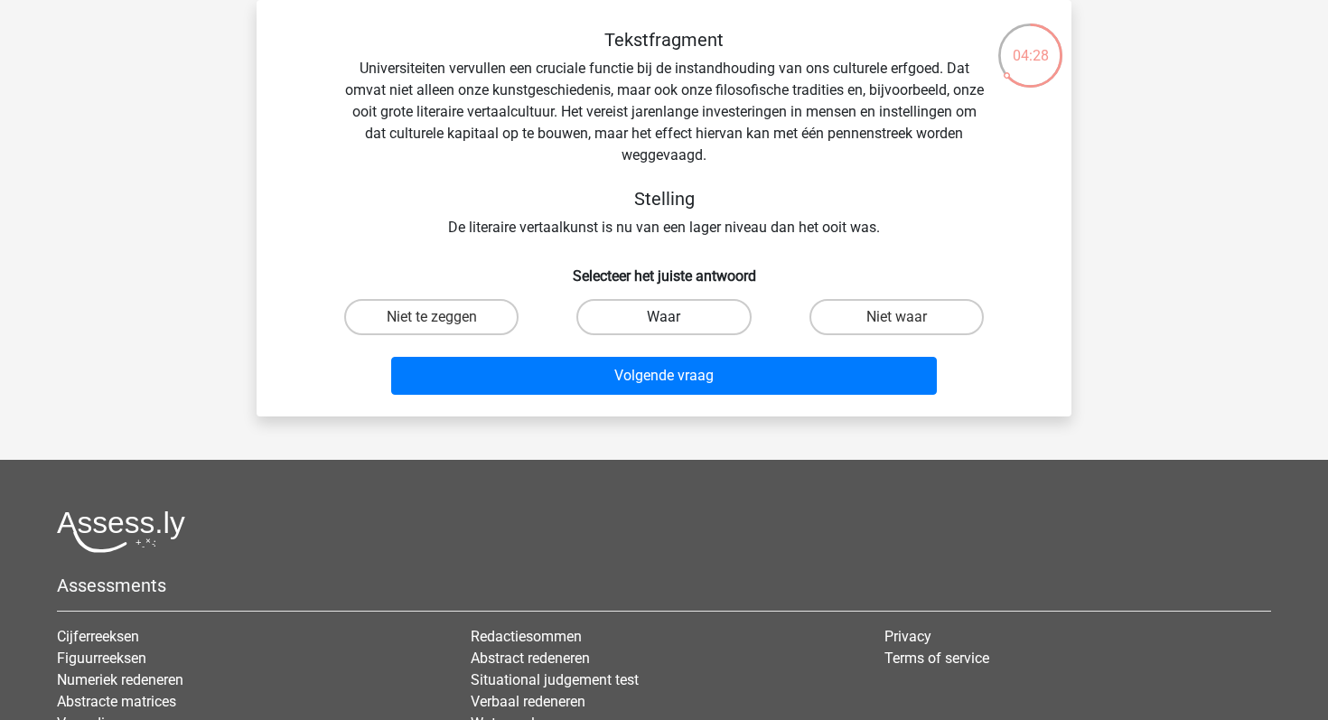
click at [659, 327] on label "Waar" at bounding box center [663, 317] width 174 height 36
click at [664, 327] on input "Waar" at bounding box center [670, 323] width 12 height 12
radio input "true"
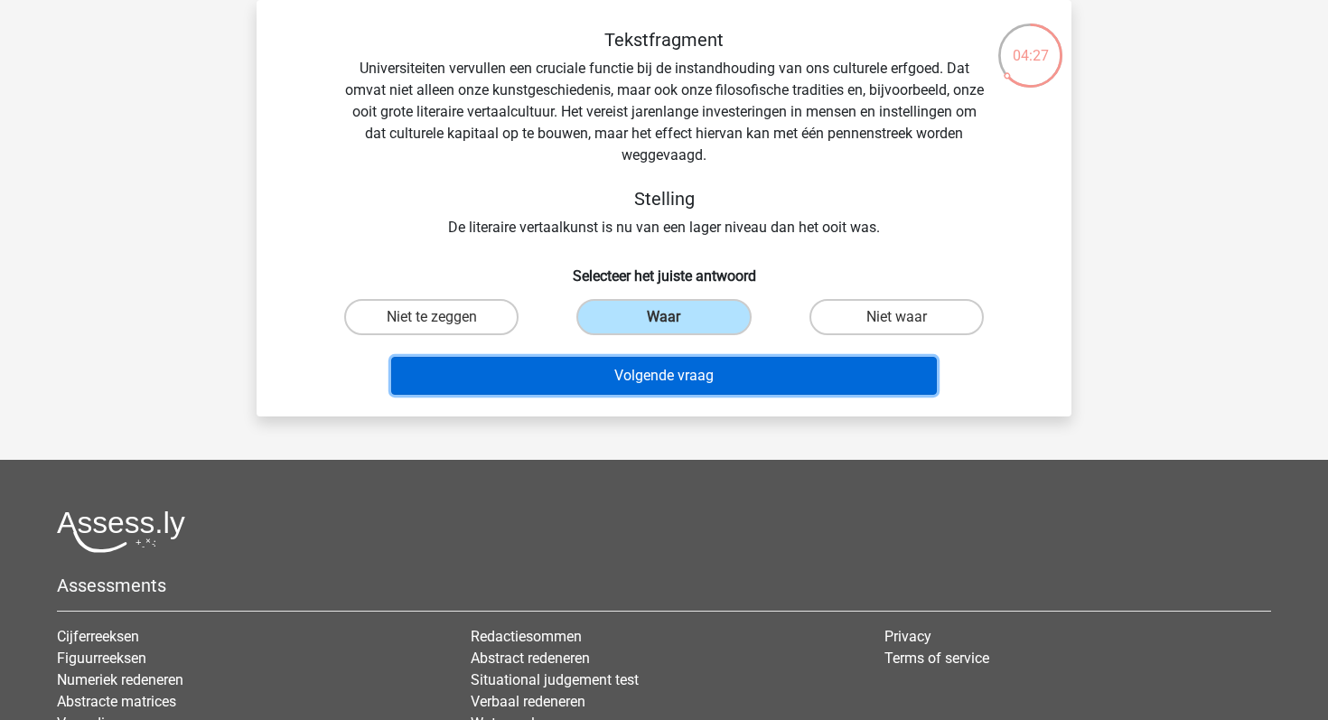
click at [647, 372] on button "Volgende vraag" at bounding box center [664, 376] width 547 height 38
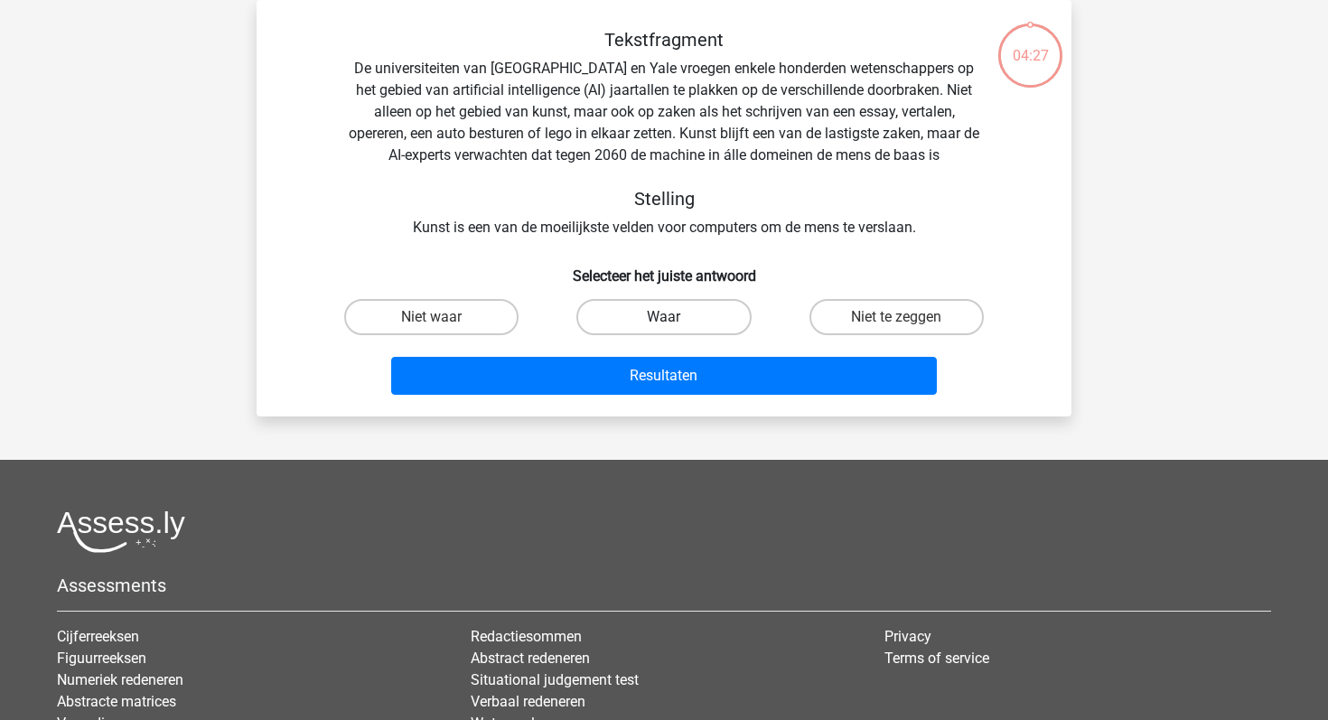
click at [651, 311] on label "Waar" at bounding box center [663, 317] width 174 height 36
click at [664, 317] on input "Waar" at bounding box center [670, 323] width 12 height 12
radio input "true"
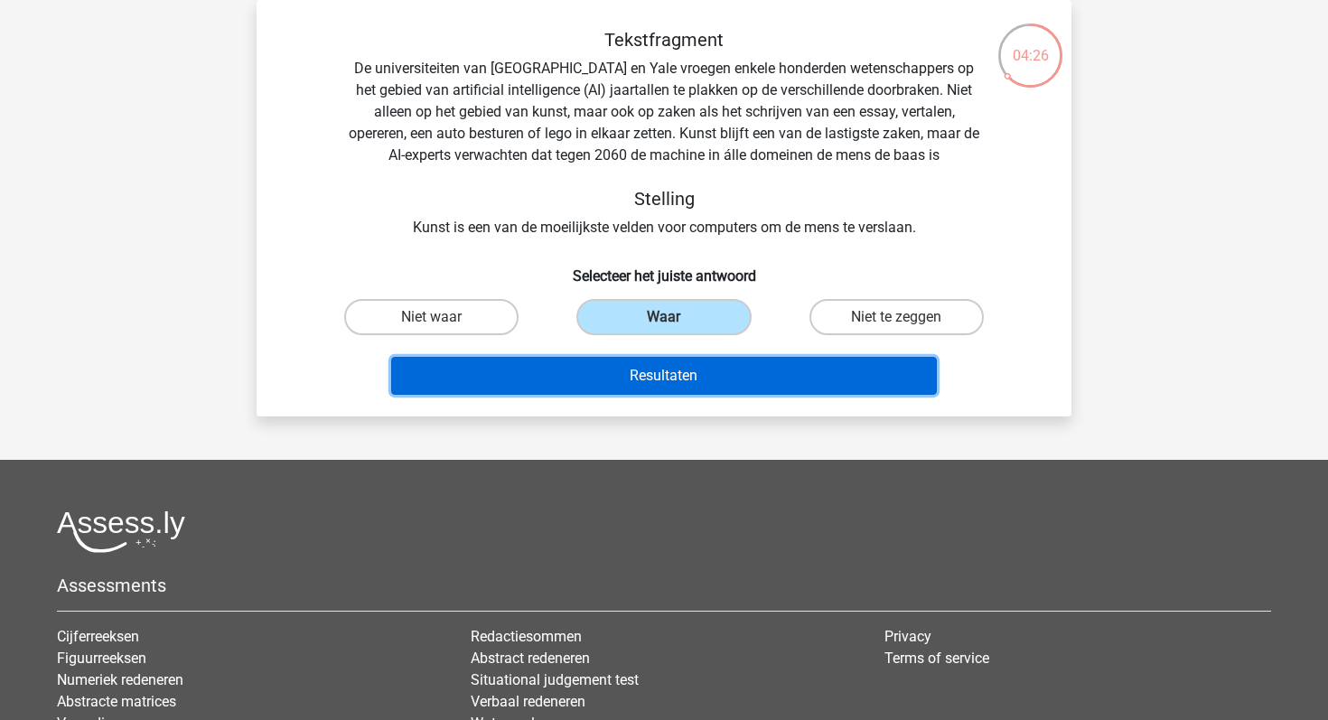
click at [639, 379] on button "Resultaten" at bounding box center [664, 376] width 547 height 38
